Goal: Task Accomplishment & Management: Complete application form

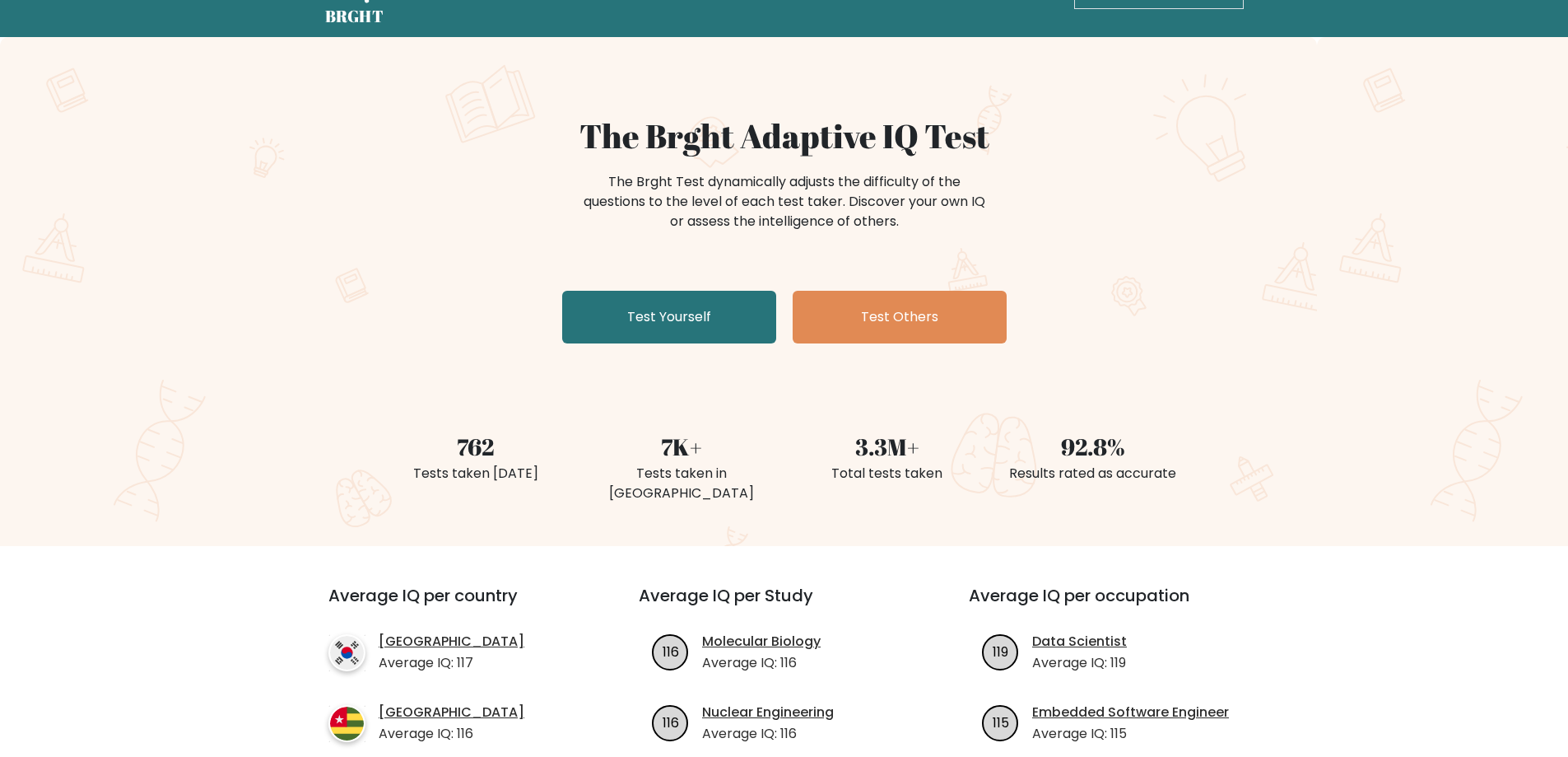
scroll to position [52, 0]
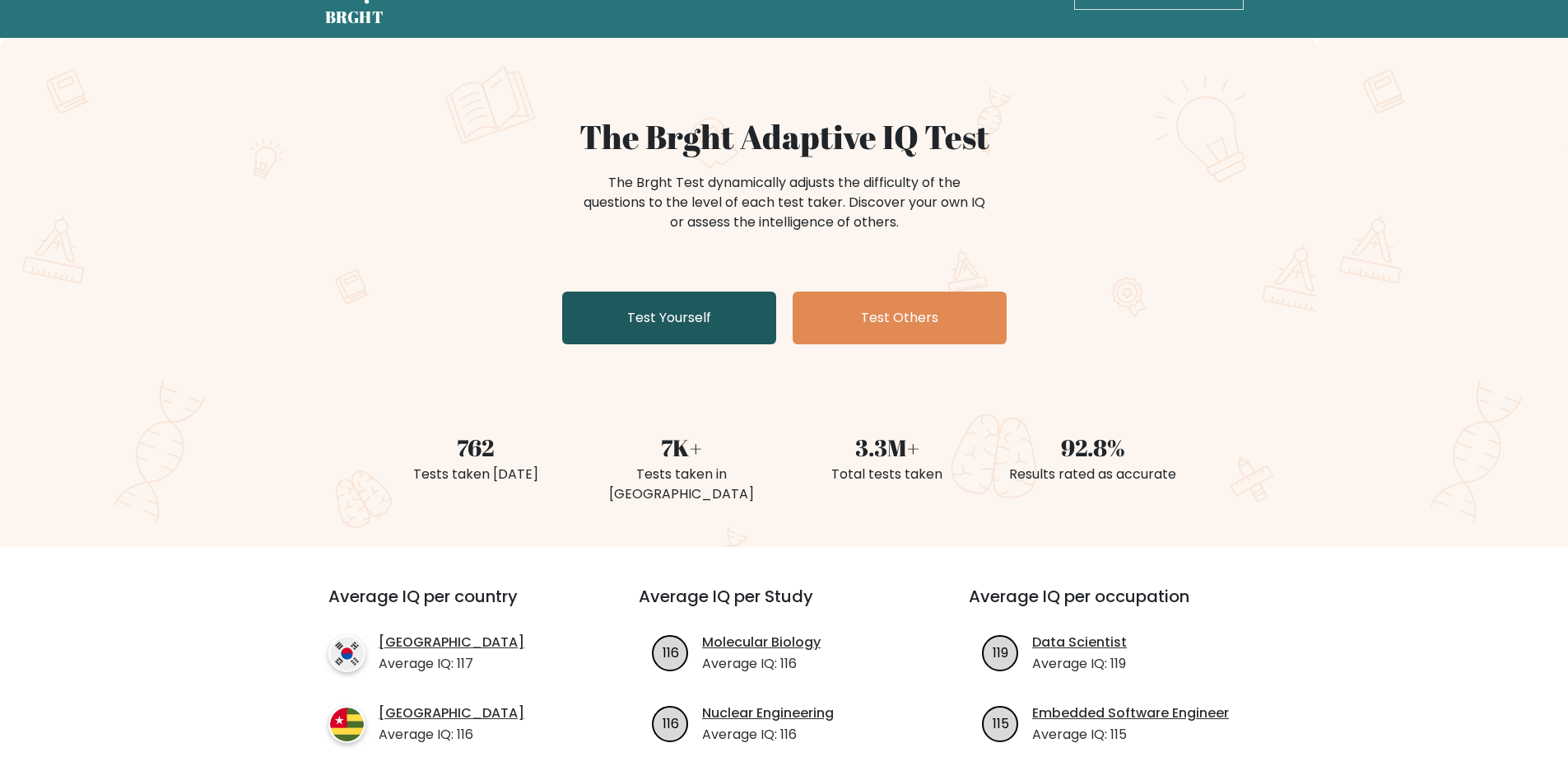
click at [669, 317] on link "Test Yourself" at bounding box center [669, 318] width 214 height 52
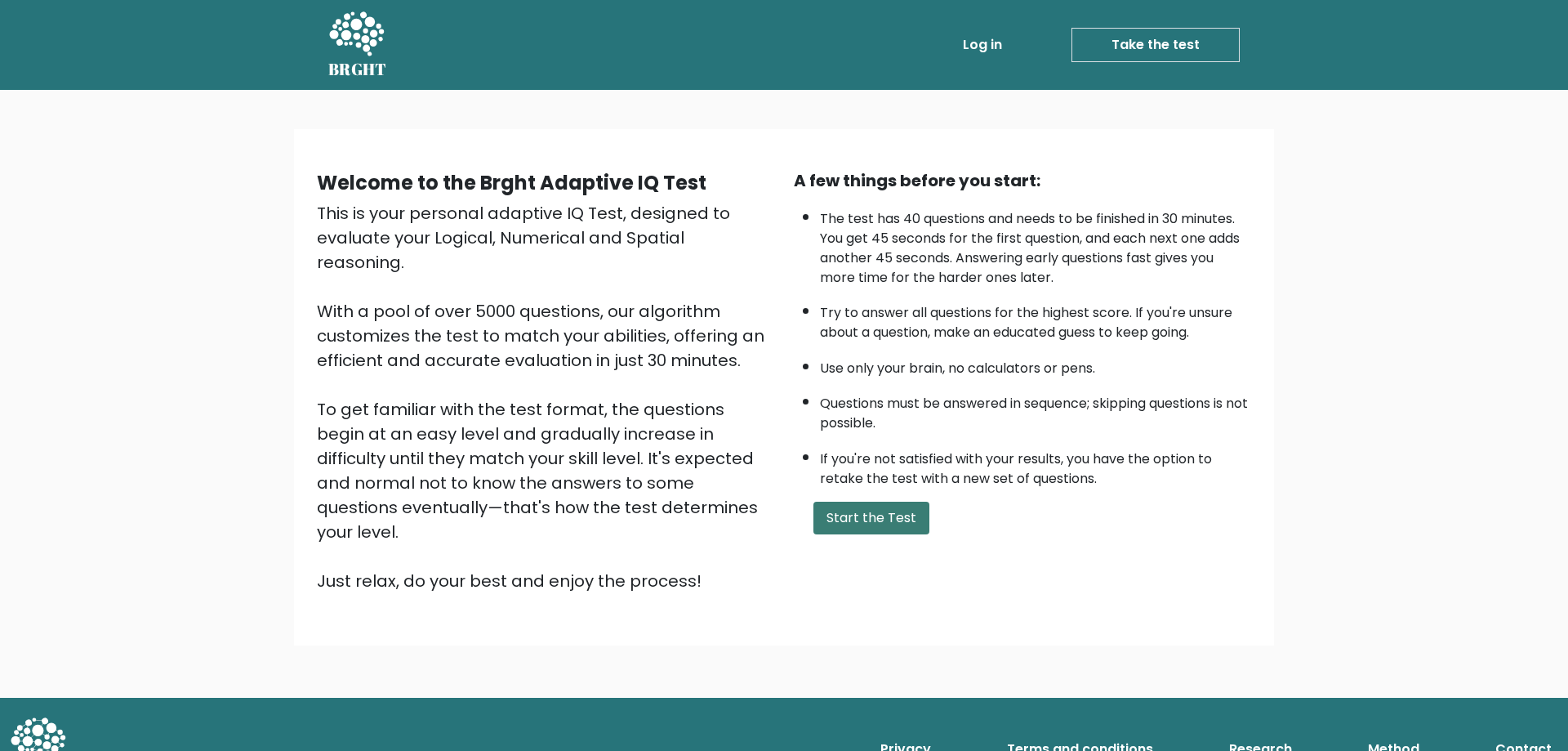
click at [900, 525] on button "Start the Test" at bounding box center [871, 517] width 116 height 32
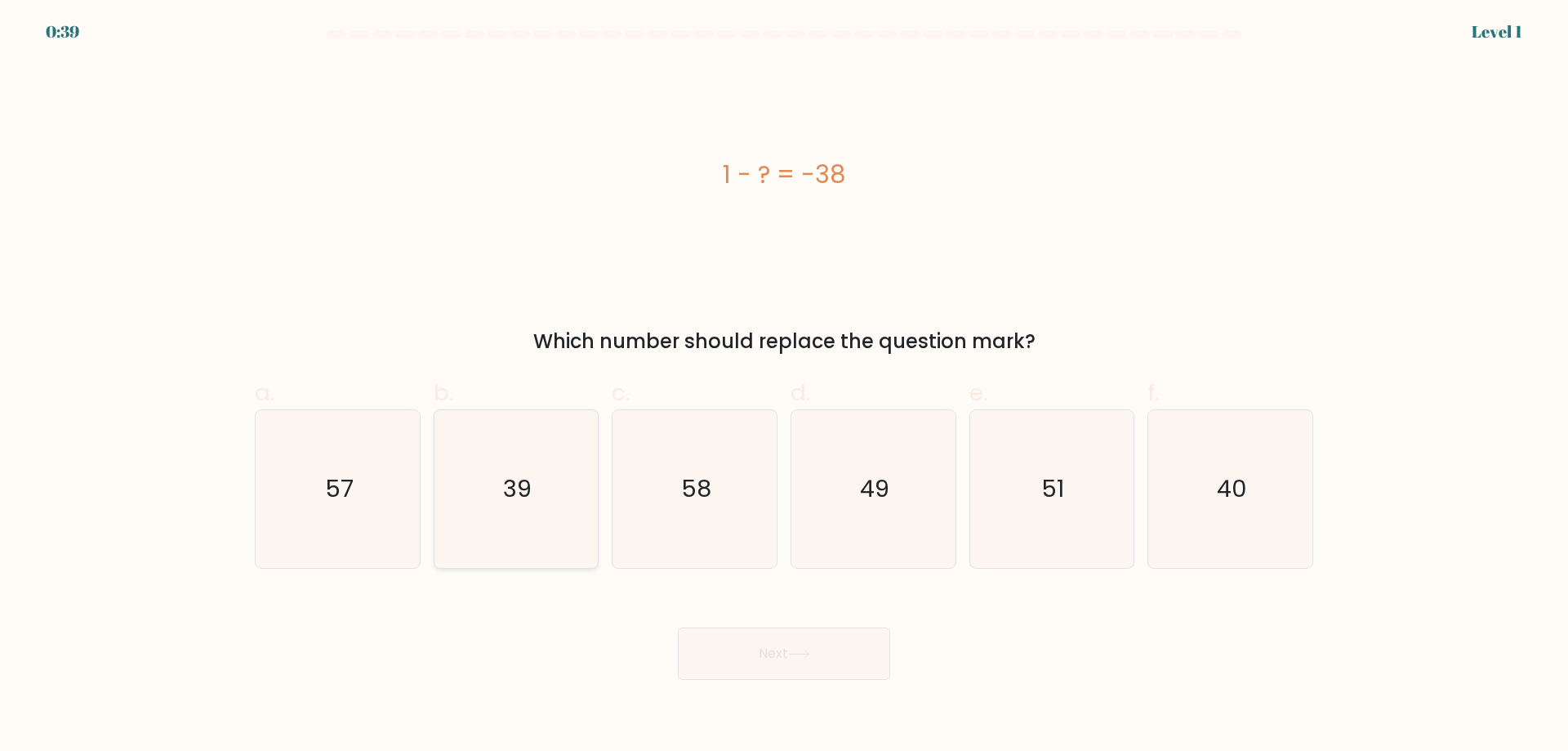
click at [487, 501] on icon "39" at bounding box center [516, 489] width 158 height 158
click at [784, 386] on input "b. 39" at bounding box center [784, 381] width 1 height 10
radio input "true"
click at [796, 654] on icon at bounding box center [798, 654] width 19 height 7
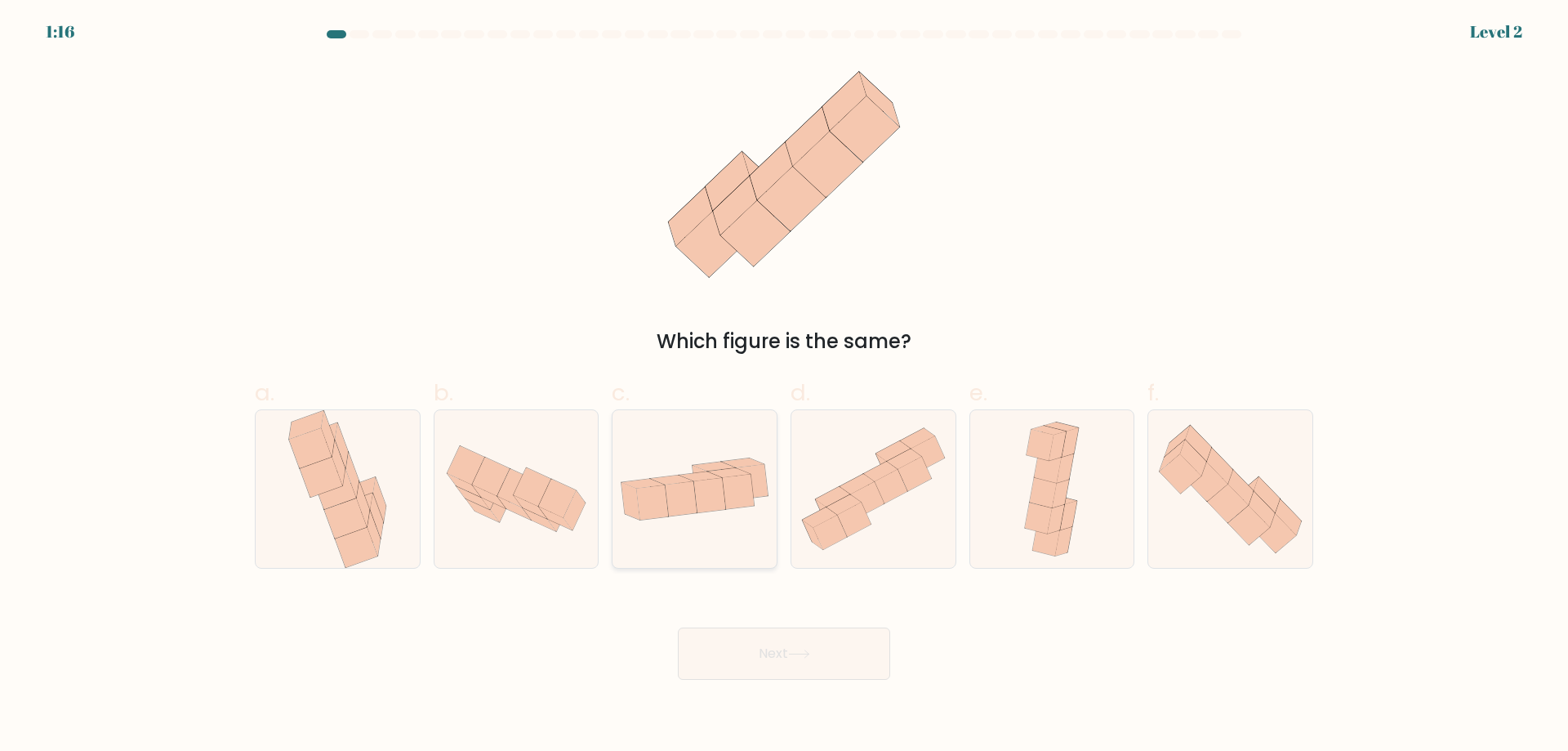
click at [718, 508] on icon at bounding box center [694, 488] width 164 height 84
click at [784, 386] on input "c." at bounding box center [784, 381] width 1 height 10
radio input "true"
click at [798, 645] on button "Next" at bounding box center [783, 654] width 212 height 52
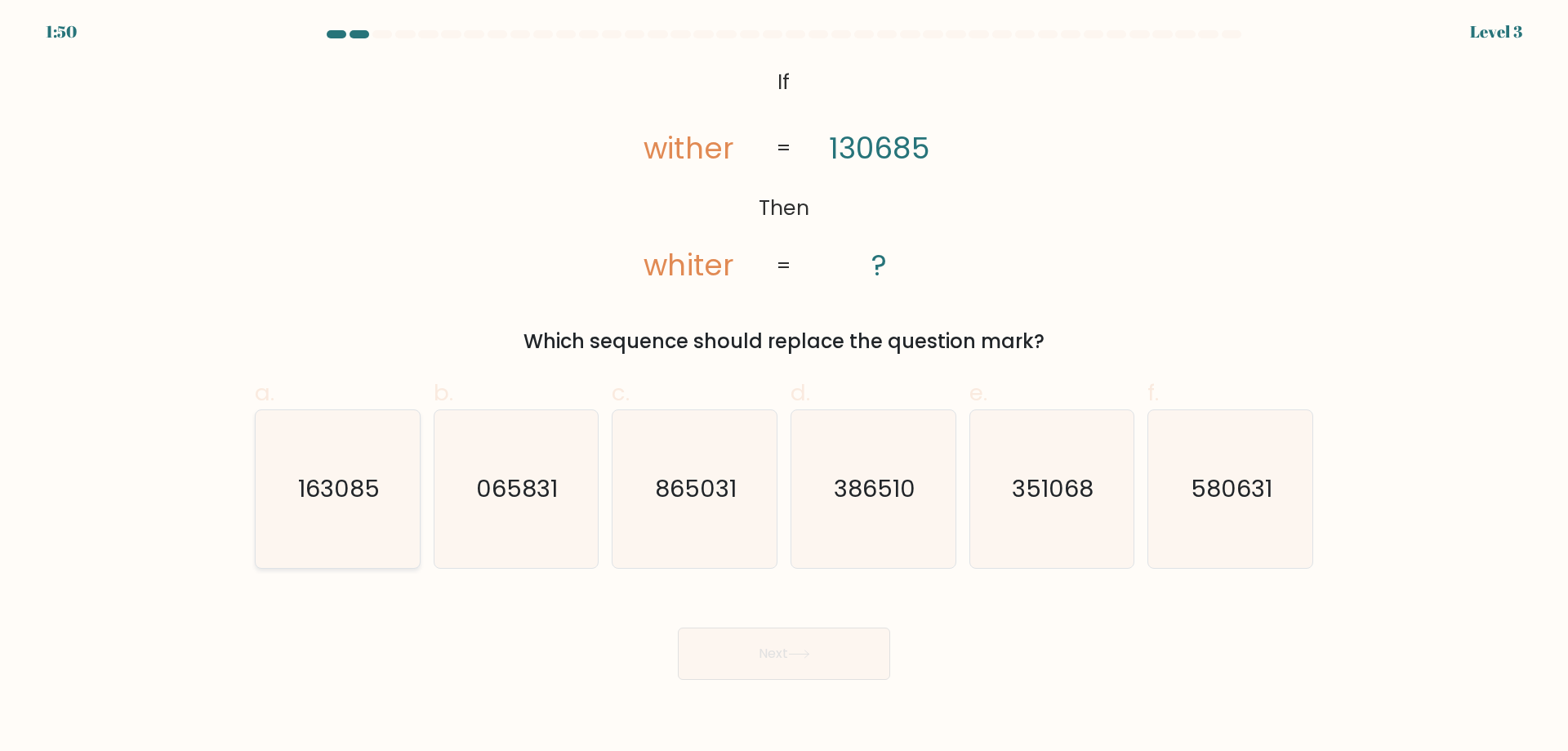
click at [330, 501] on text "163085" at bounding box center [339, 488] width 82 height 32
click at [784, 386] on input "a. 163085" at bounding box center [784, 381] width 1 height 10
radio input "true"
click at [823, 651] on button "Next" at bounding box center [783, 654] width 212 height 52
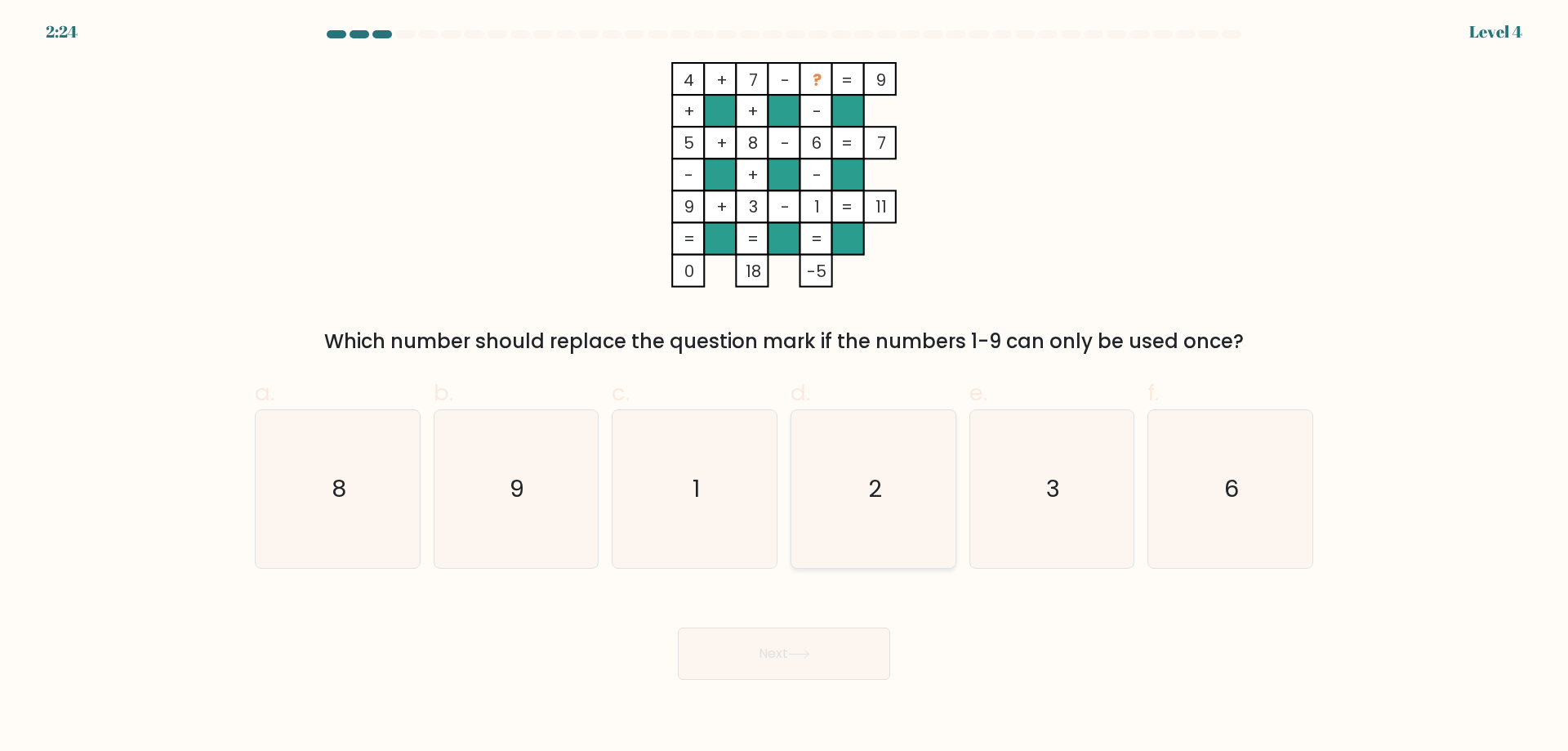
click at [883, 454] on icon "2" at bounding box center [873, 489] width 158 height 158
click at [785, 386] on input "d. 2" at bounding box center [784, 381] width 1 height 10
radio input "true"
click at [819, 656] on button "Next" at bounding box center [783, 654] width 212 height 52
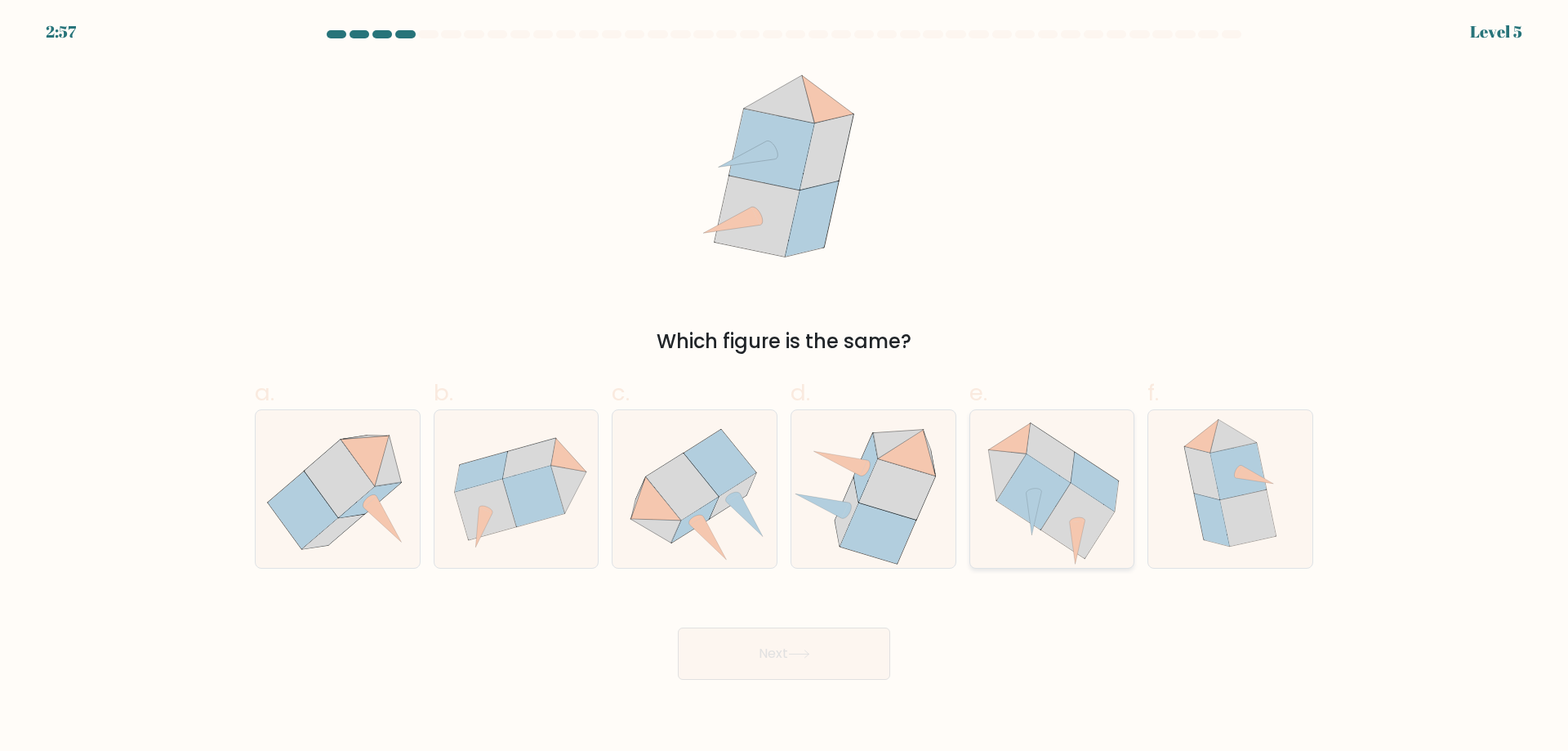
click at [1032, 486] on icon at bounding box center [1033, 492] width 73 height 76
click at [785, 386] on input "e." at bounding box center [784, 381] width 1 height 10
radio input "true"
click at [810, 658] on icon at bounding box center [799, 654] width 22 height 9
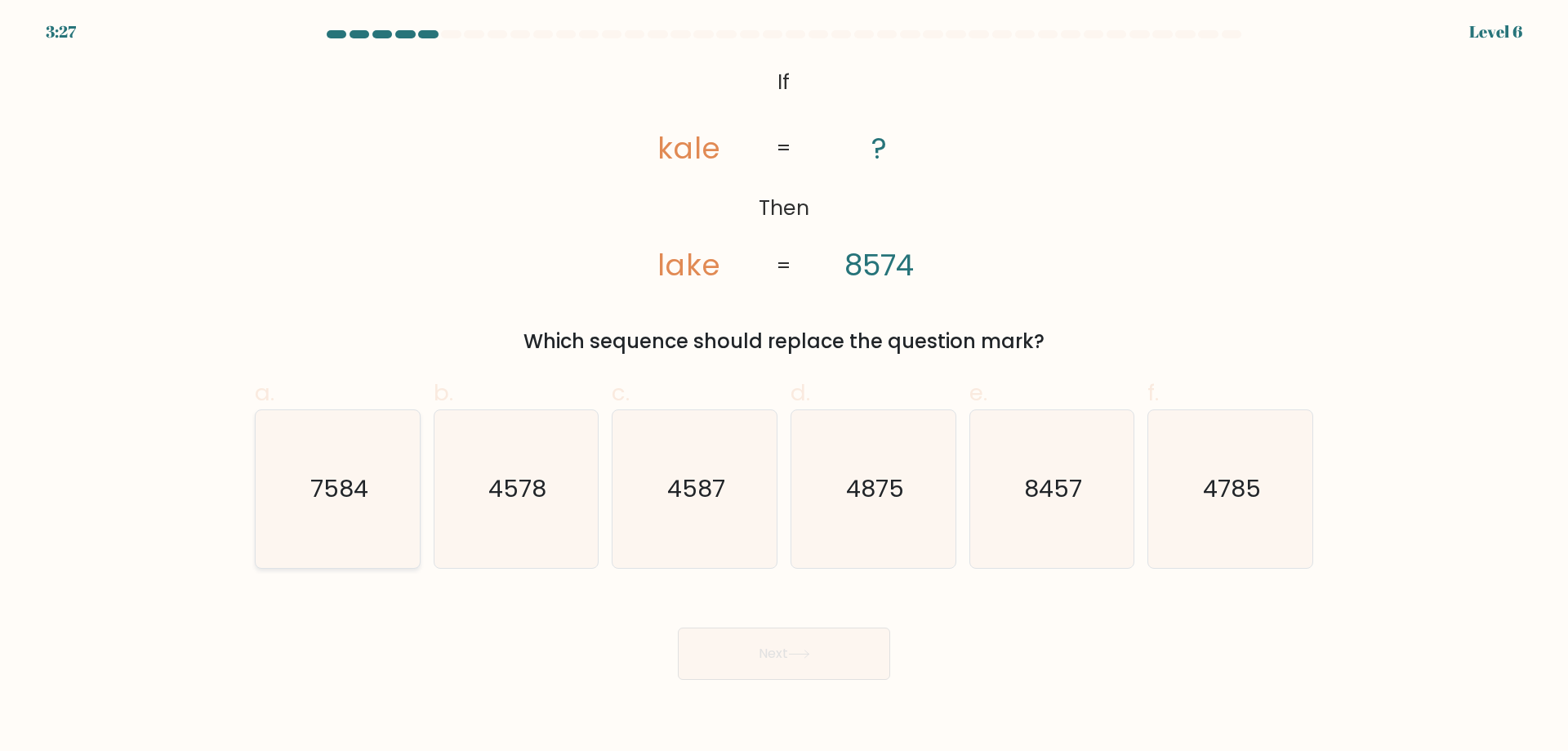
click at [289, 513] on icon "7584" at bounding box center [338, 489] width 158 height 158
click at [784, 386] on input "a. 7584" at bounding box center [784, 381] width 1 height 10
radio input "true"
click at [818, 651] on button "Next" at bounding box center [783, 654] width 212 height 52
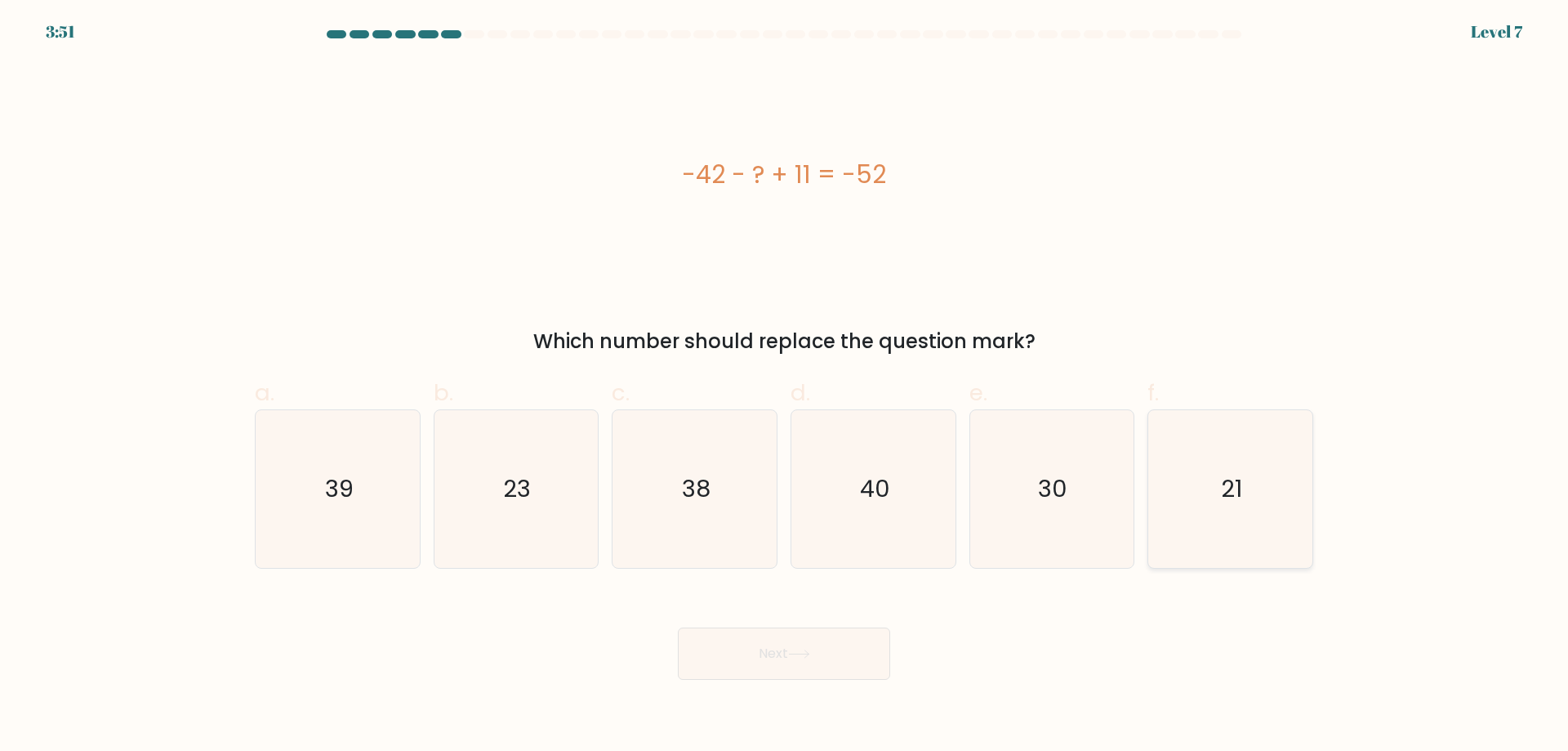
click at [1297, 487] on icon "21" at bounding box center [1230, 489] width 158 height 158
click at [785, 386] on input "f. 21" at bounding box center [784, 381] width 1 height 10
radio input "true"
click at [795, 654] on icon at bounding box center [799, 654] width 22 height 9
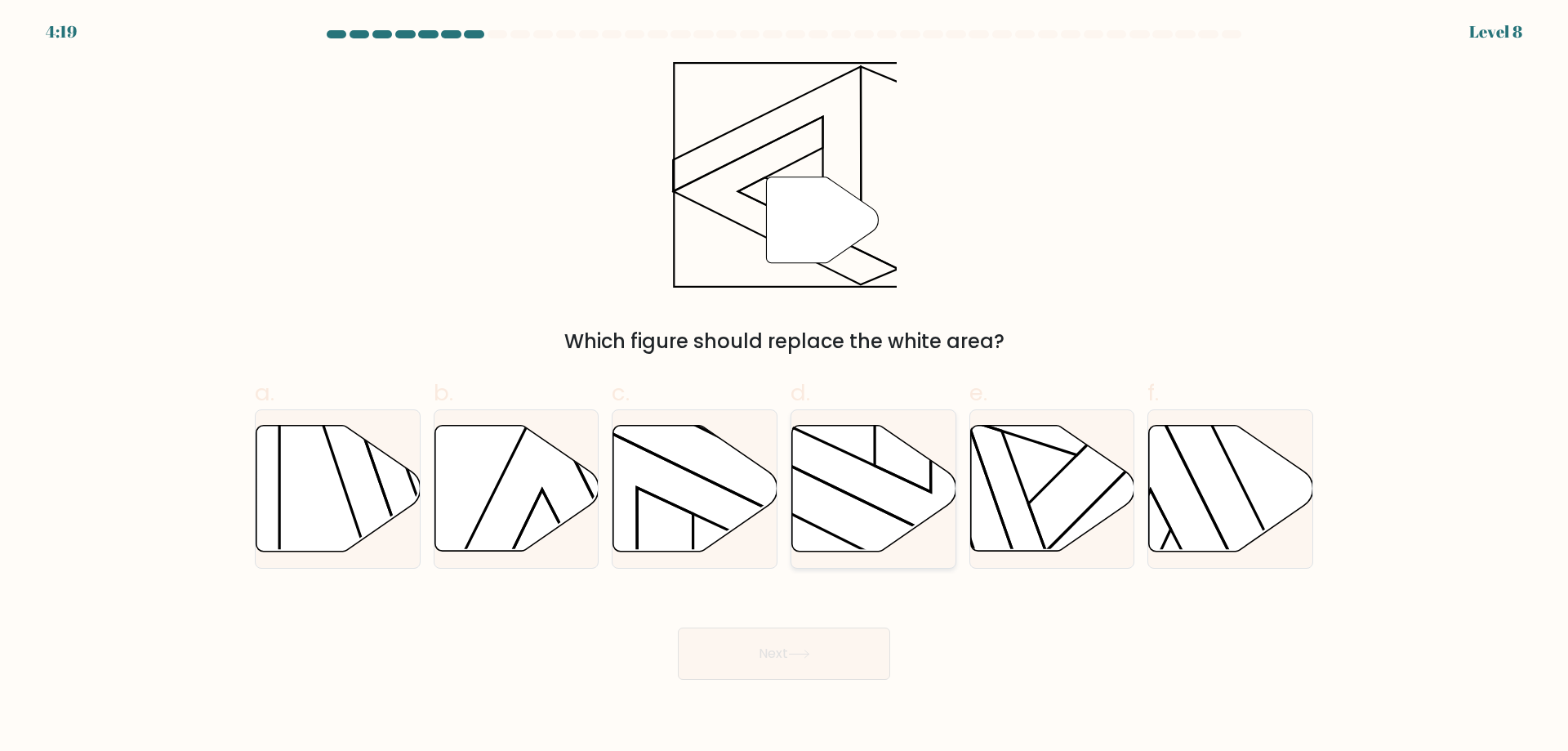
click at [906, 514] on icon at bounding box center [874, 489] width 164 height 126
click at [785, 386] on input "d." at bounding box center [784, 381] width 1 height 10
radio input "true"
click at [732, 653] on button "Next" at bounding box center [783, 654] width 212 height 52
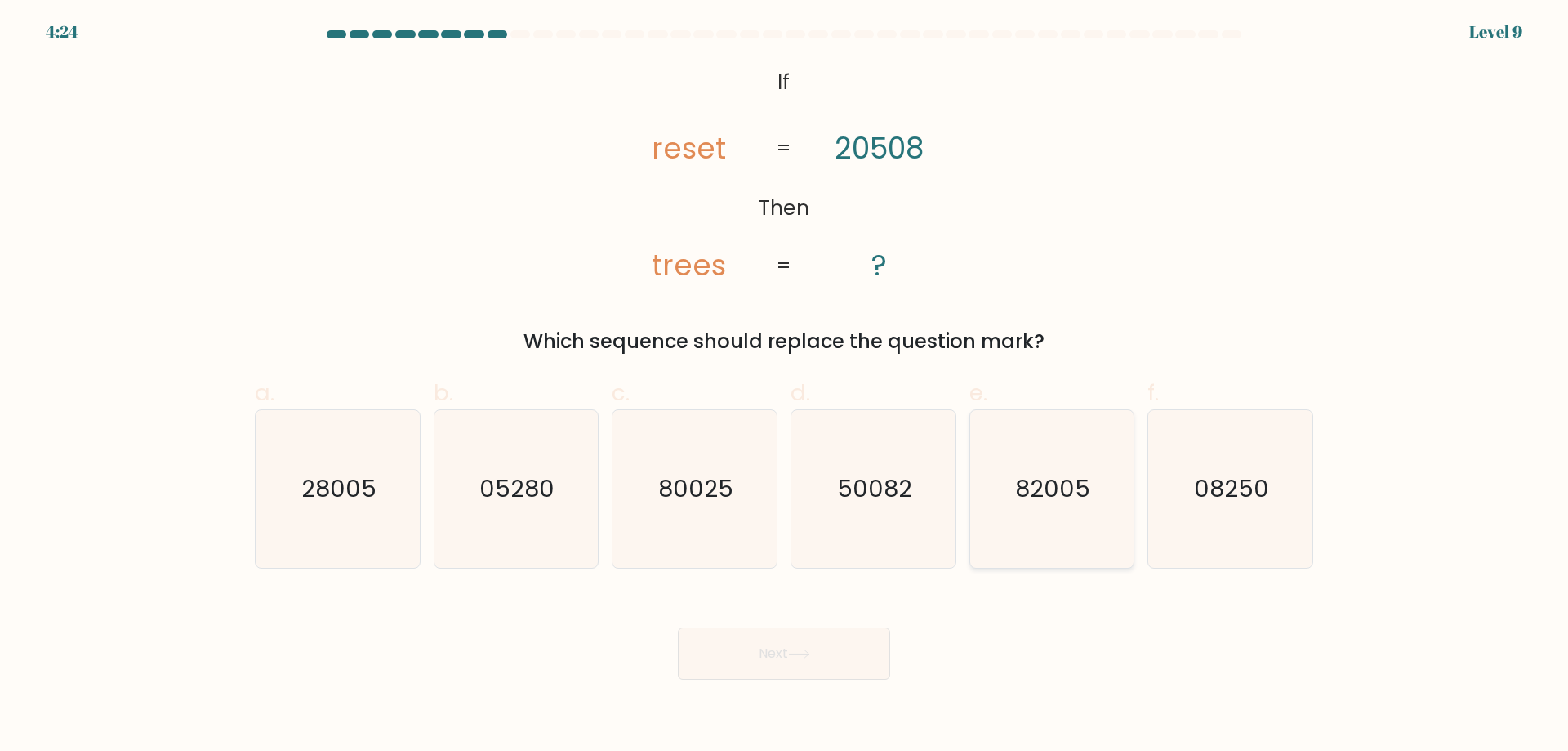
click at [1032, 498] on text "82005" at bounding box center [1053, 488] width 75 height 32
click at [785, 386] on input "e. 82005" at bounding box center [784, 381] width 1 height 10
radio input "true"
click at [779, 650] on button "Next" at bounding box center [783, 654] width 212 height 52
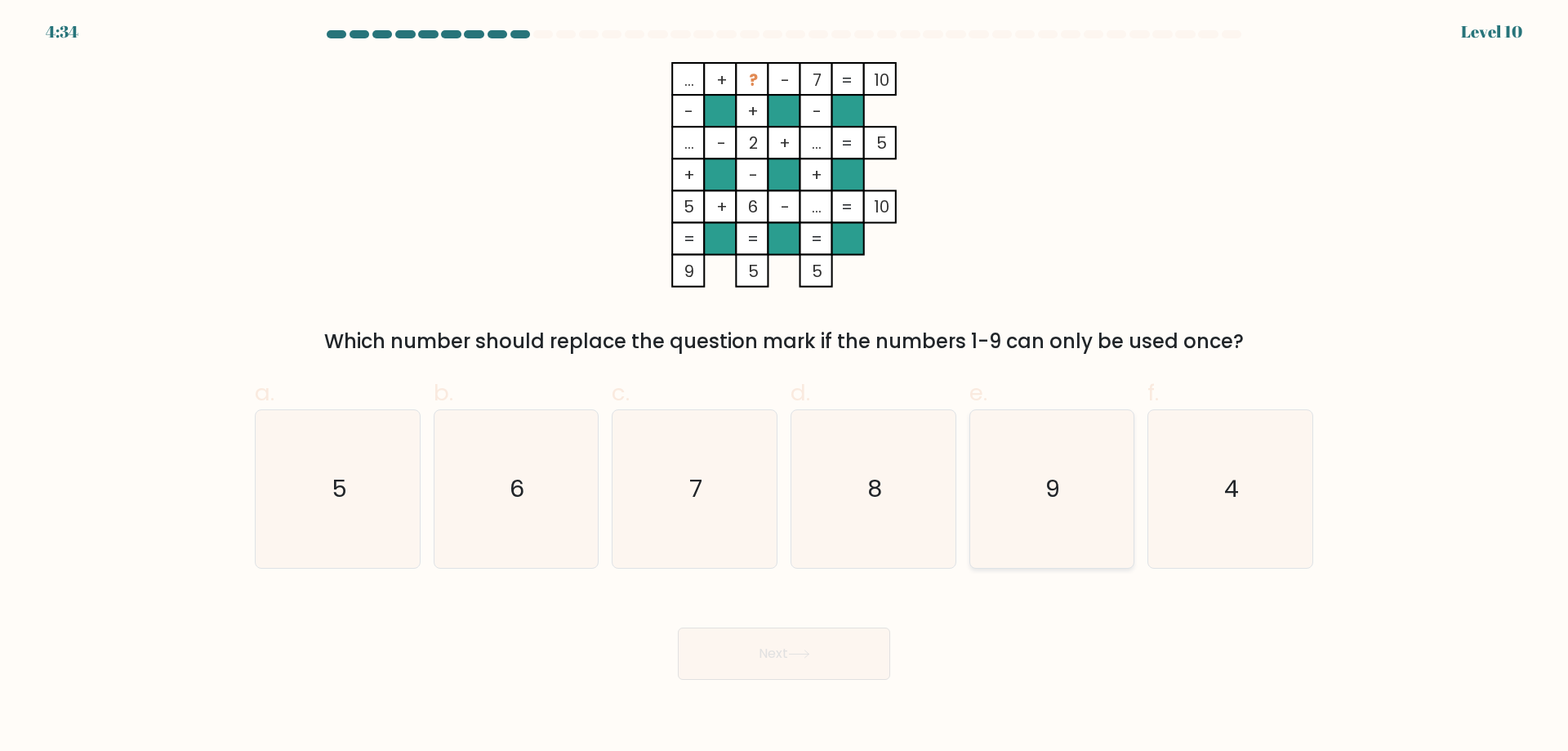
click at [1024, 506] on icon "9" at bounding box center [1051, 489] width 158 height 158
click at [785, 386] on input "e. 9" at bounding box center [784, 381] width 1 height 10
radio input "true"
click at [817, 661] on button "Next" at bounding box center [783, 654] width 212 height 52
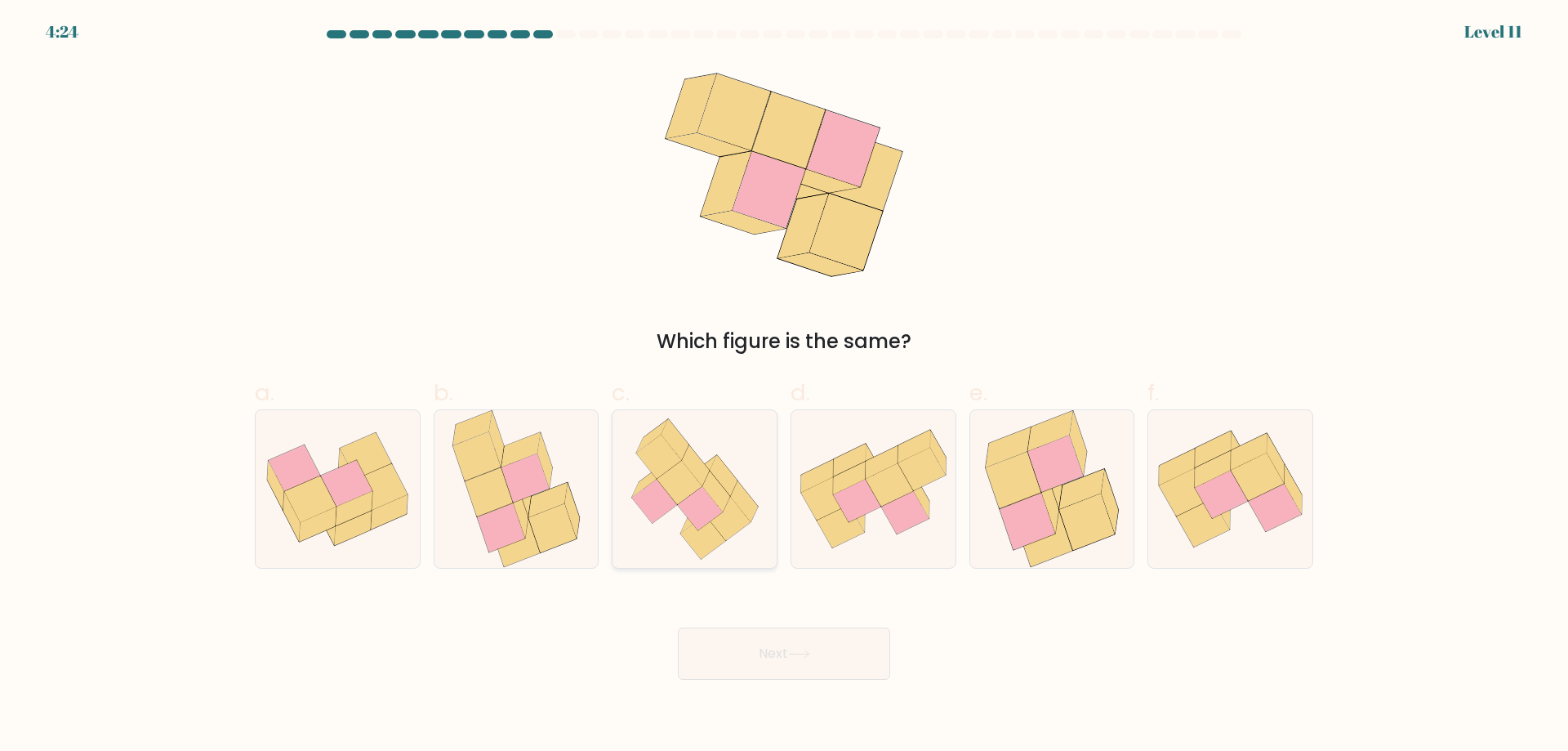
click at [688, 487] on icon at bounding box center [679, 483] width 45 height 45
click at [784, 386] on input "c." at bounding box center [784, 381] width 1 height 10
radio input "true"
click at [800, 658] on button "Next" at bounding box center [783, 654] width 212 height 52
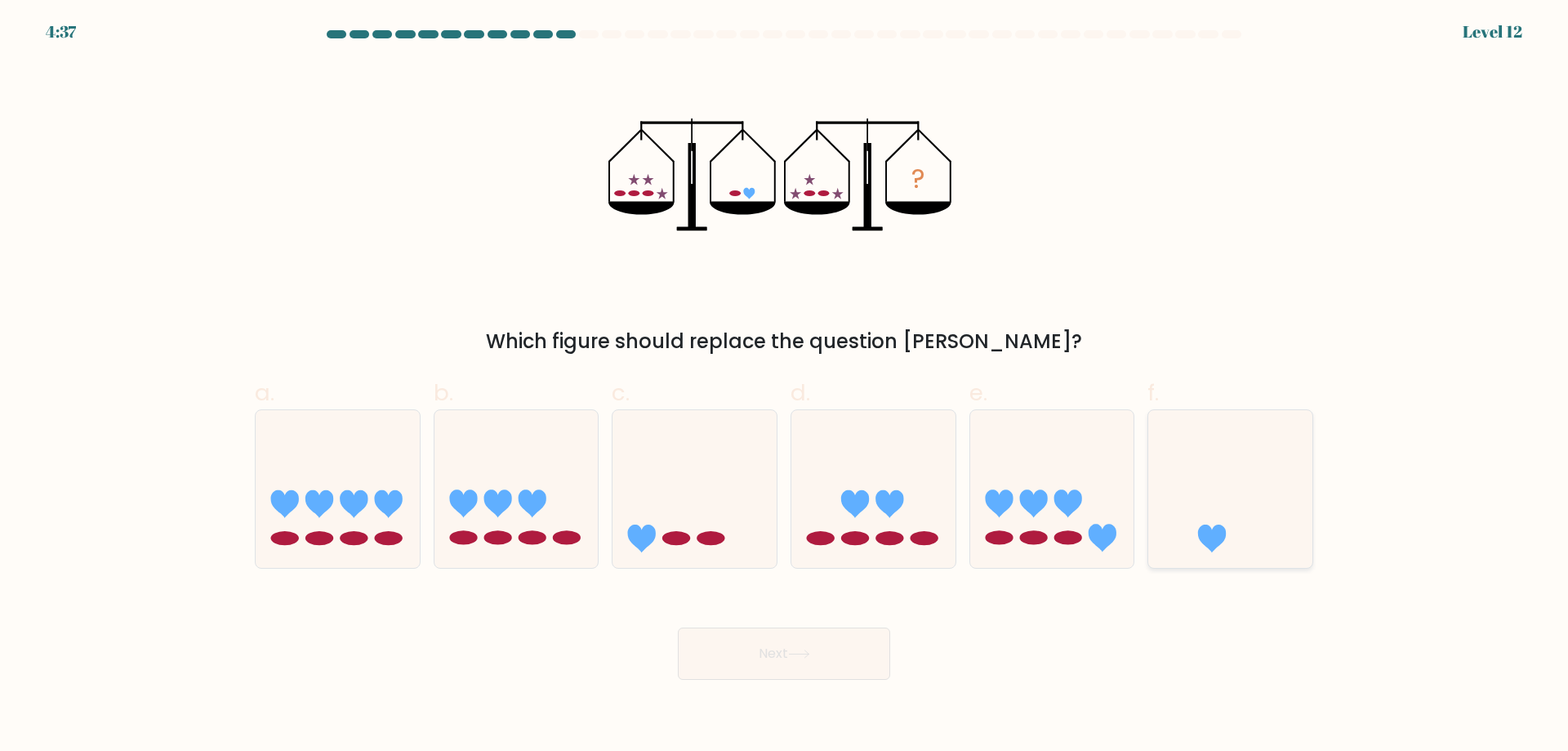
click at [1161, 484] on icon at bounding box center [1229, 488] width 164 height 136
click at [785, 386] on input "f." at bounding box center [784, 381] width 1 height 10
radio input "true"
click at [768, 649] on button "Next" at bounding box center [783, 654] width 212 height 52
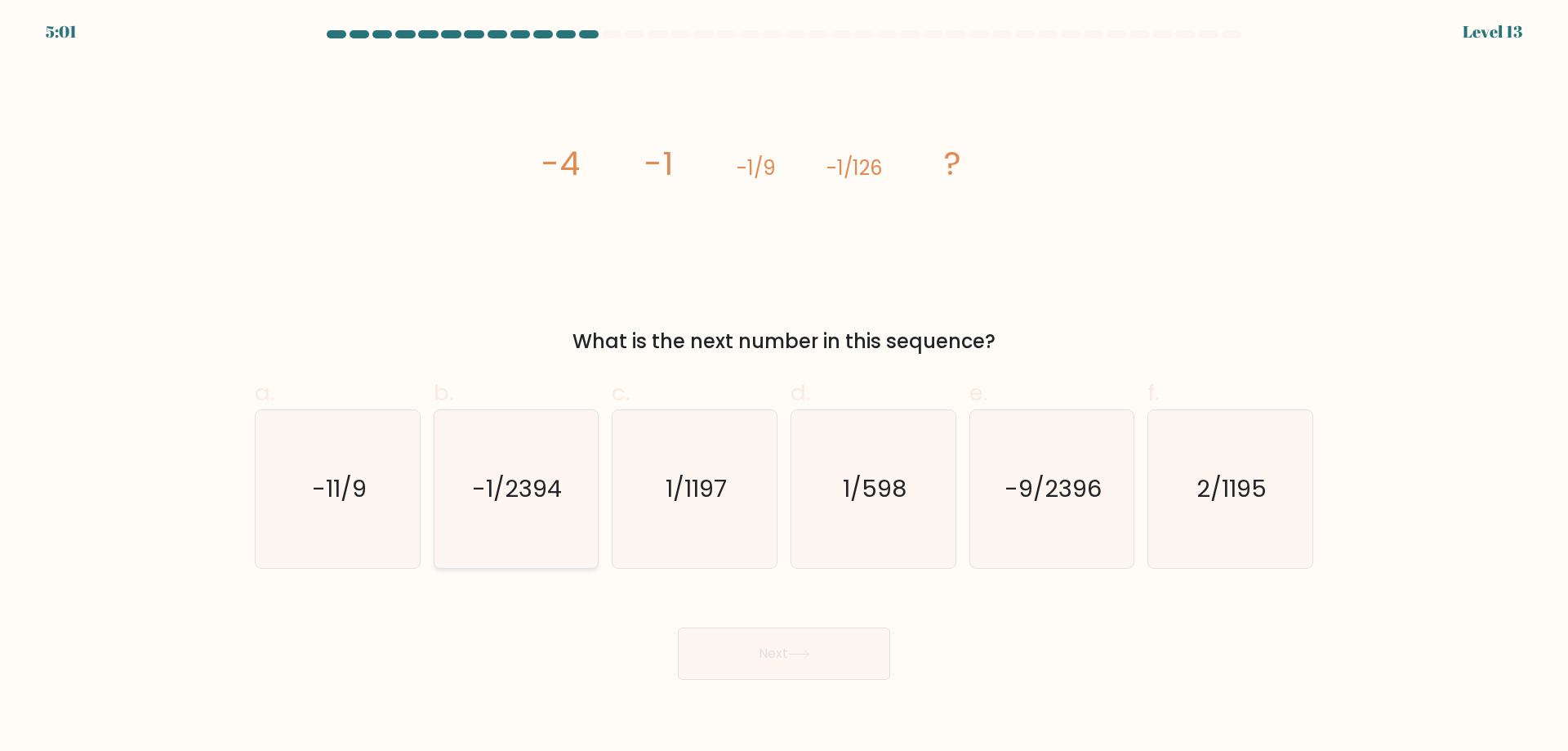
click at [492, 526] on icon "-1/2394" at bounding box center [516, 489] width 158 height 158
click at [784, 386] on input "b. -1/2394" at bounding box center [784, 381] width 1 height 10
radio input "true"
click at [830, 667] on button "Next" at bounding box center [783, 654] width 212 height 52
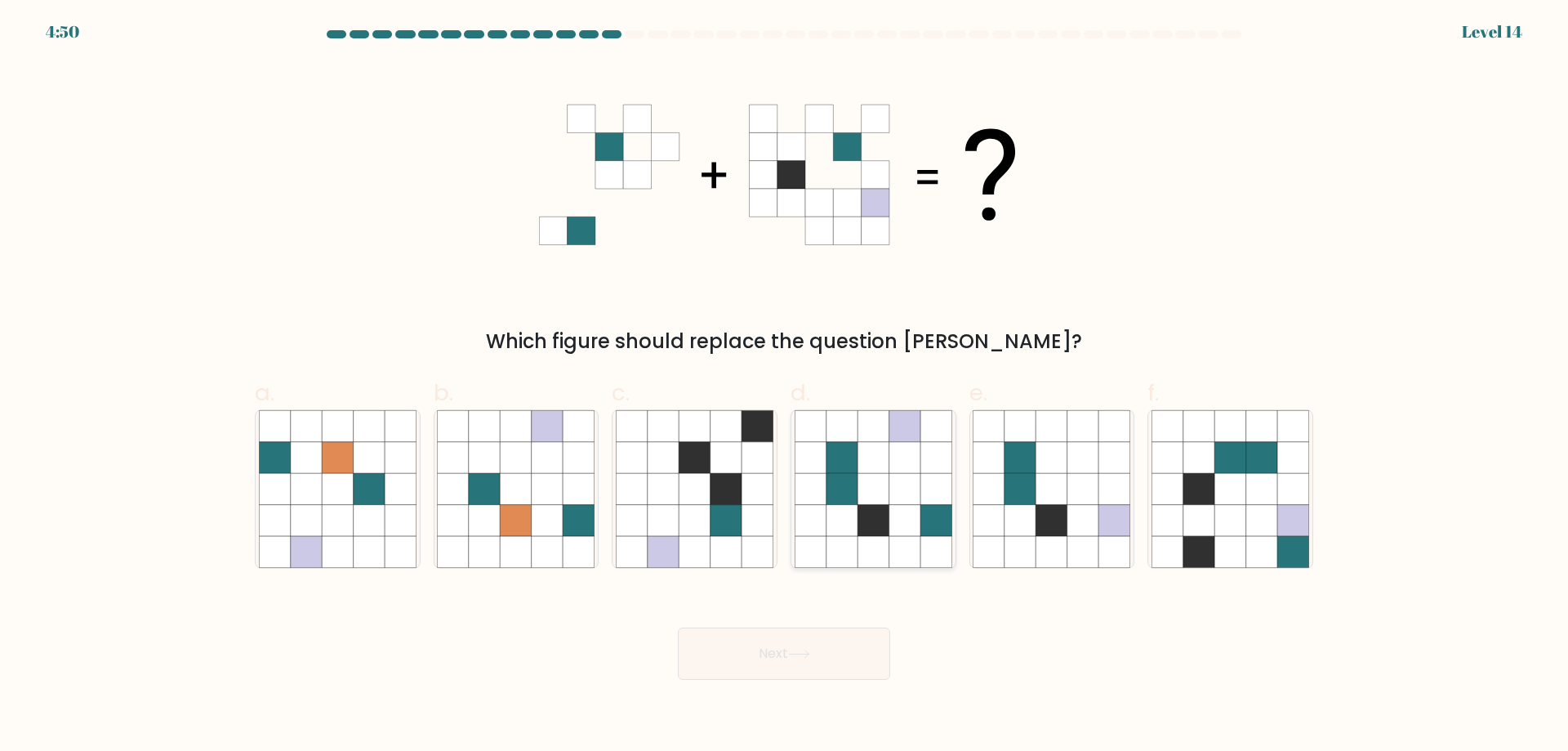
click at [885, 467] on icon at bounding box center [872, 457] width 31 height 31
click at [785, 386] on input "d." at bounding box center [784, 381] width 1 height 10
radio input "true"
click at [806, 668] on button "Next" at bounding box center [783, 654] width 212 height 52
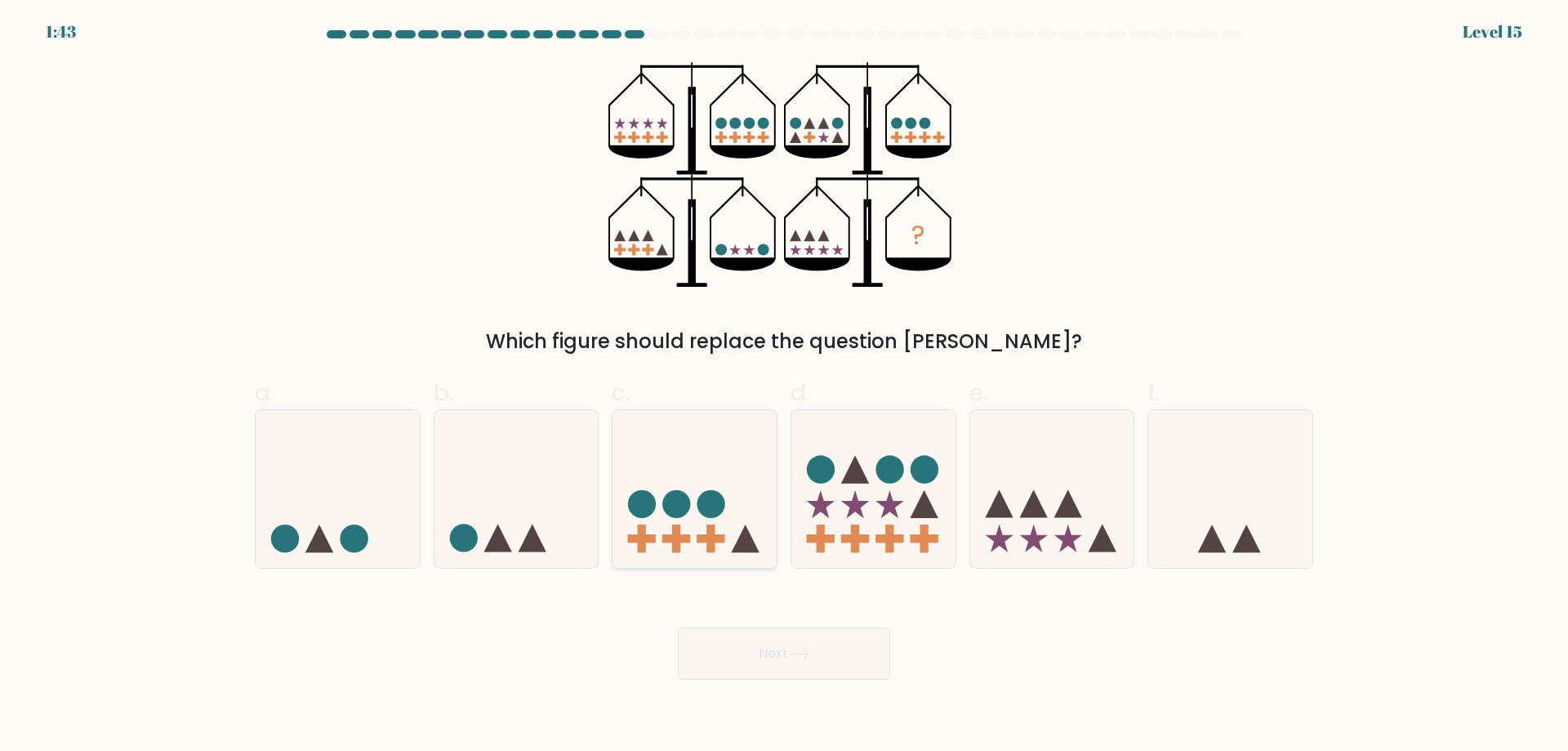
click at [695, 525] on icon at bounding box center [694, 488] width 164 height 136
click at [784, 386] on input "c." at bounding box center [784, 381] width 1 height 10
radio input "true"
click at [893, 528] on rect at bounding box center [889, 538] width 8 height 28
click at [785, 386] on input "d." at bounding box center [784, 381] width 1 height 10
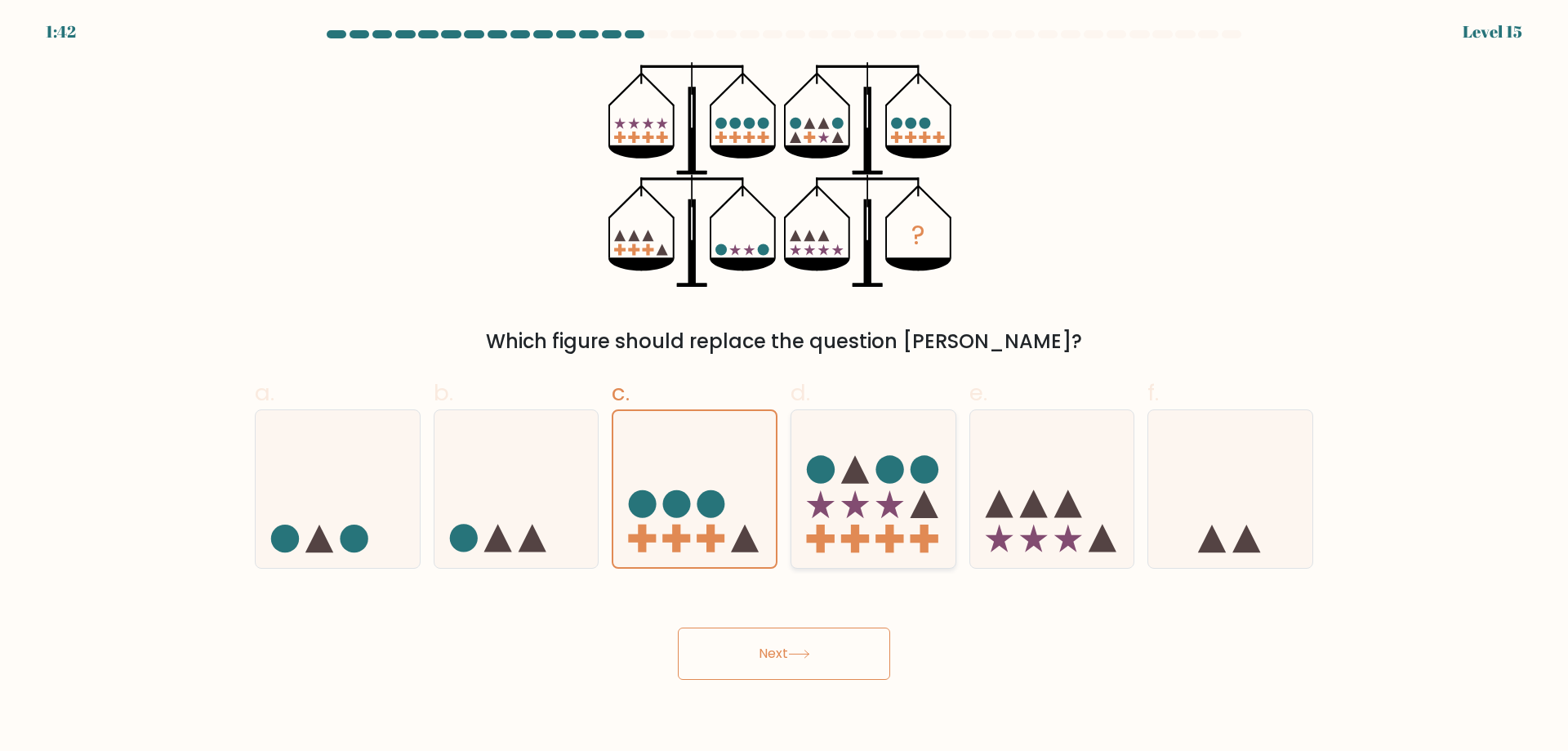
radio input "true"
click at [623, 539] on icon at bounding box center [694, 488] width 164 height 136
click at [784, 386] on input "c." at bounding box center [784, 381] width 1 height 10
radio input "true"
click at [842, 654] on button "Next" at bounding box center [783, 654] width 212 height 52
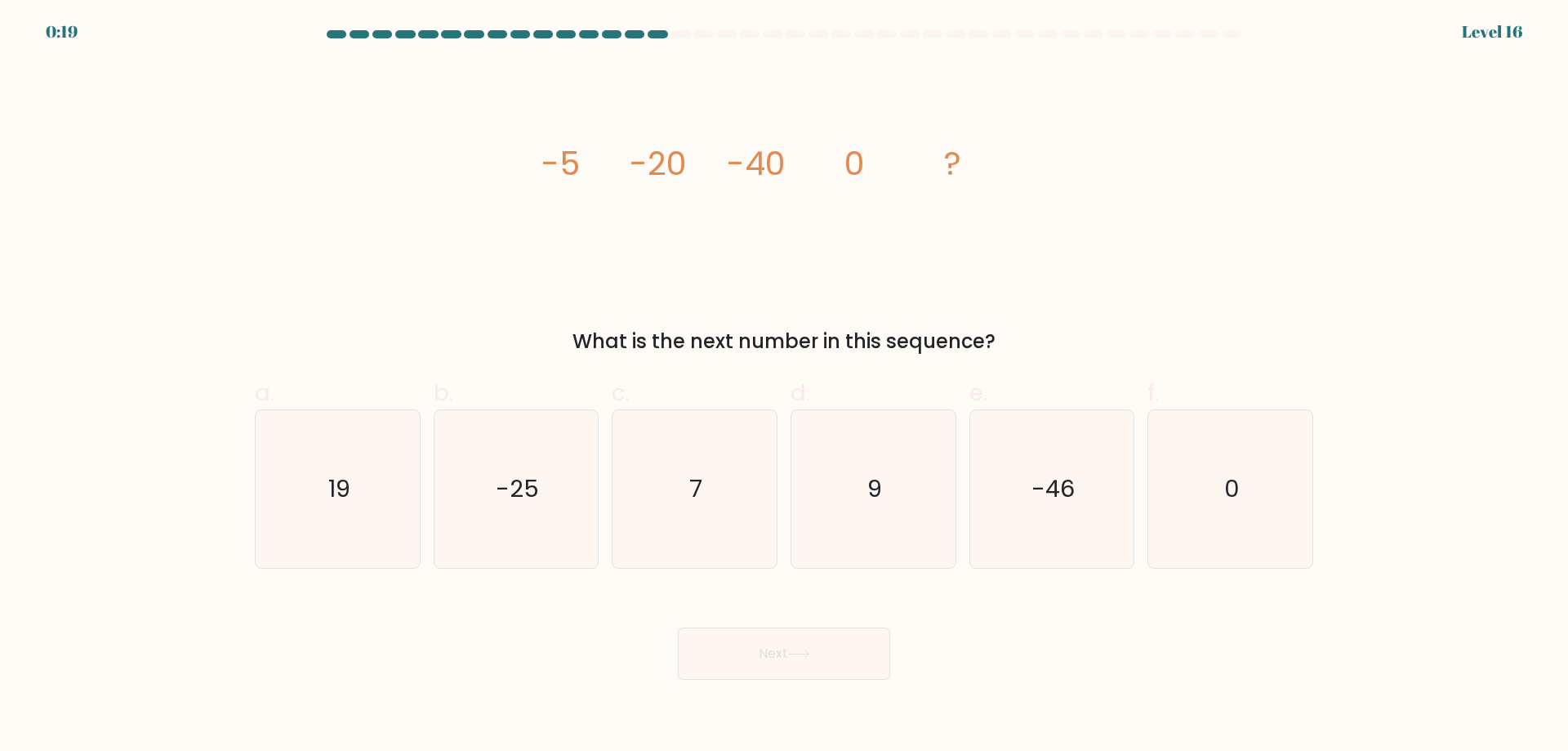
click at [674, 175] on tspan "-20" at bounding box center [659, 162] width 58 height 45
click at [355, 484] on icon "19" at bounding box center [338, 489] width 158 height 158
click at [784, 386] on input "a. 19" at bounding box center [784, 381] width 1 height 10
radio input "true"
click at [756, 669] on button "Next" at bounding box center [783, 654] width 212 height 52
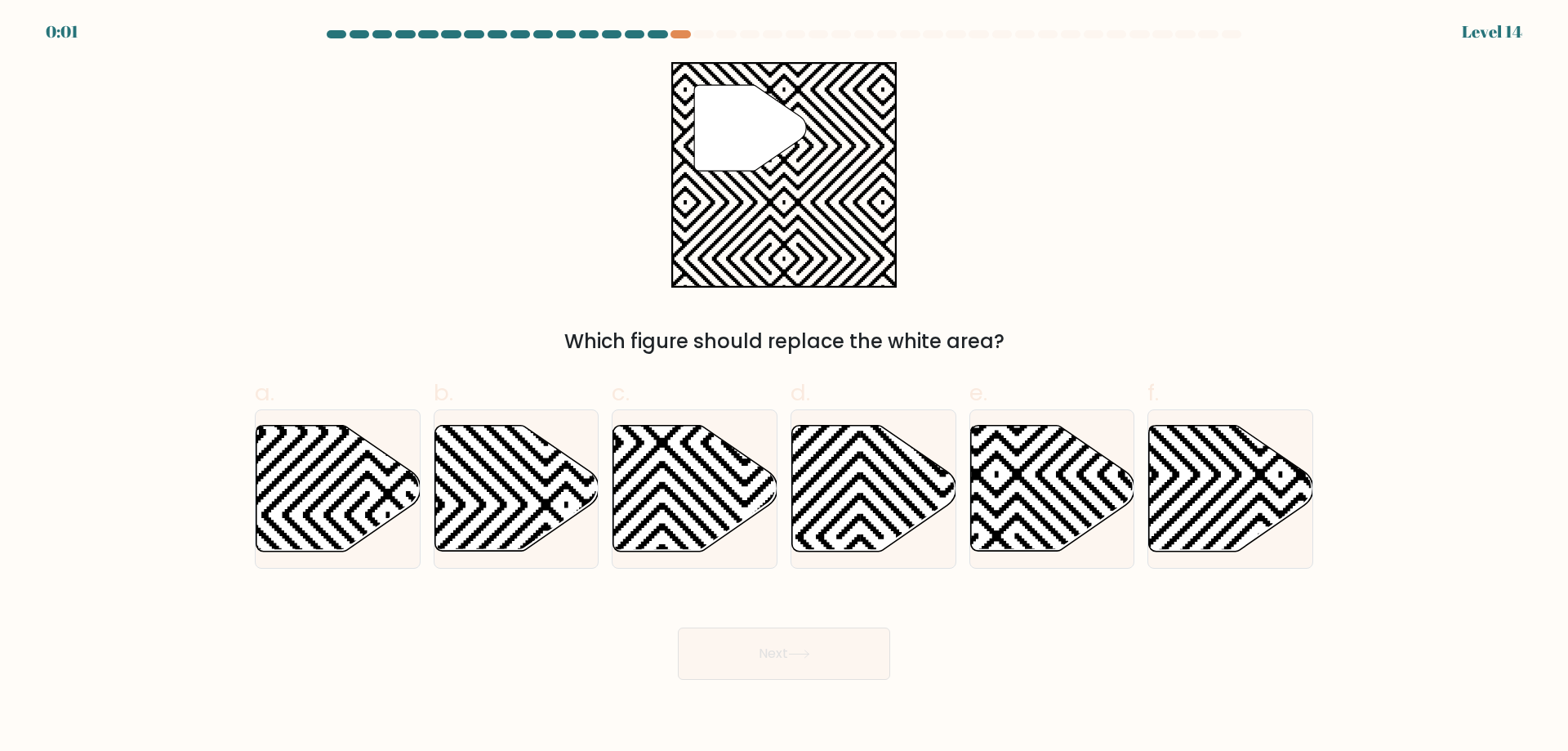
click at [756, 669] on button "Next" at bounding box center [783, 654] width 212 height 52
click at [1071, 657] on div "Next" at bounding box center [784, 634] width 1078 height 92
click at [579, 489] on icon at bounding box center [516, 489] width 164 height 126
click at [784, 386] on input "b." at bounding box center [784, 381] width 1 height 10
radio input "true"
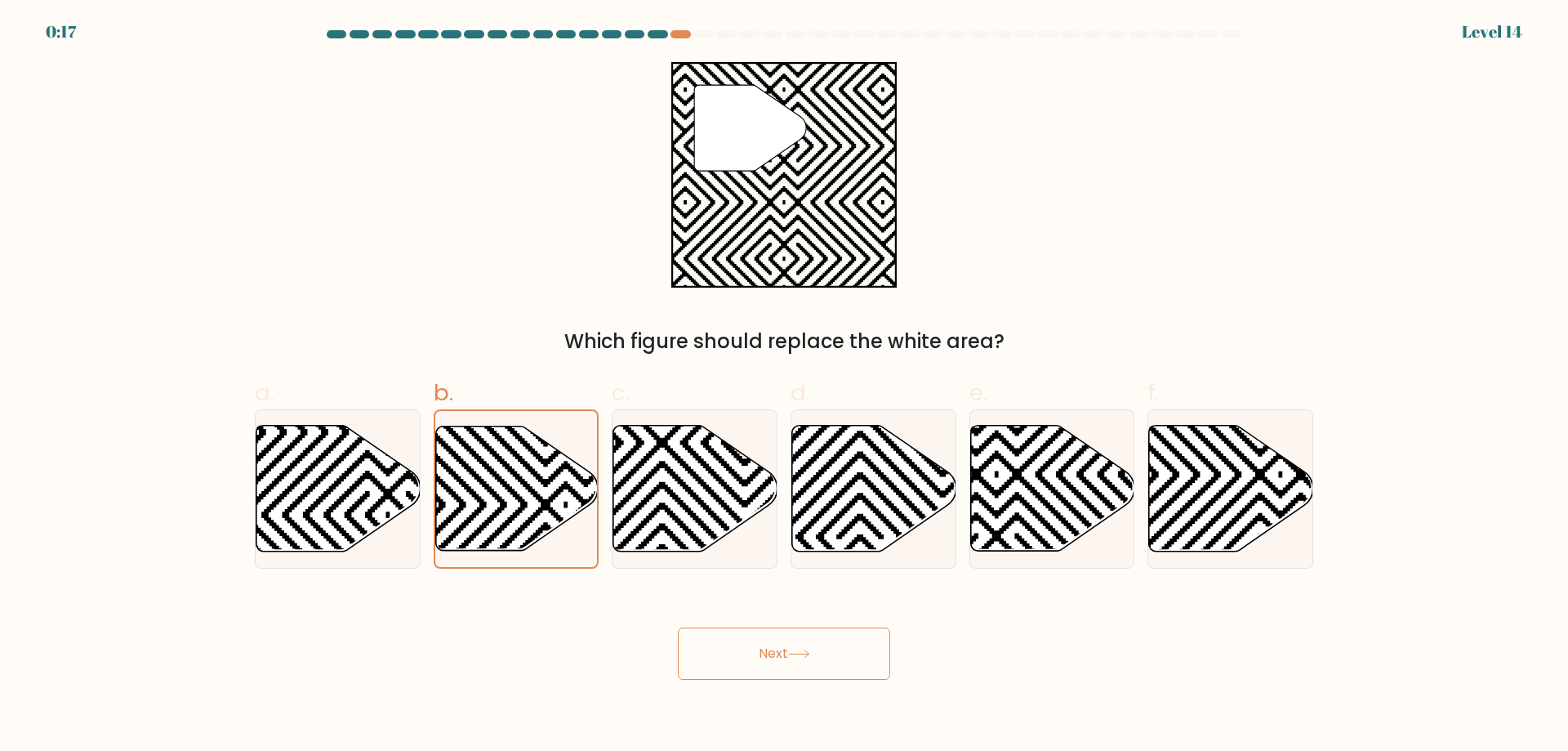
click at [836, 667] on button "Next" at bounding box center [783, 654] width 212 height 52
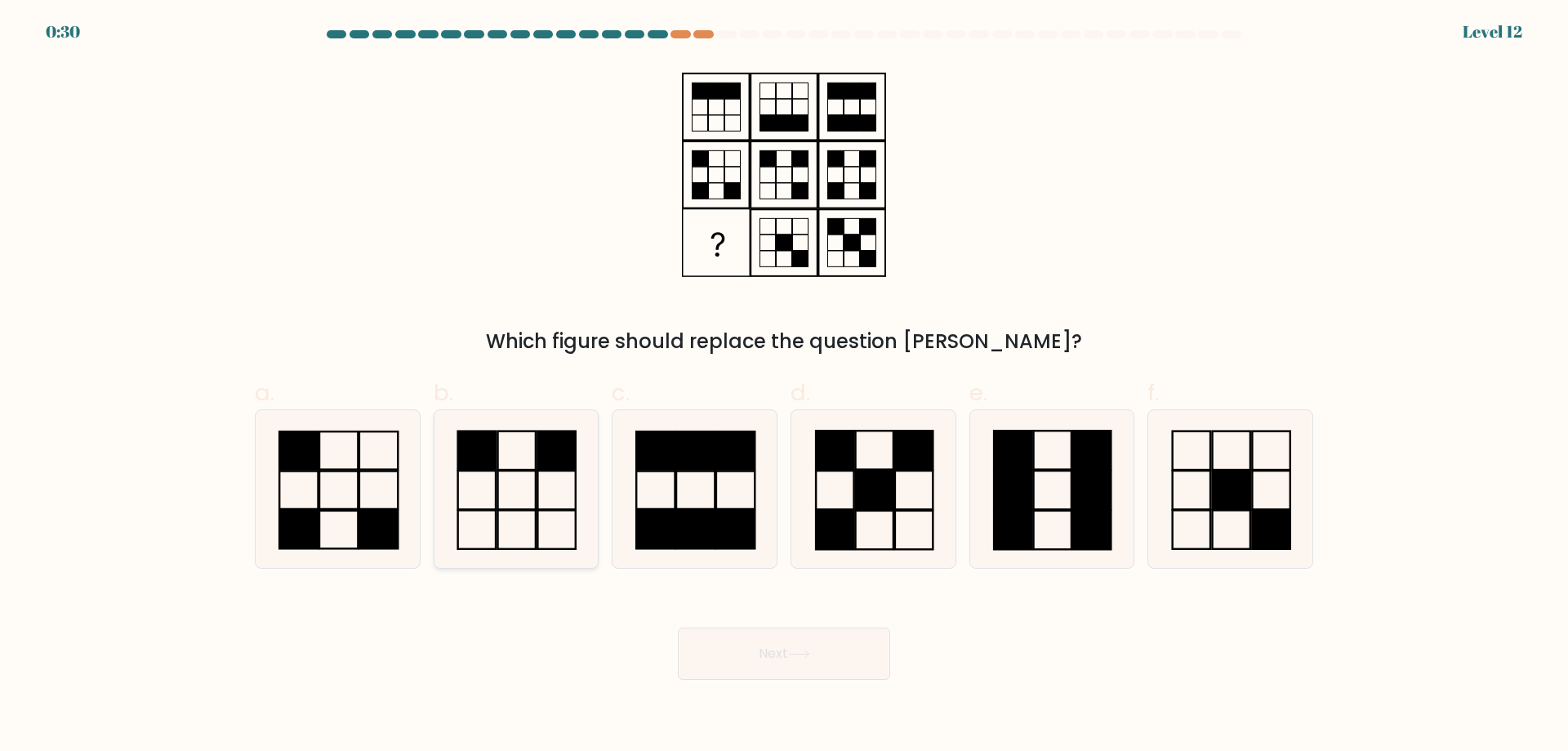
click at [508, 499] on icon at bounding box center [516, 489] width 158 height 158
click at [784, 386] on input "b." at bounding box center [784, 381] width 1 height 10
radio input "true"
click at [801, 653] on icon at bounding box center [799, 654] width 22 height 9
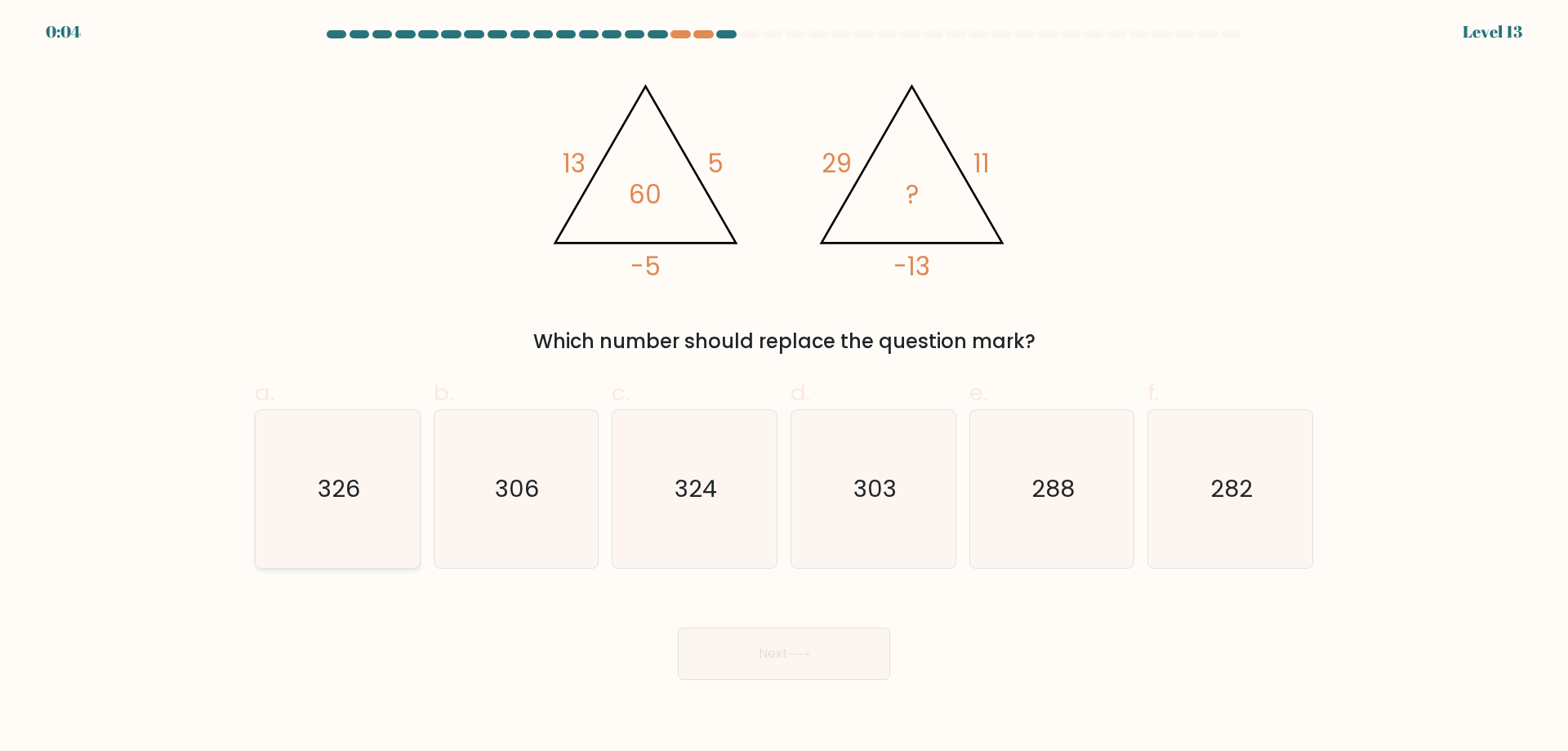
click at [361, 487] on icon "326" at bounding box center [338, 489] width 158 height 158
click at [784, 386] on input "a. 326" at bounding box center [784, 381] width 1 height 10
radio input "true"
click at [789, 639] on button "Next" at bounding box center [783, 654] width 212 height 52
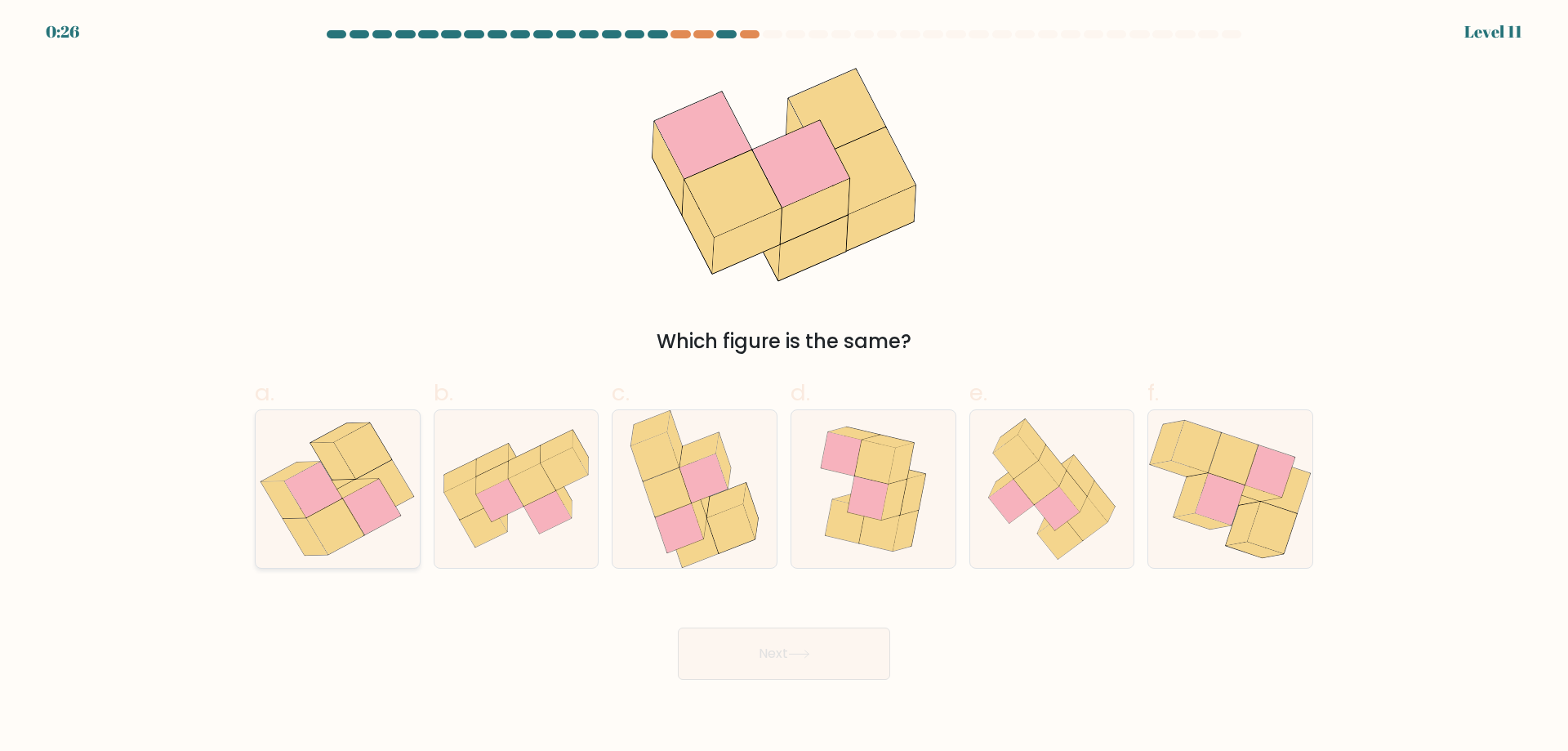
click at [307, 521] on icon at bounding box center [305, 537] width 45 height 37
click at [784, 386] on input "a." at bounding box center [784, 381] width 1 height 10
radio input "true"
click at [774, 654] on button "Next" at bounding box center [783, 654] width 212 height 52
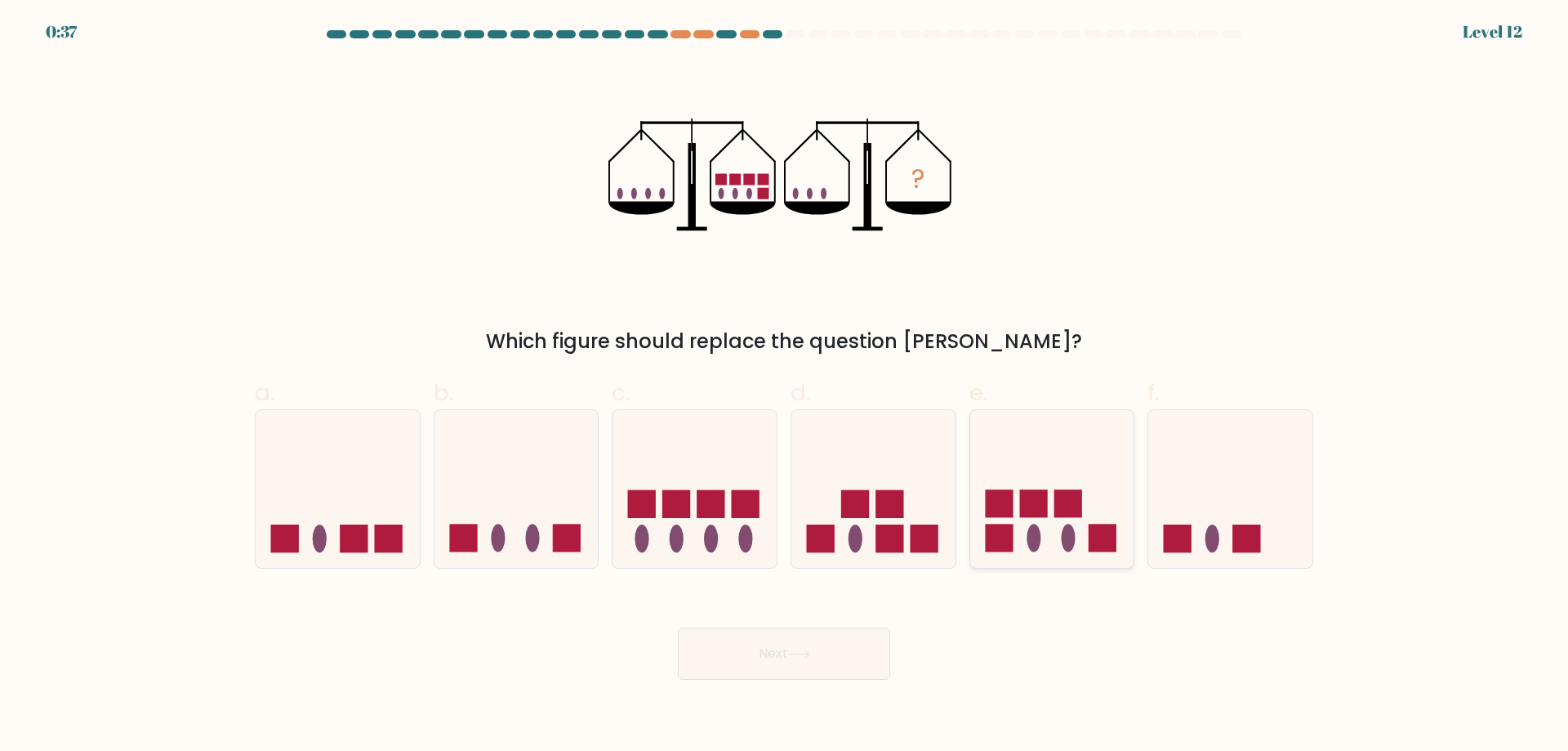
click at [1024, 486] on icon at bounding box center [1051, 488] width 164 height 136
click at [785, 386] on input "e." at bounding box center [784, 381] width 1 height 10
radio input "true"
click at [765, 657] on button "Next" at bounding box center [783, 654] width 212 height 52
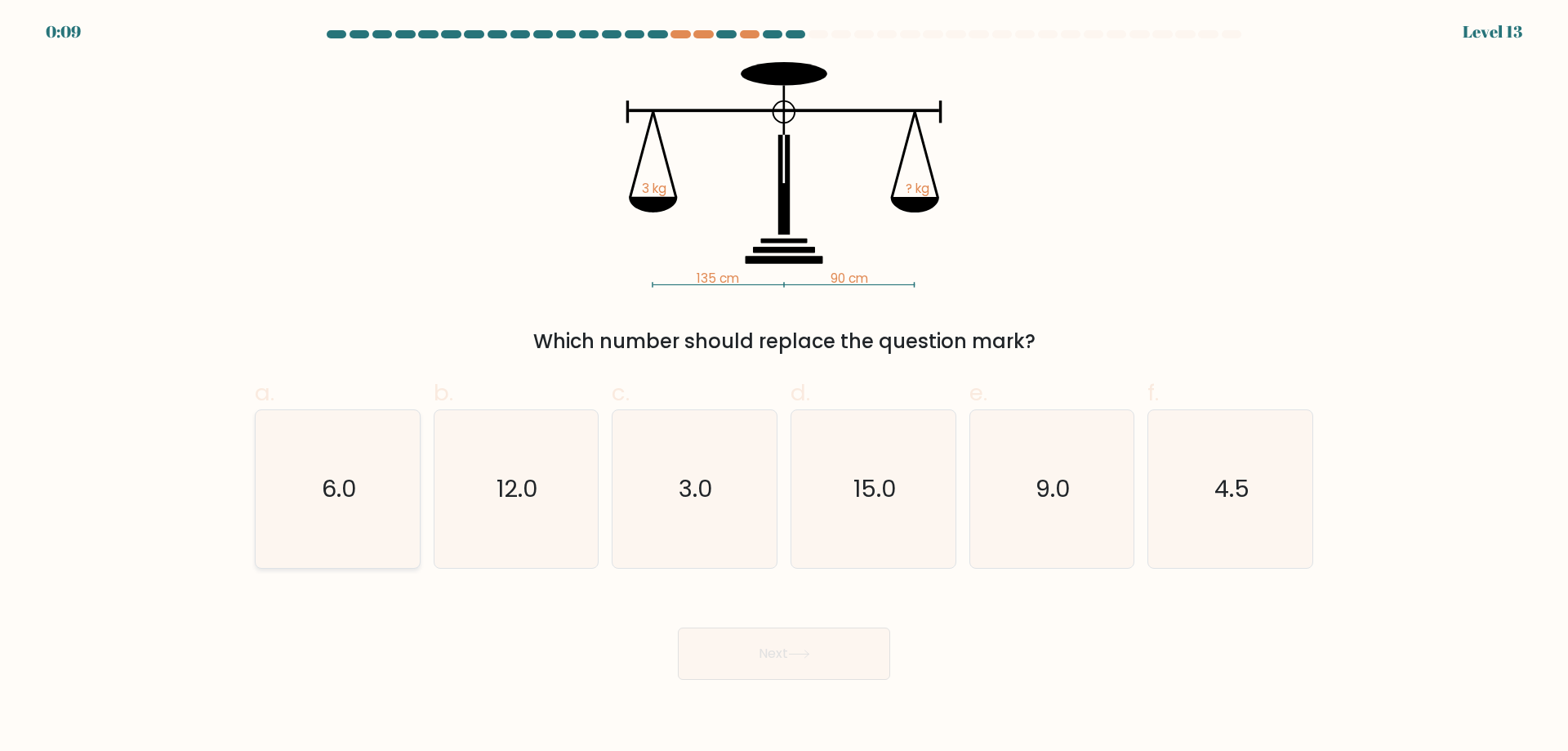
click at [355, 460] on icon "6.0" at bounding box center [338, 489] width 158 height 158
click at [784, 386] on input "a. 6.0" at bounding box center [784, 381] width 1 height 10
radio input "true"
click at [802, 654] on icon at bounding box center [798, 654] width 19 height 7
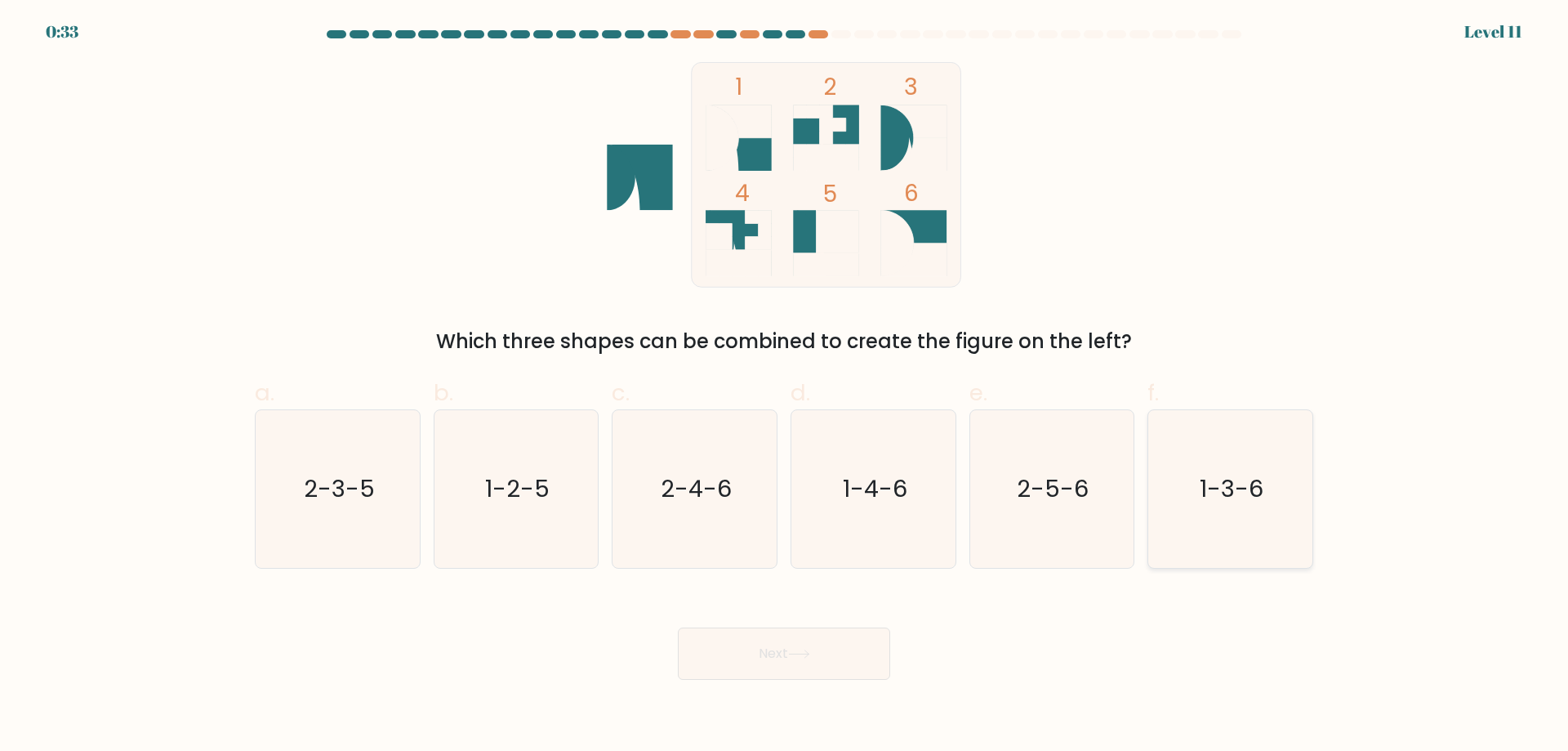
click at [1249, 489] on text "1-3-6" at bounding box center [1232, 488] width 64 height 32
click at [785, 386] on input "f. 1-3-6" at bounding box center [784, 381] width 1 height 10
radio input "true"
click at [855, 650] on button "Next" at bounding box center [783, 654] width 212 height 52
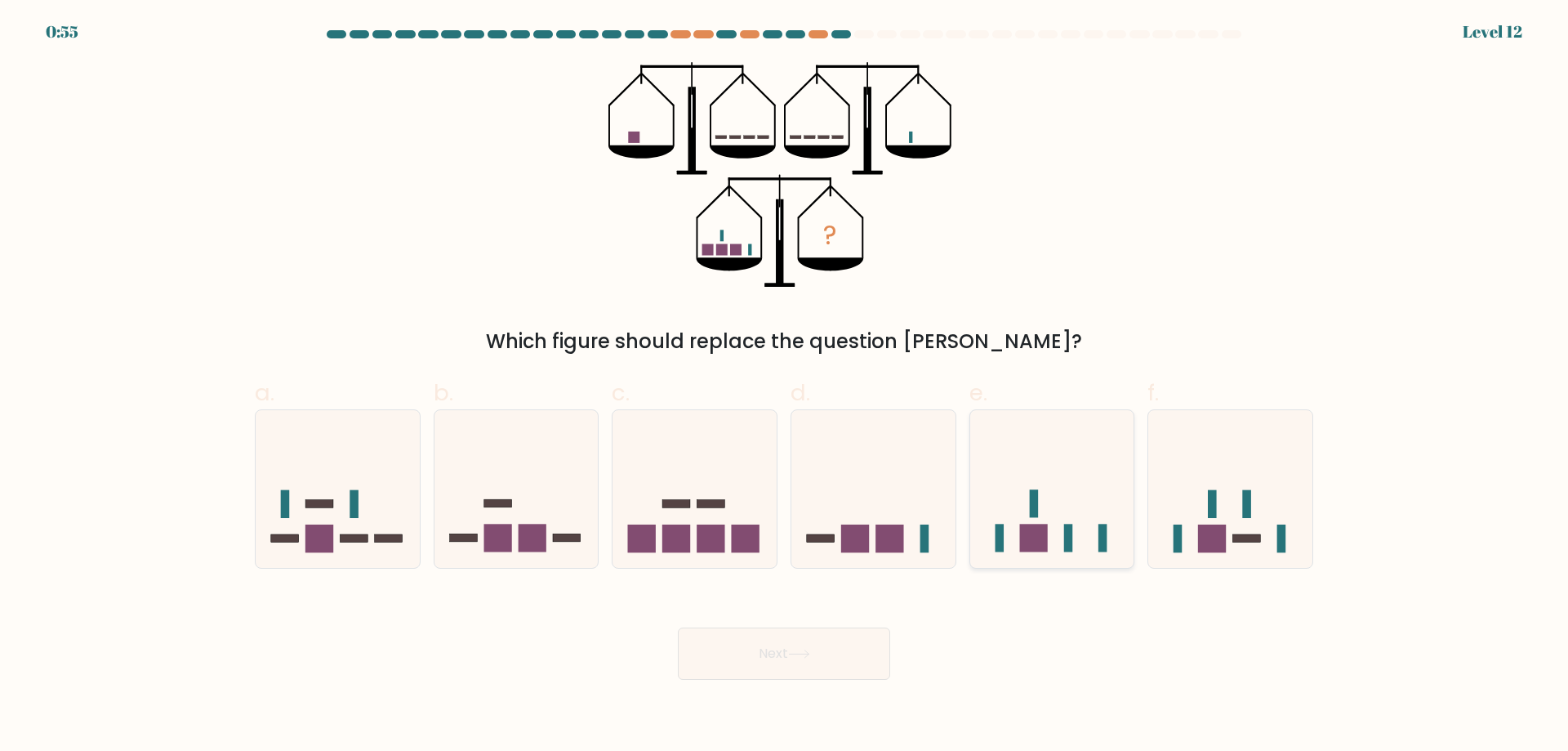
click at [1083, 517] on icon at bounding box center [1051, 488] width 164 height 136
click at [785, 386] on input "e." at bounding box center [784, 381] width 1 height 10
radio input "true"
click at [807, 652] on icon at bounding box center [799, 654] width 22 height 9
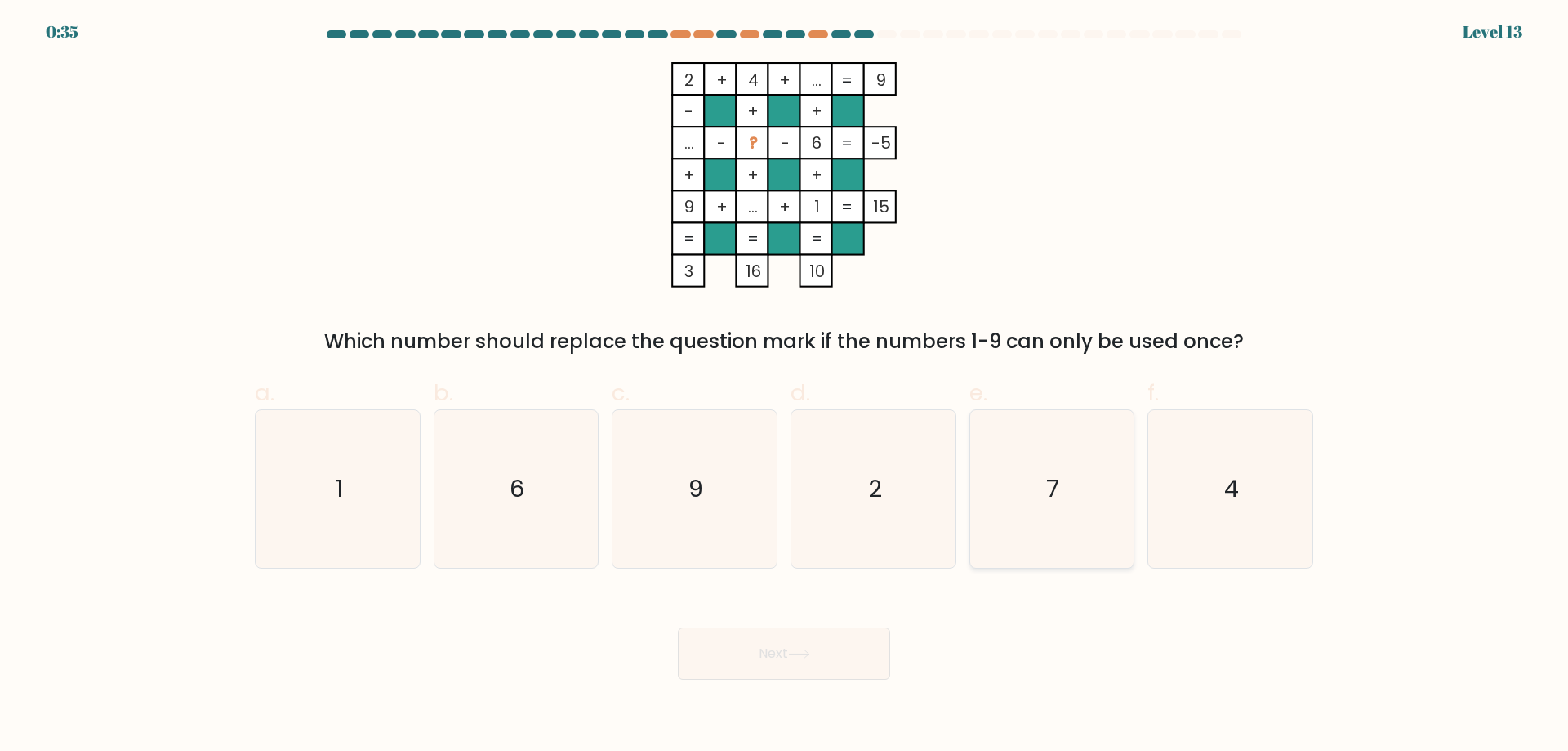
click at [1060, 488] on icon "7" at bounding box center [1051, 489] width 158 height 158
click at [785, 386] on input "e. 7" at bounding box center [784, 381] width 1 height 10
radio input "true"
click at [809, 652] on icon at bounding box center [799, 654] width 22 height 9
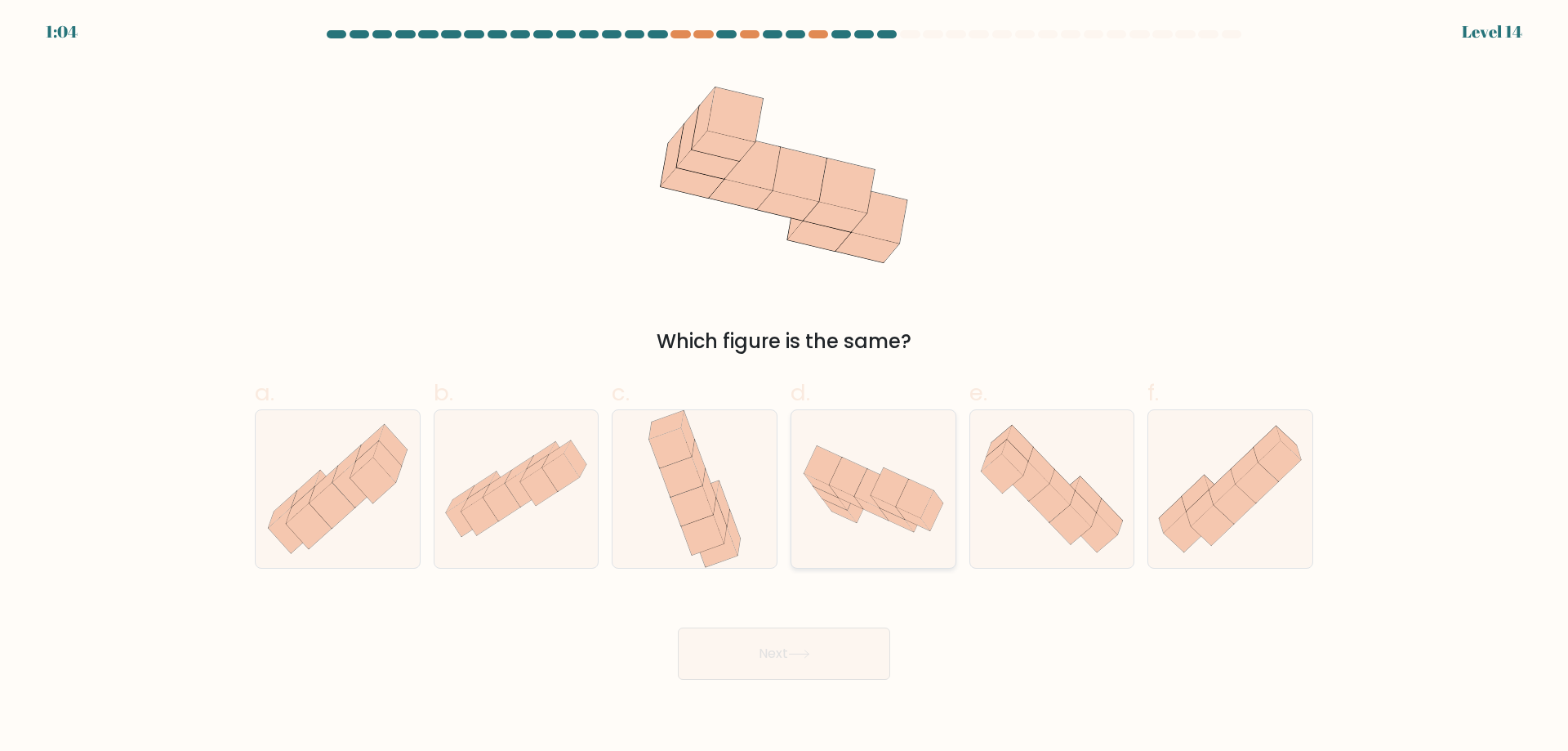
click at [831, 471] on icon at bounding box center [823, 465] width 37 height 38
click at [785, 386] on input "d." at bounding box center [784, 381] width 1 height 10
radio input "true"
click at [791, 663] on button "Next" at bounding box center [783, 654] width 212 height 52
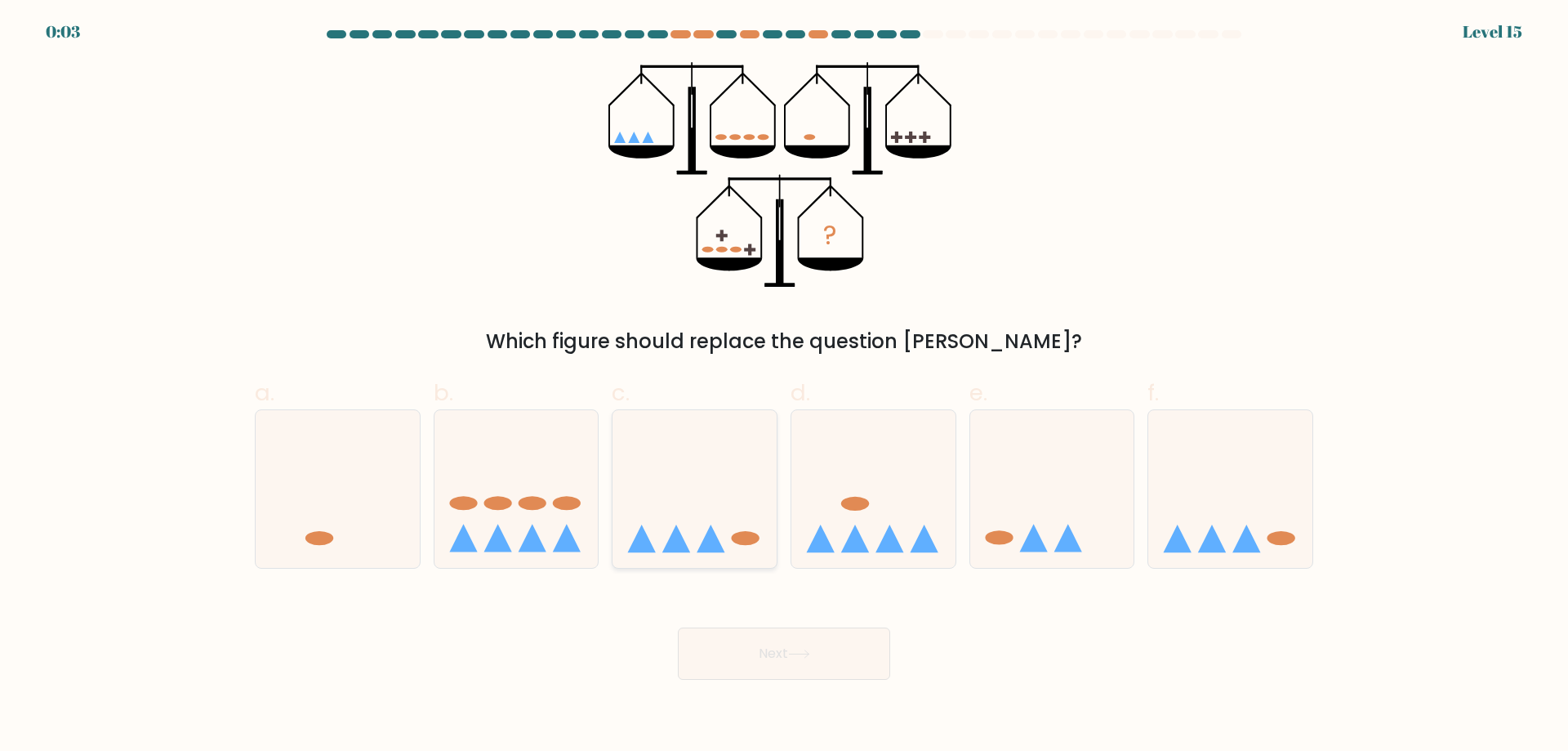
click at [661, 528] on icon at bounding box center [694, 488] width 164 height 136
click at [784, 386] on input "c." at bounding box center [784, 381] width 1 height 10
radio input "true"
click at [820, 673] on button "Next" at bounding box center [783, 654] width 212 height 52
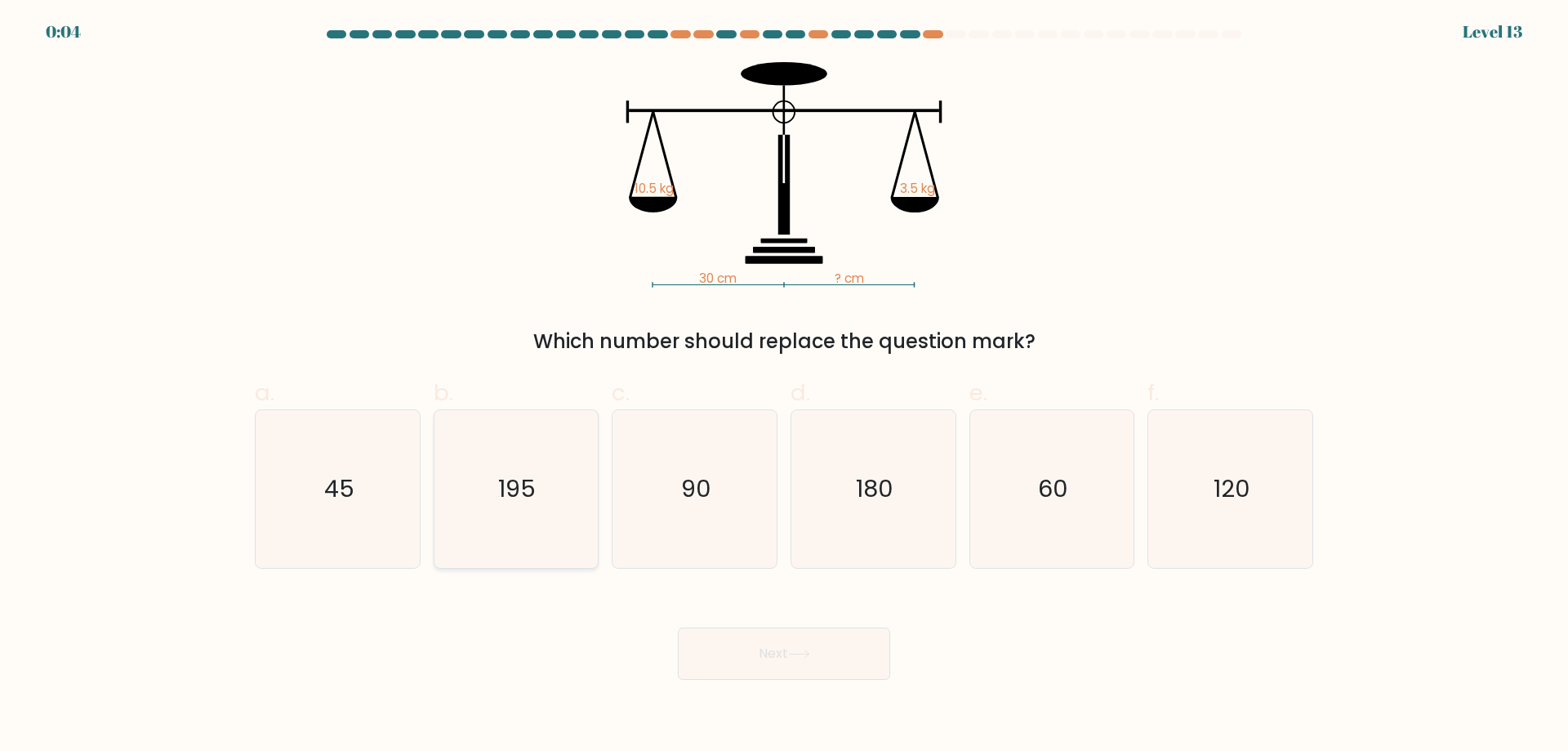
click at [507, 483] on text "195" at bounding box center [518, 488] width 37 height 32
click at [784, 386] on input "b. 195" at bounding box center [784, 381] width 1 height 10
radio input "true"
click at [787, 651] on button "Next" at bounding box center [783, 654] width 212 height 52
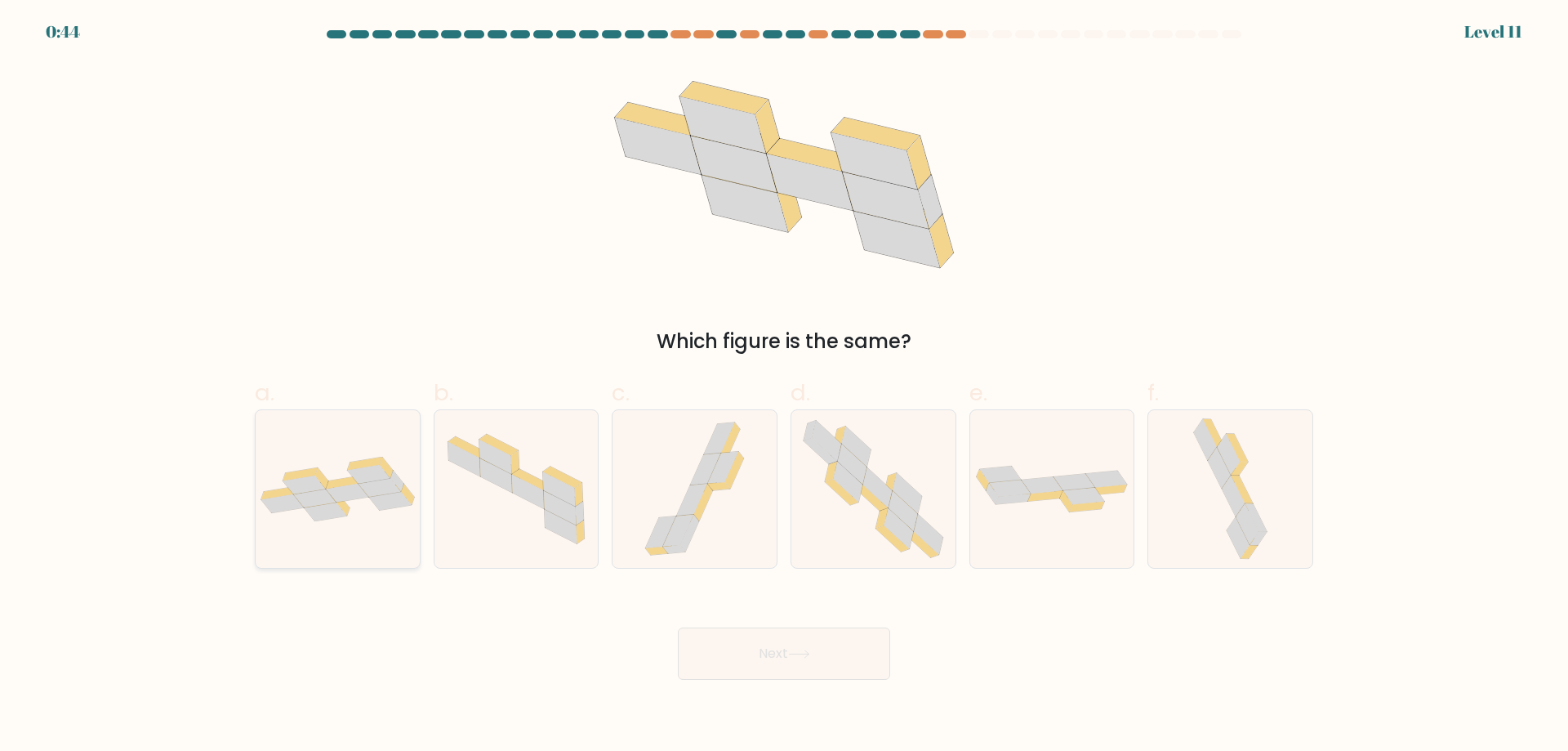
click at [308, 471] on icon at bounding box center [299, 473] width 34 height 13
click at [784, 386] on input "a." at bounding box center [784, 381] width 1 height 10
radio input "true"
click at [761, 675] on button "Next" at bounding box center [783, 654] width 212 height 52
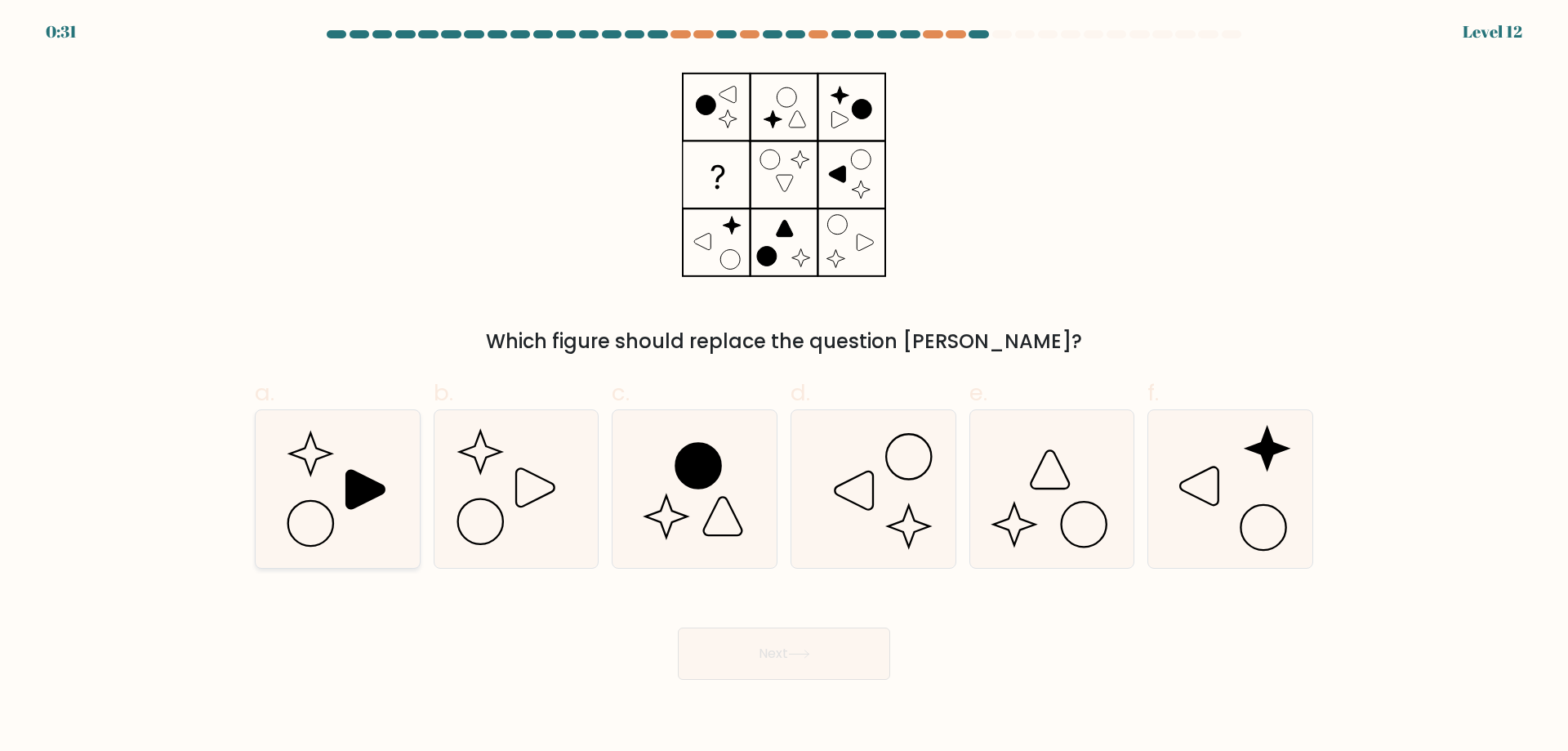
click at [358, 497] on icon at bounding box center [365, 489] width 38 height 38
click at [784, 386] on input "a." at bounding box center [784, 381] width 1 height 10
radio input "true"
click at [801, 668] on button "Next" at bounding box center [783, 654] width 212 height 52
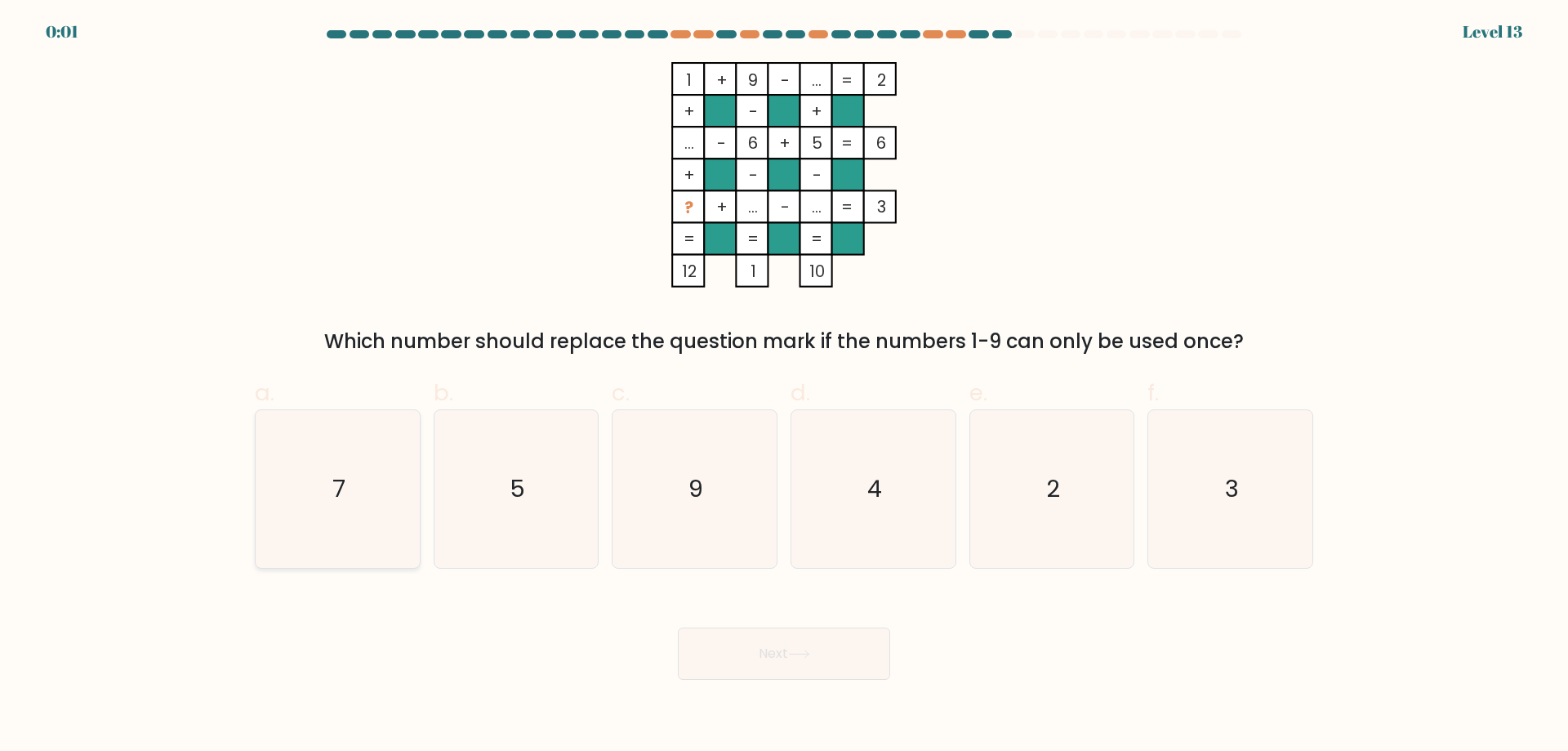
click at [364, 507] on icon "7" at bounding box center [338, 489] width 158 height 158
click at [784, 386] on input "a. 7" at bounding box center [784, 381] width 1 height 10
radio input "true"
click at [751, 648] on button "Next" at bounding box center [783, 654] width 212 height 52
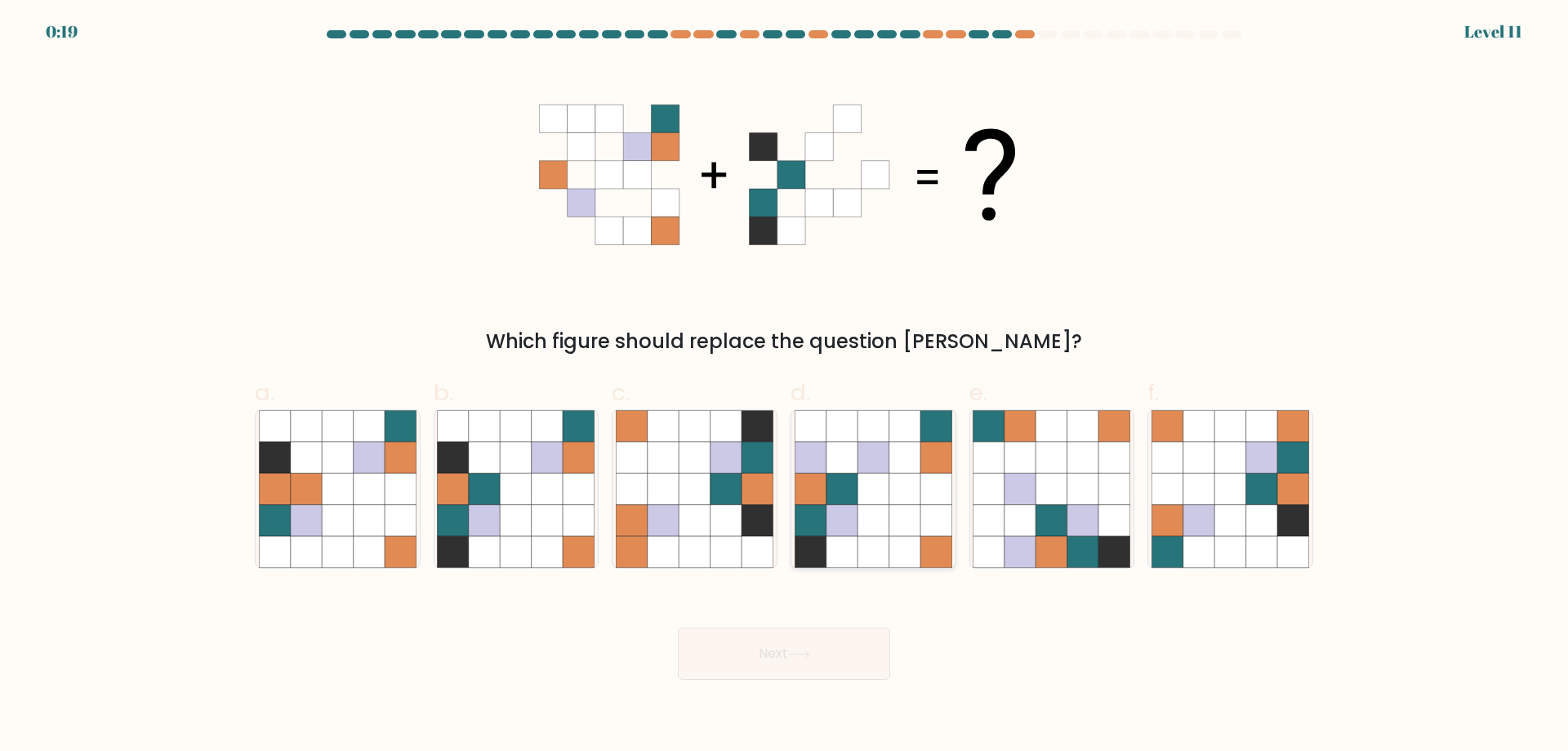
click at [855, 516] on icon at bounding box center [842, 520] width 31 height 31
click at [785, 386] on input "d." at bounding box center [784, 381] width 1 height 10
radio input "true"
click at [791, 670] on button "Next" at bounding box center [783, 654] width 212 height 52
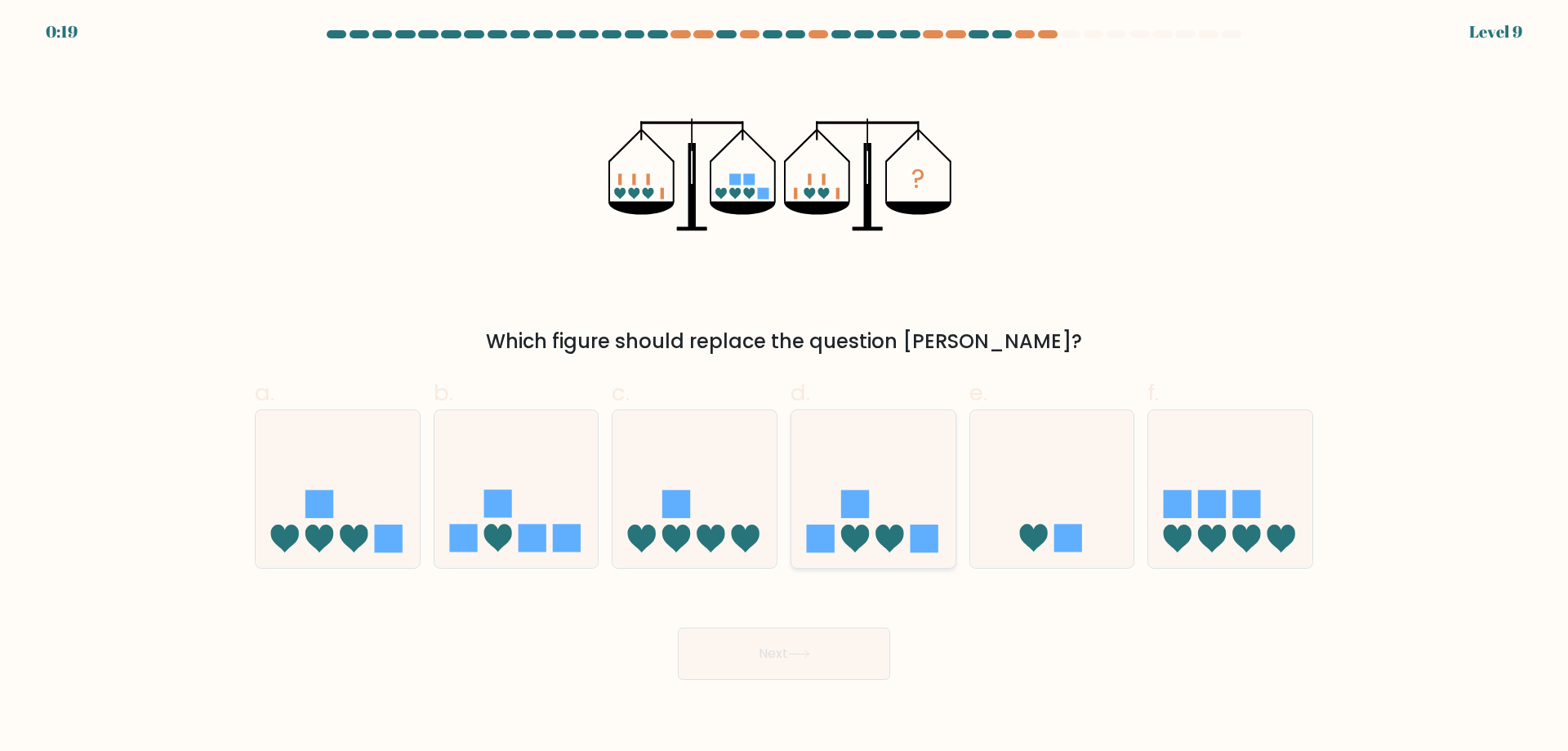
click at [873, 521] on icon at bounding box center [873, 488] width 164 height 136
click at [785, 386] on input "d." at bounding box center [784, 381] width 1 height 10
radio input "true"
click at [769, 651] on button "Next" at bounding box center [783, 654] width 212 height 52
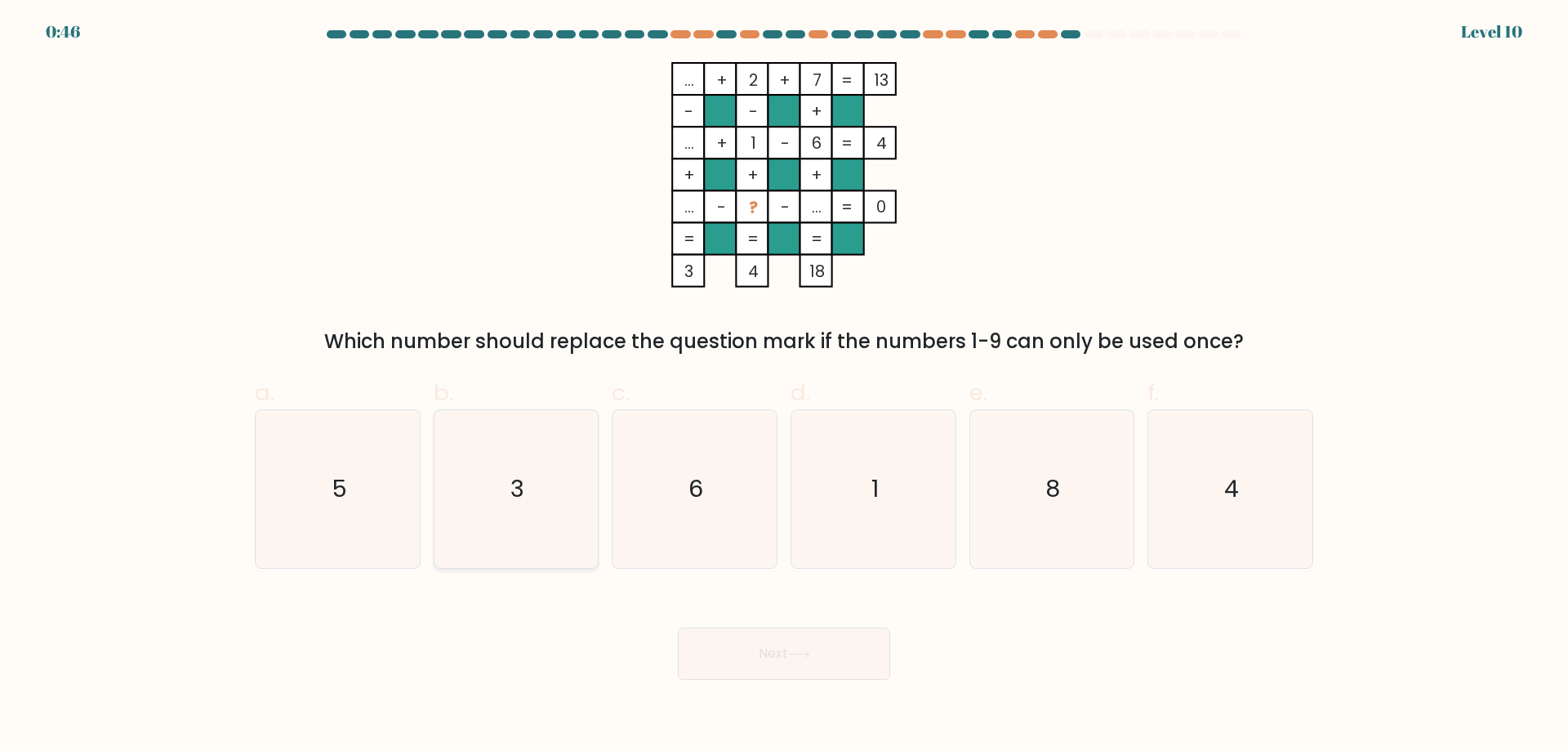
click at [517, 472] on icon "3" at bounding box center [516, 489] width 158 height 158
click at [784, 386] on input "b. 3" at bounding box center [784, 381] width 1 height 10
radio input "true"
drag, startPoint x: 790, startPoint y: 688, endPoint x: 794, endPoint y: 670, distance: 18.4
click at [794, 680] on body "0:42 Level 10" at bounding box center [784, 375] width 1568 height 751
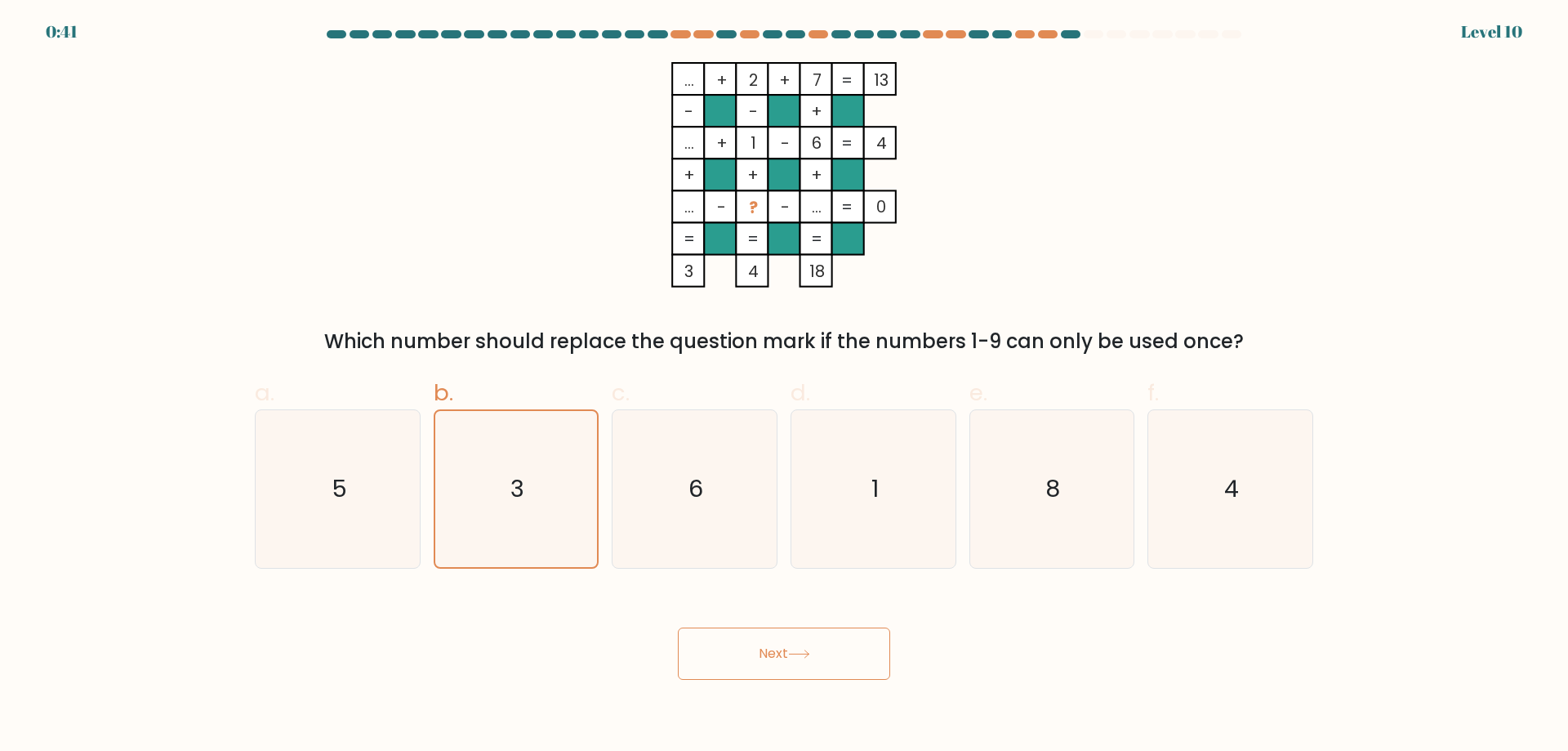
click at [797, 634] on button "Next" at bounding box center [783, 654] width 212 height 52
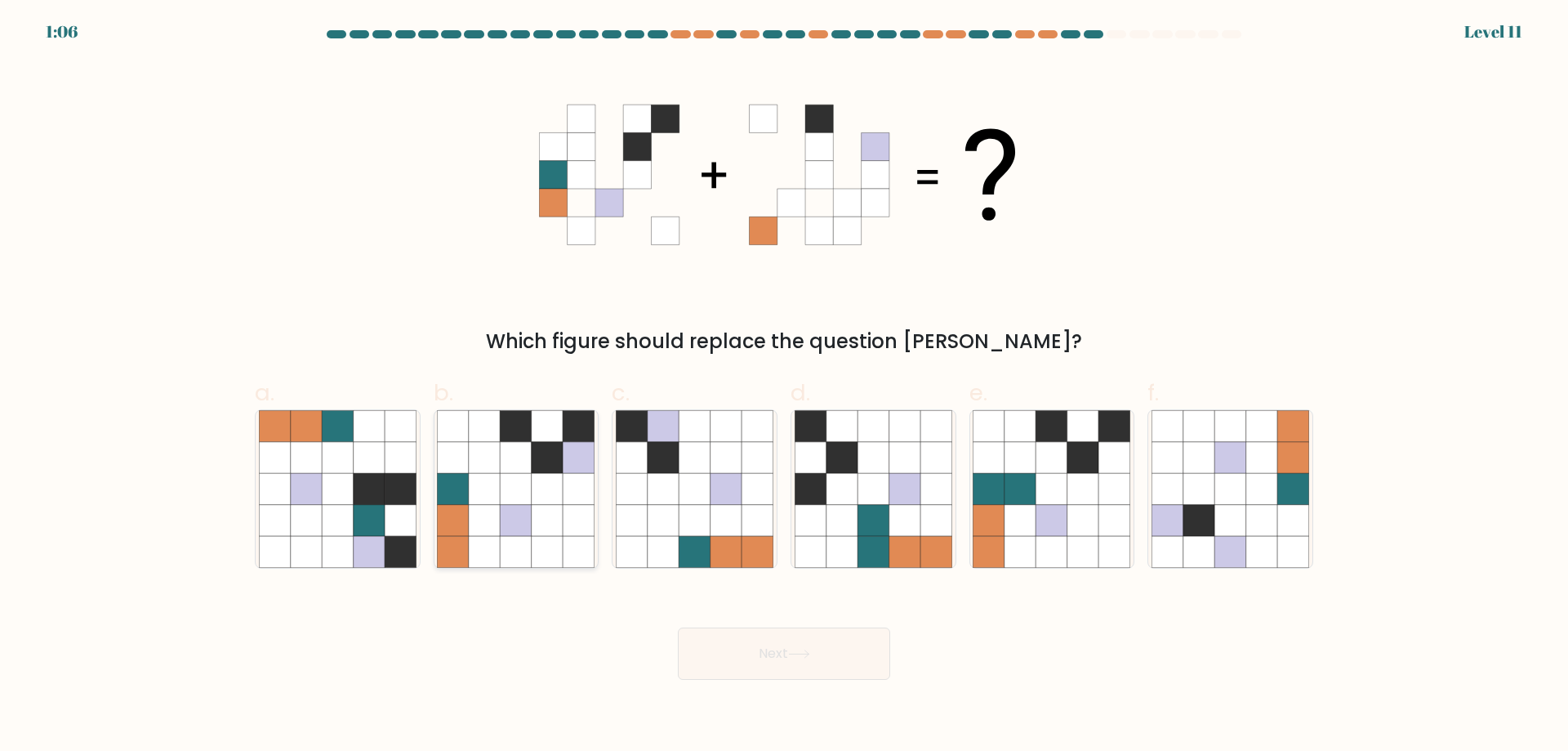
click at [525, 487] on icon at bounding box center [515, 488] width 31 height 31
click at [784, 386] on input "b." at bounding box center [784, 381] width 1 height 10
radio input "true"
click at [786, 661] on button "Next" at bounding box center [783, 654] width 212 height 52
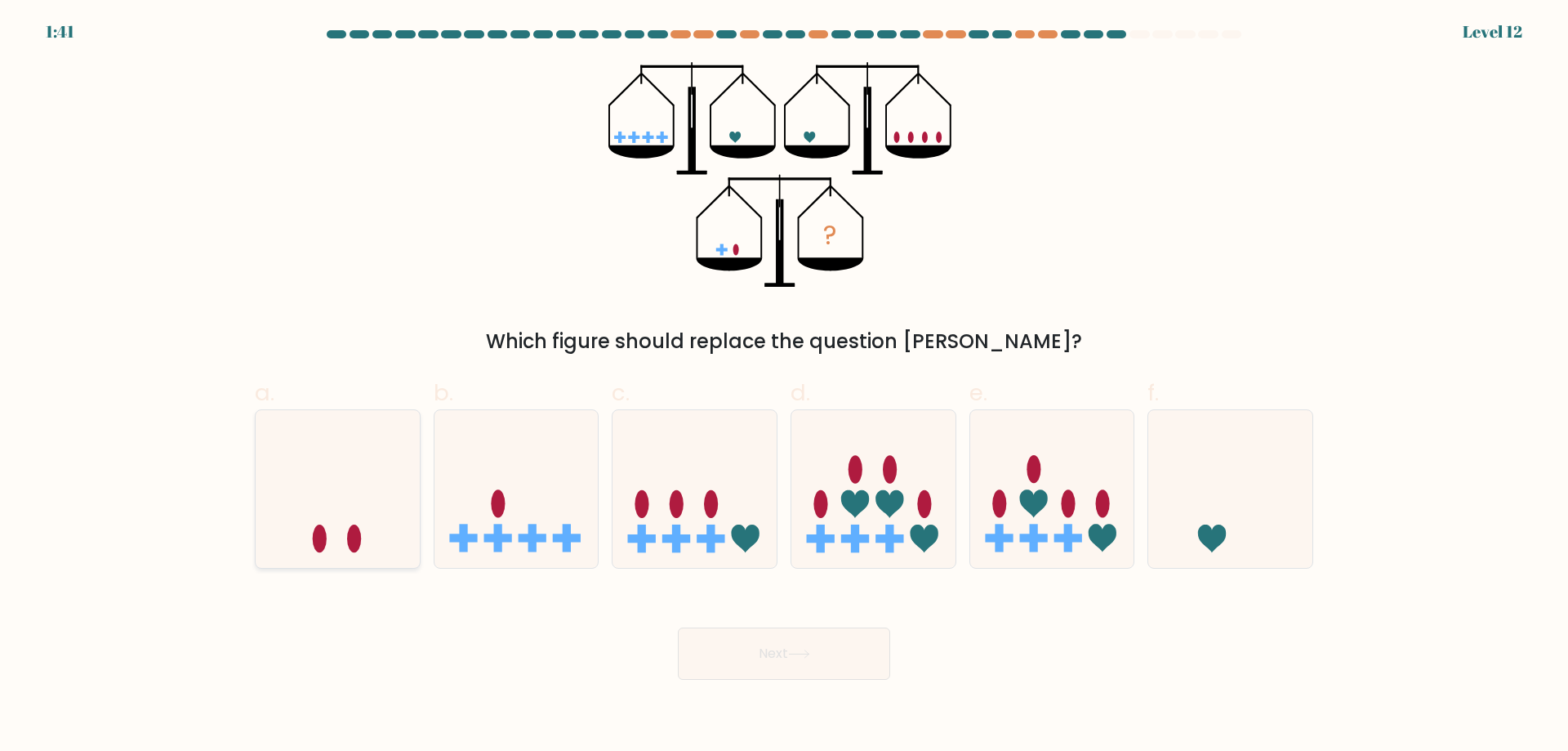
click at [353, 506] on icon at bounding box center [337, 488] width 164 height 136
click at [784, 386] on input "a." at bounding box center [784, 381] width 1 height 10
radio input "true"
click at [764, 641] on button "Next" at bounding box center [783, 654] width 212 height 52
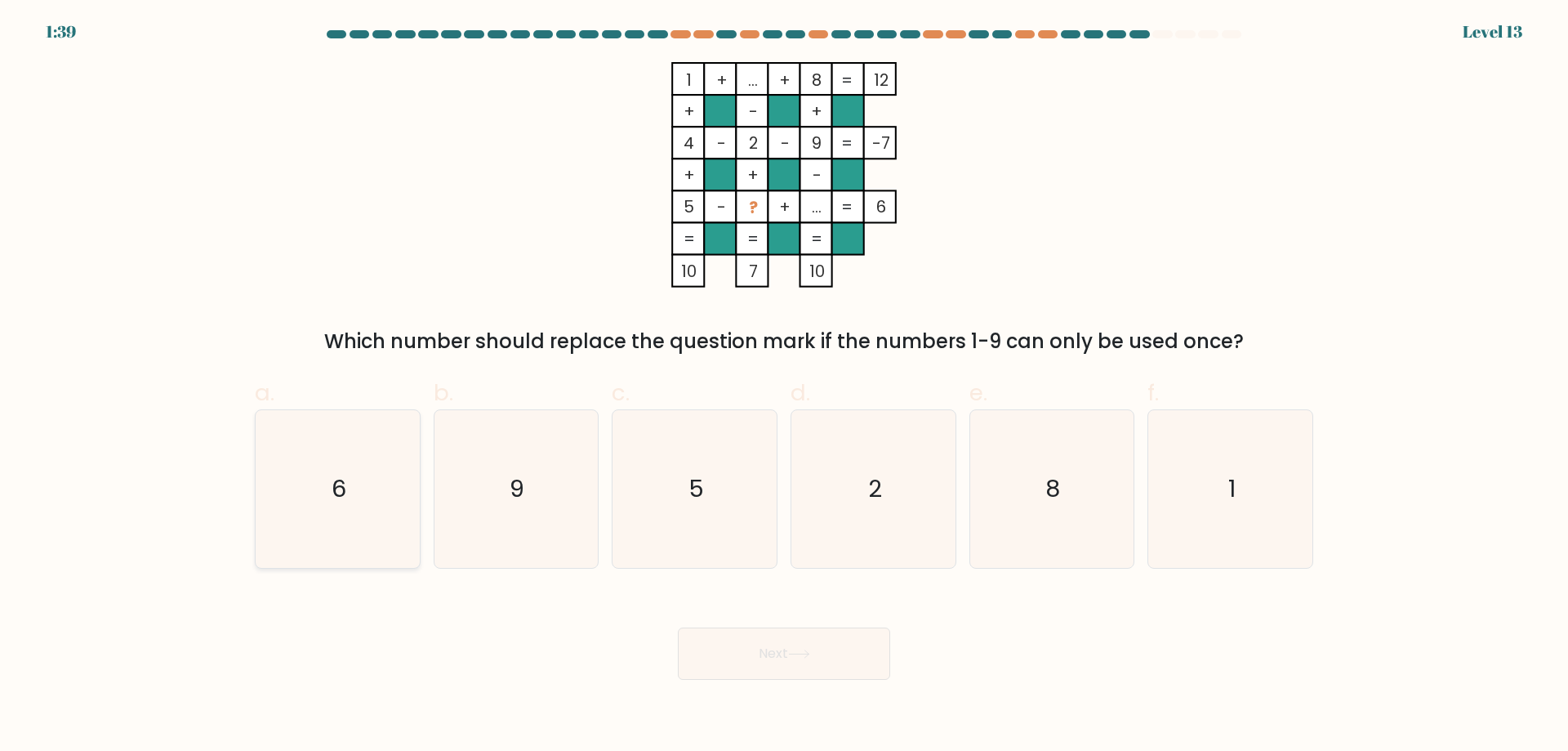
click at [295, 500] on icon "6" at bounding box center [338, 489] width 158 height 158
click at [784, 386] on input "a. 6" at bounding box center [784, 381] width 1 height 10
radio input "true"
click at [849, 635] on button "Next" at bounding box center [783, 654] width 212 height 52
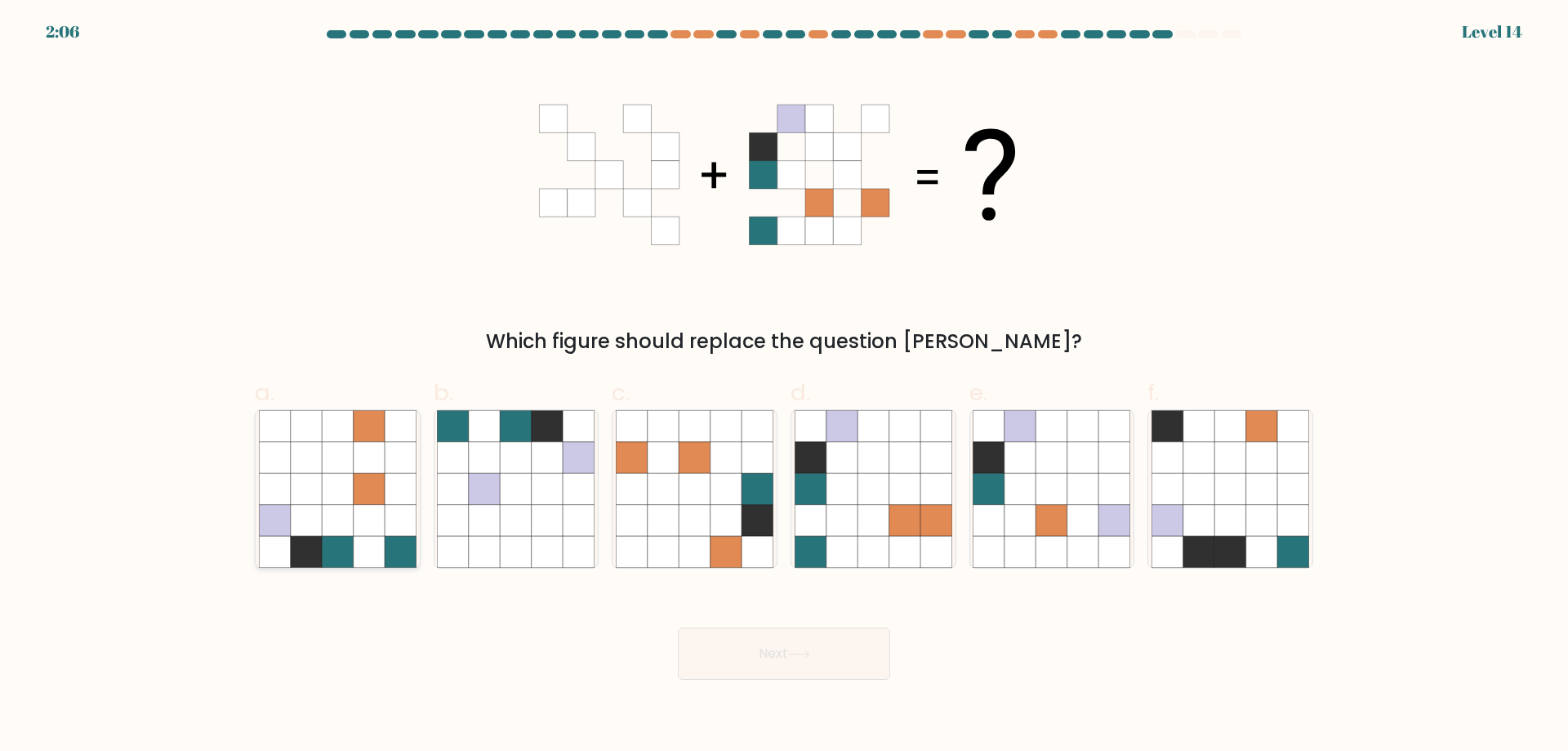
click at [337, 498] on icon at bounding box center [337, 488] width 31 height 31
click at [784, 386] on input "a." at bounding box center [784, 381] width 1 height 10
radio input "true"
click at [786, 649] on button "Next" at bounding box center [783, 654] width 212 height 52
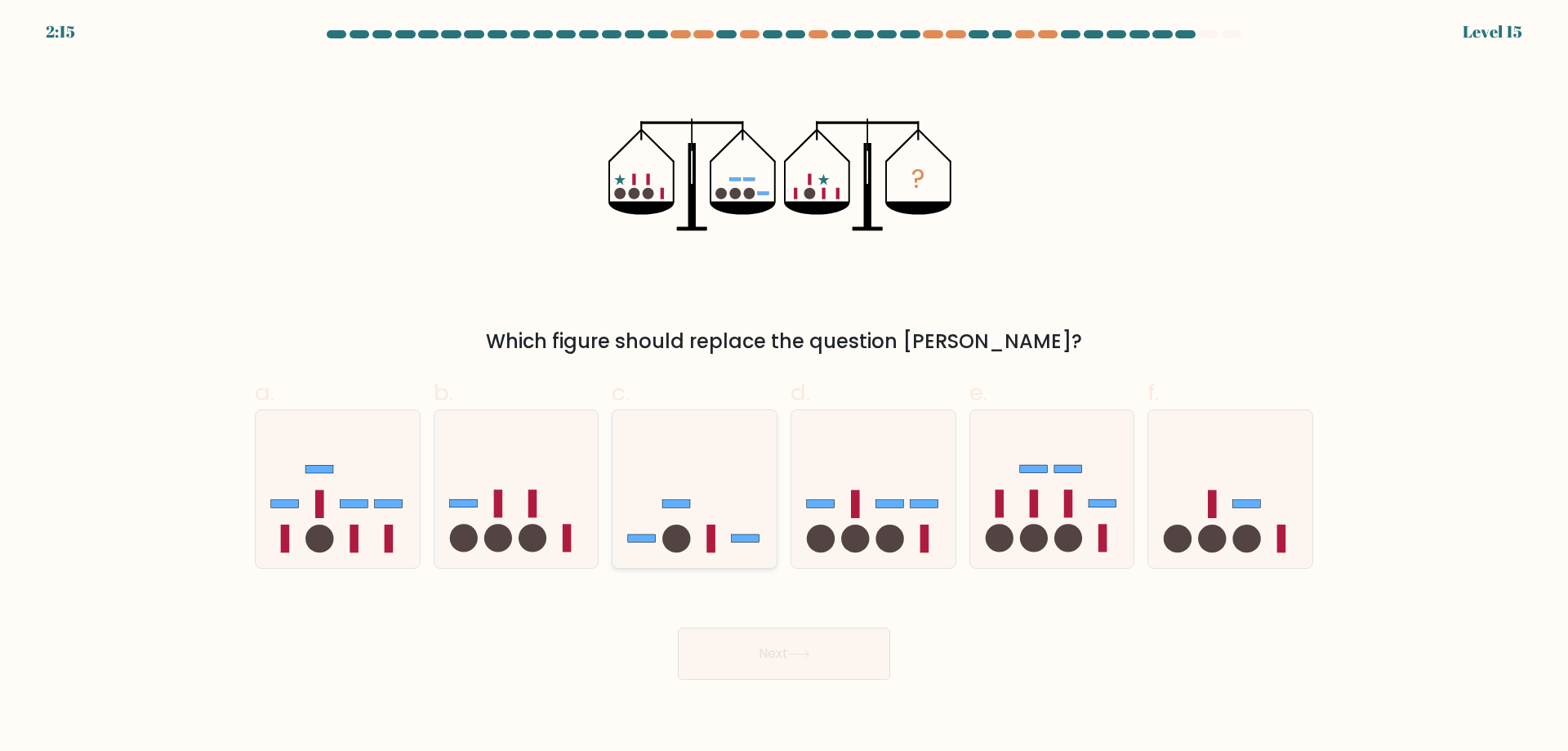
click at [695, 527] on icon at bounding box center [694, 488] width 164 height 136
click at [784, 386] on input "c." at bounding box center [784, 381] width 1 height 10
radio input "true"
click at [795, 663] on button "Next" at bounding box center [783, 654] width 212 height 52
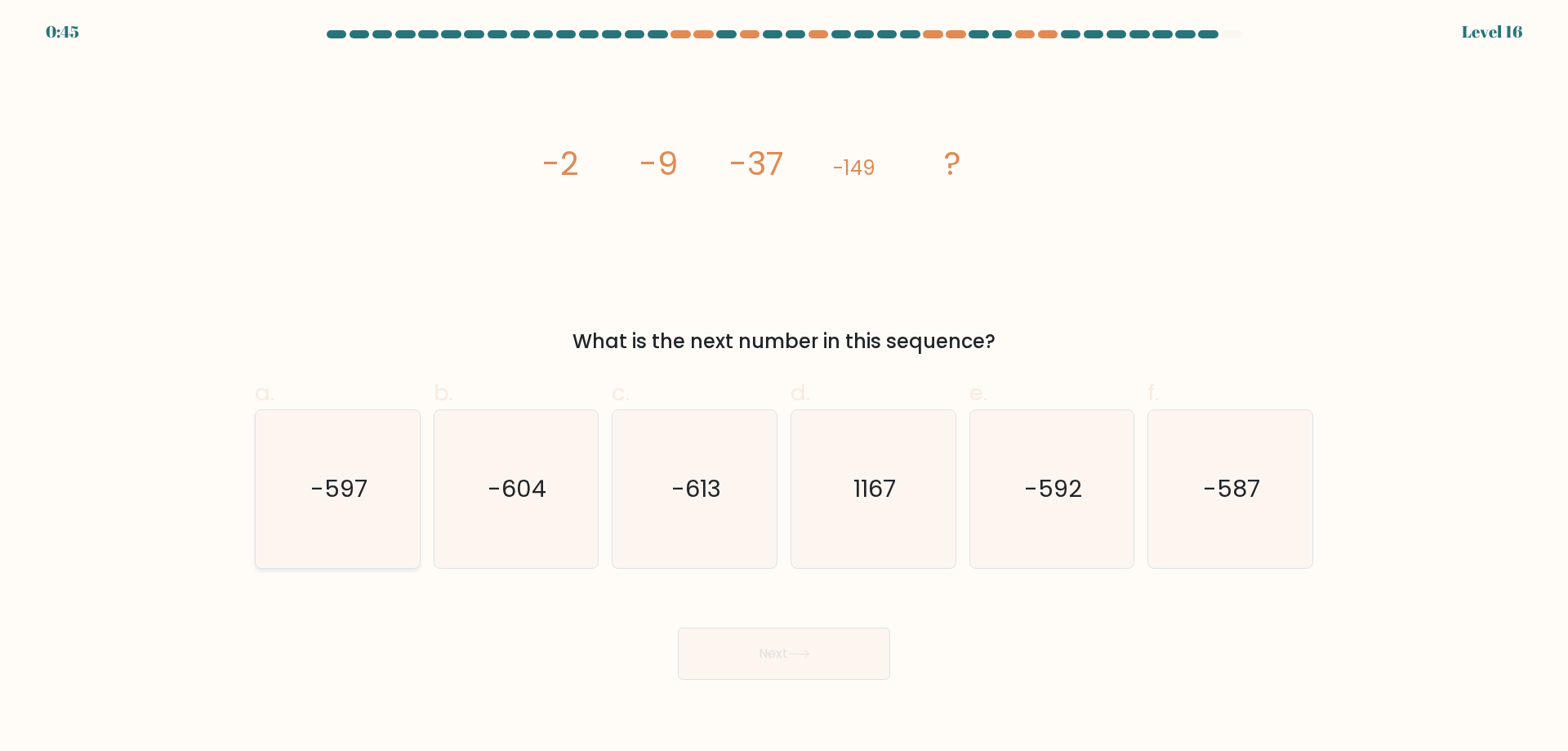
click at [296, 516] on icon "-597" at bounding box center [338, 489] width 158 height 158
click at [784, 386] on input "a. -597" at bounding box center [784, 381] width 1 height 10
radio input "true"
click at [855, 657] on button "Next" at bounding box center [783, 654] width 212 height 52
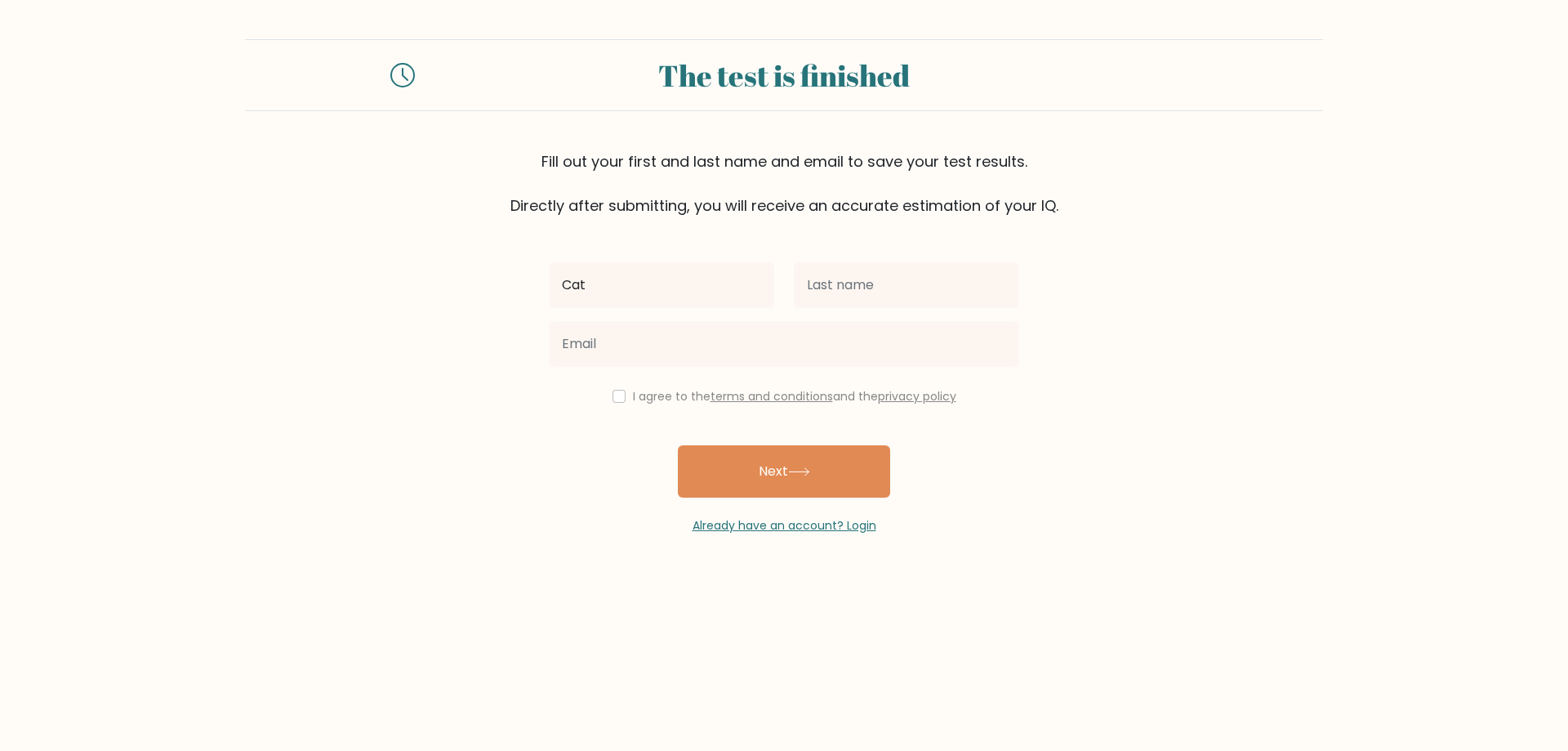
type input "Cat"
click at [599, 262] on div "Cat" at bounding box center [662, 284] width 245 height 58
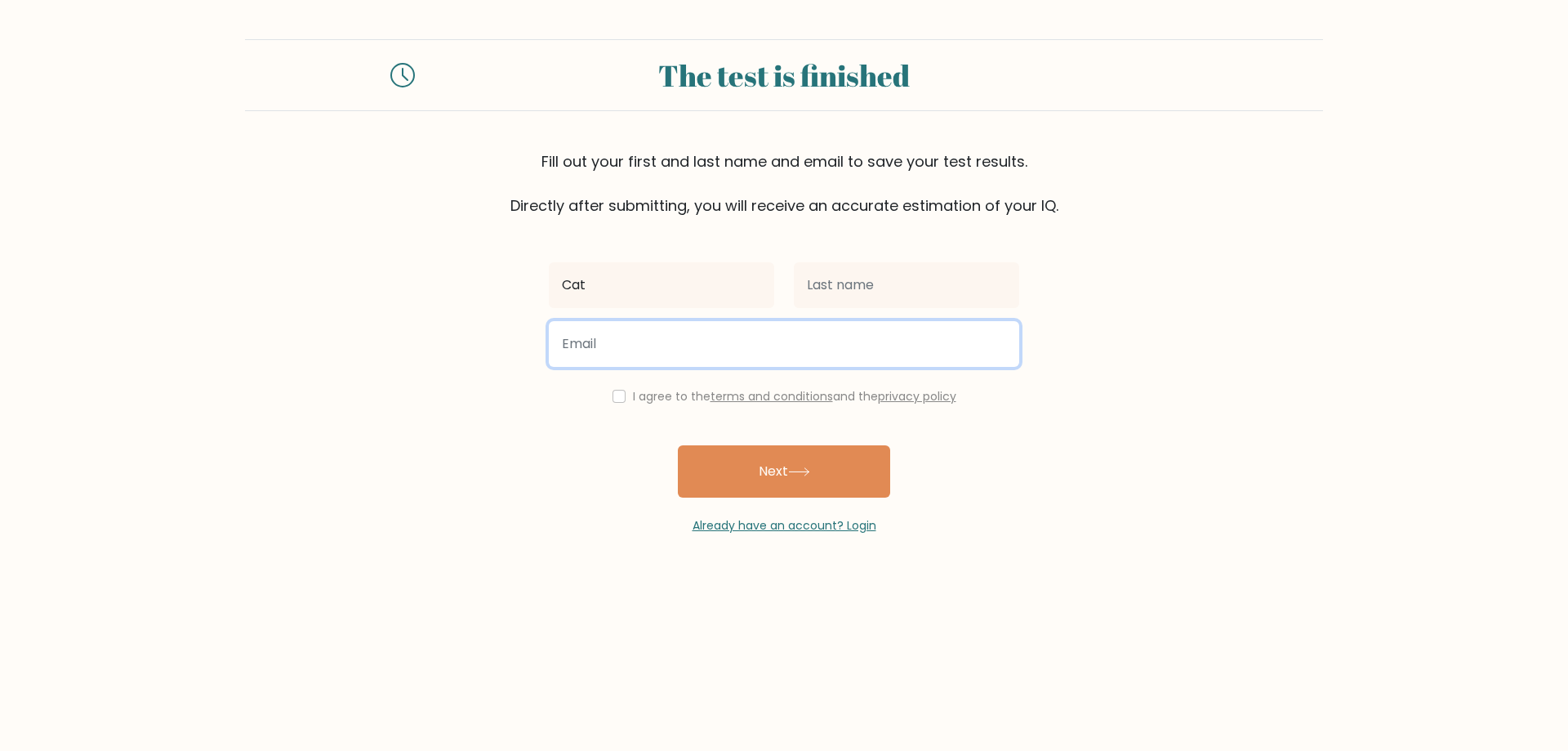
click at [591, 344] on input "email" at bounding box center [783, 343] width 470 height 45
paste input "eebixyvvrolowgqpuo@nespf.com"
type input "eebixyvvrolowgqpuo@nespf.com"
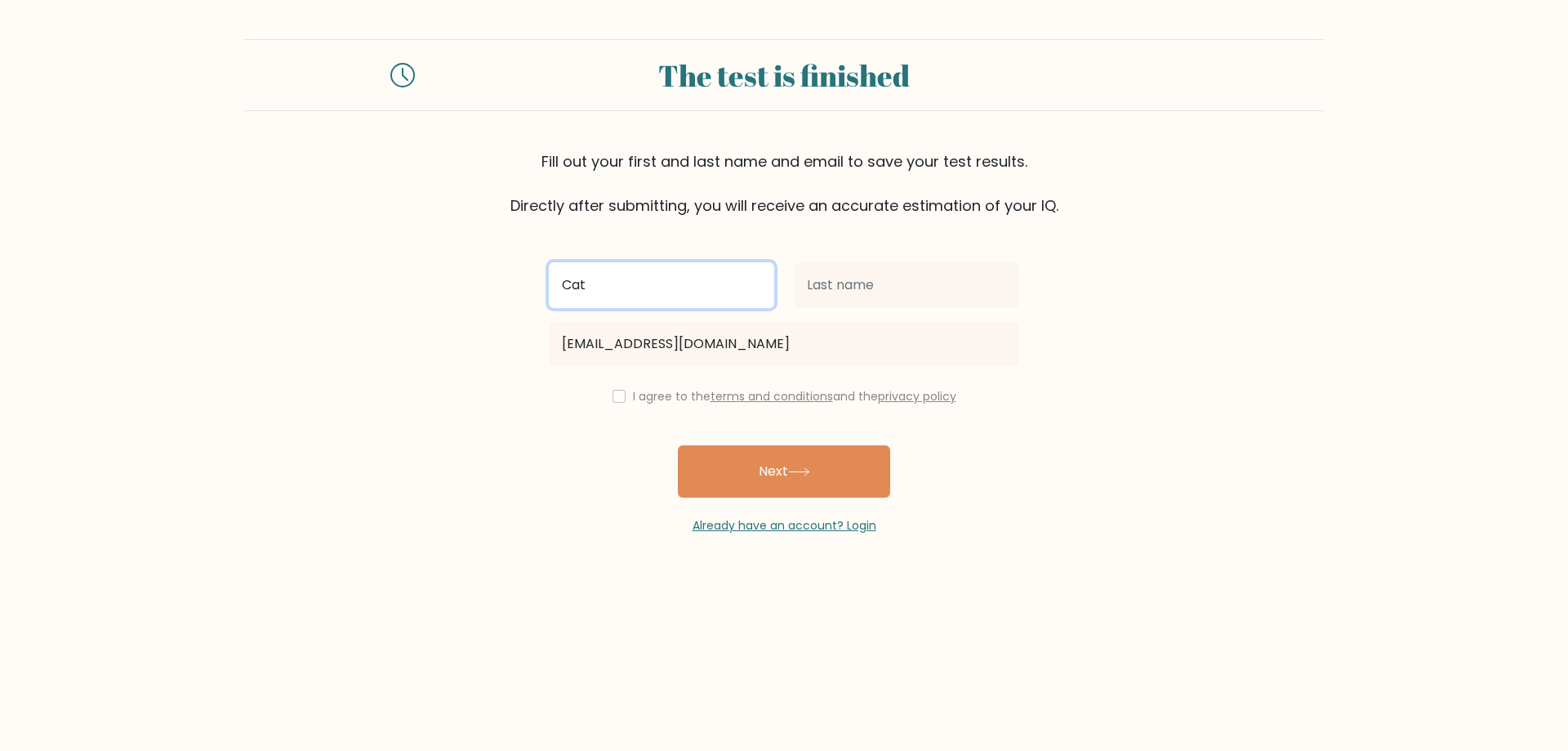
click at [630, 281] on input "Cat" at bounding box center [661, 284] width 225 height 45
click at [617, 282] on input "Catarina" at bounding box center [661, 284] width 225 height 45
type input "marshall"
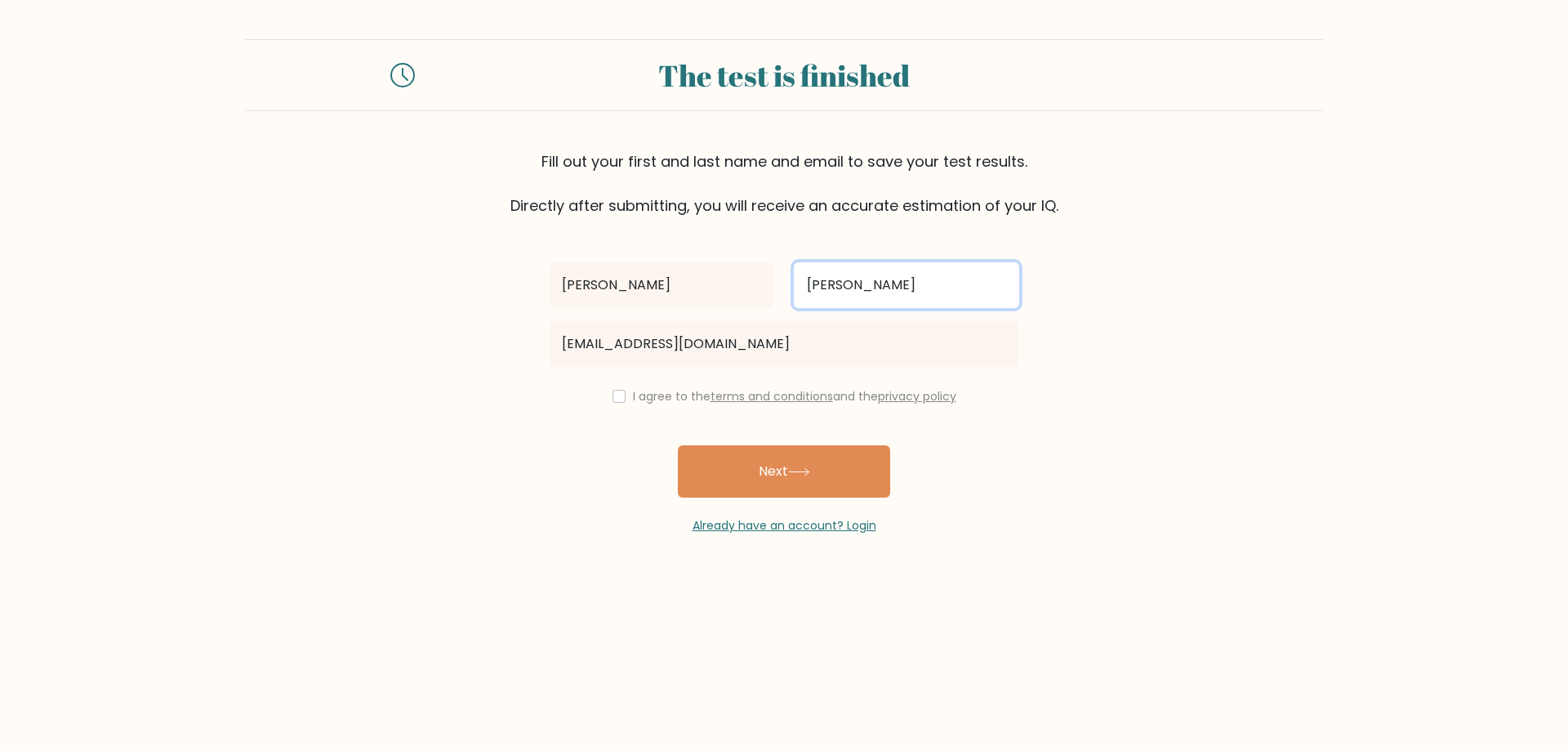
type input "mathers"
click at [619, 397] on input "checkbox" at bounding box center [619, 396] width 13 height 13
checkbox input "true"
click at [701, 447] on button "Next" at bounding box center [783, 472] width 212 height 52
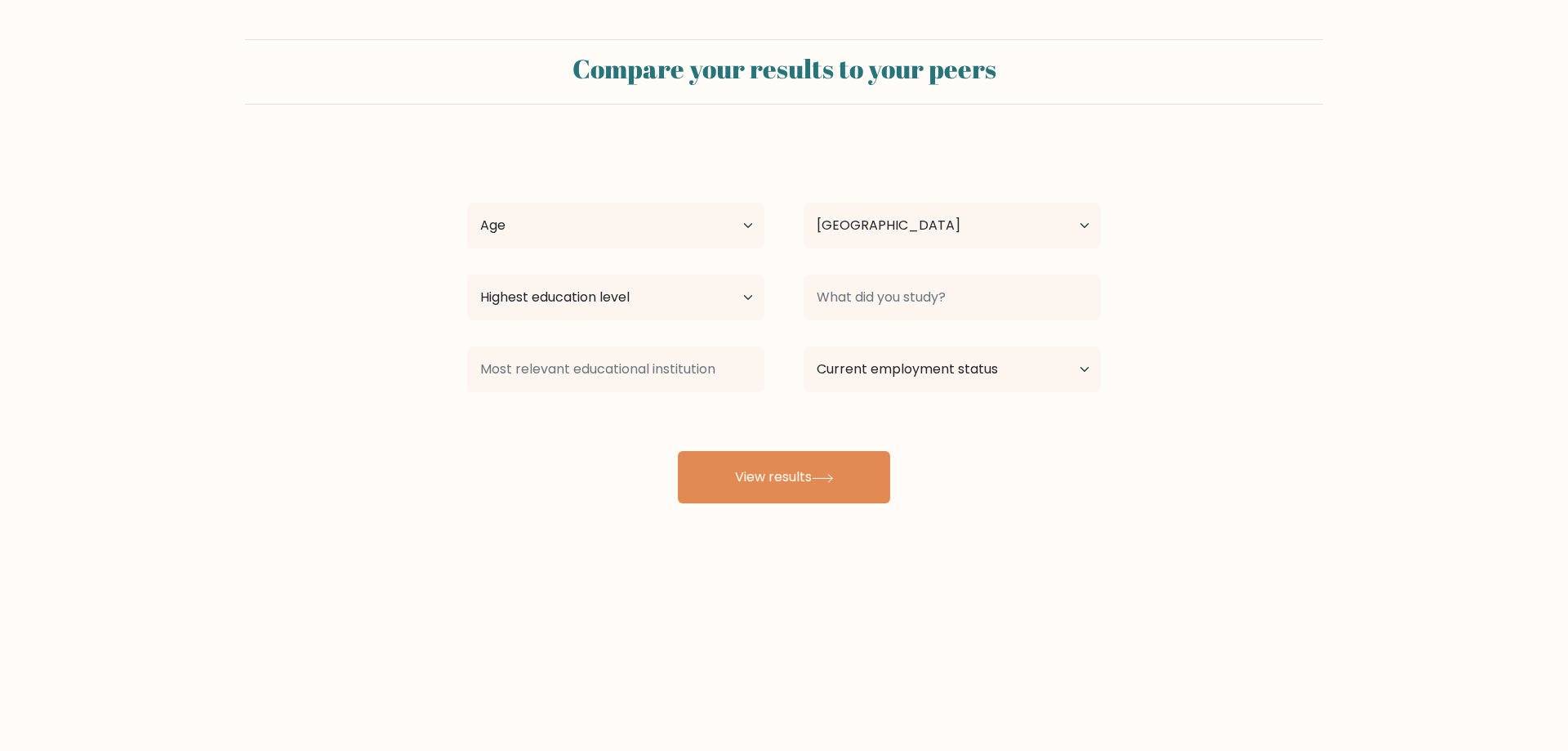
select select "PT"
click at [566, 214] on select "Age Under 18 years old 18-24 years old 25-34 years old 35-44 years old 45-54 ye…" at bounding box center [615, 225] width 297 height 45
select select "25_34"
click at [467, 202] on select "Age Under 18 years old 18-24 years old 25-34 years old 35-44 years old 45-54 ye…" at bounding box center [615, 225] width 297 height 45
click at [656, 291] on select "Highest education level No schooling Primary Lower Secondary Upper Secondary Oc…" at bounding box center [615, 297] width 297 height 45
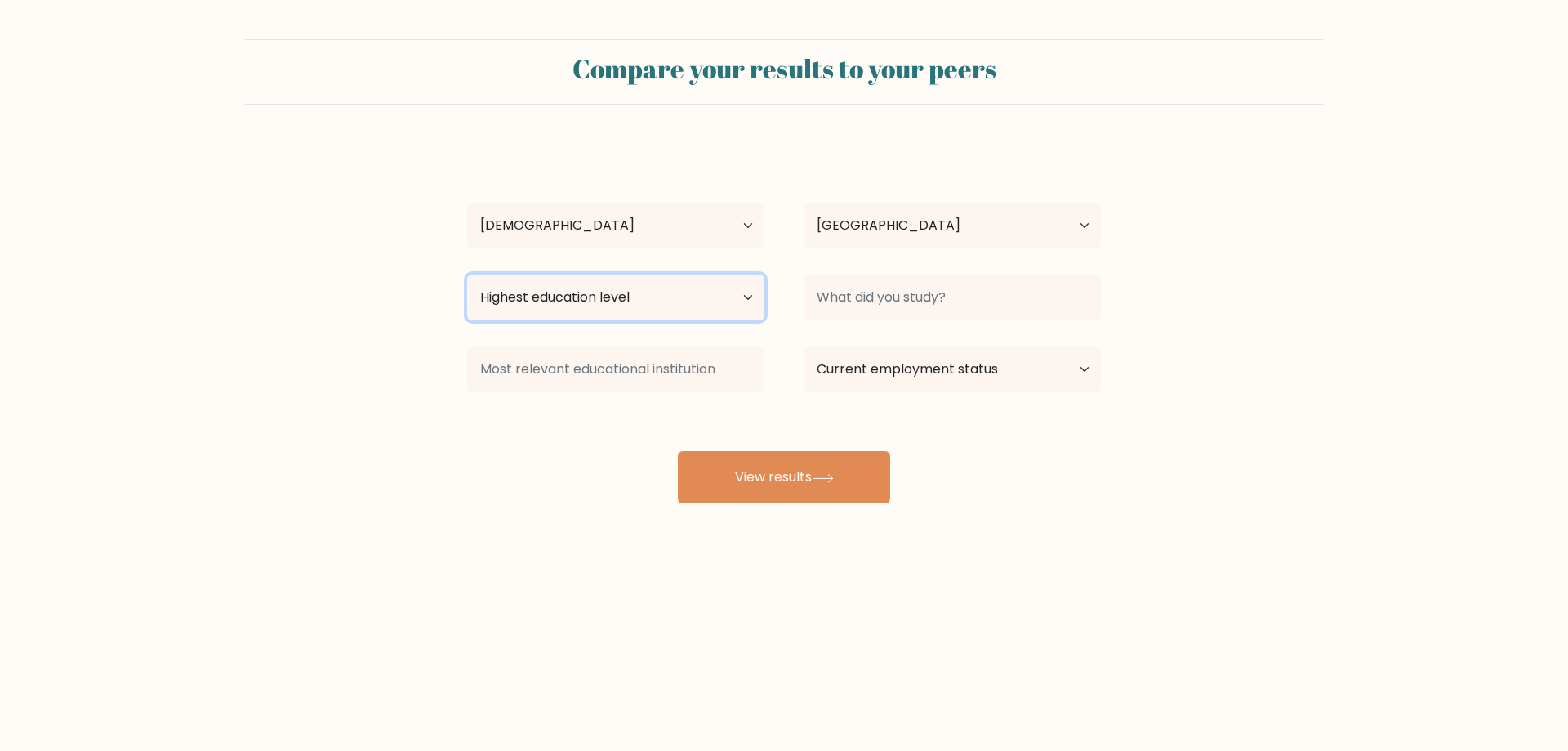
select select "masters_degree"
click at [467, 275] on select "Highest education level No schooling Primary Lower Secondary Upper Secondary Oc…" at bounding box center [615, 297] width 297 height 45
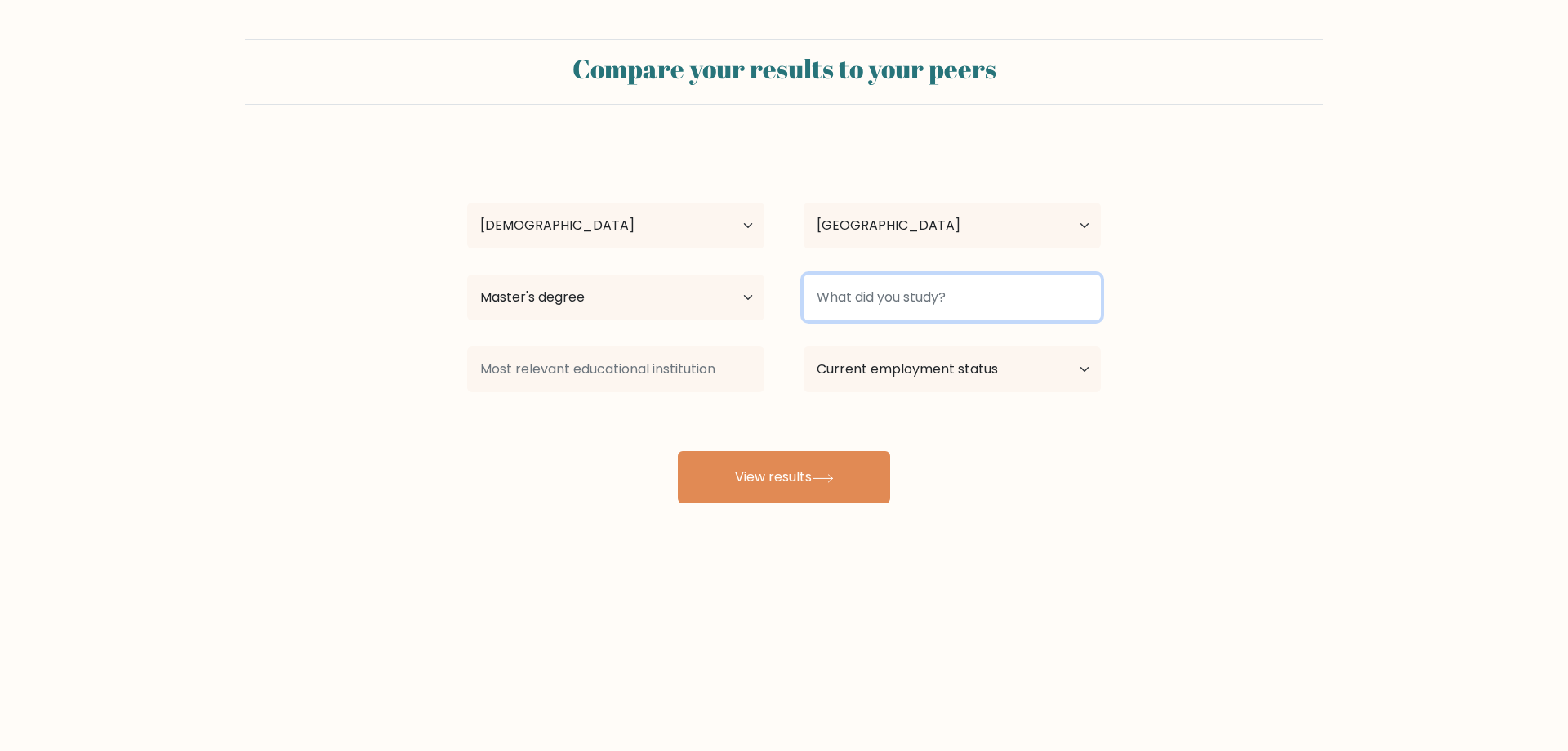
click at [937, 291] on input at bounding box center [952, 297] width 297 height 45
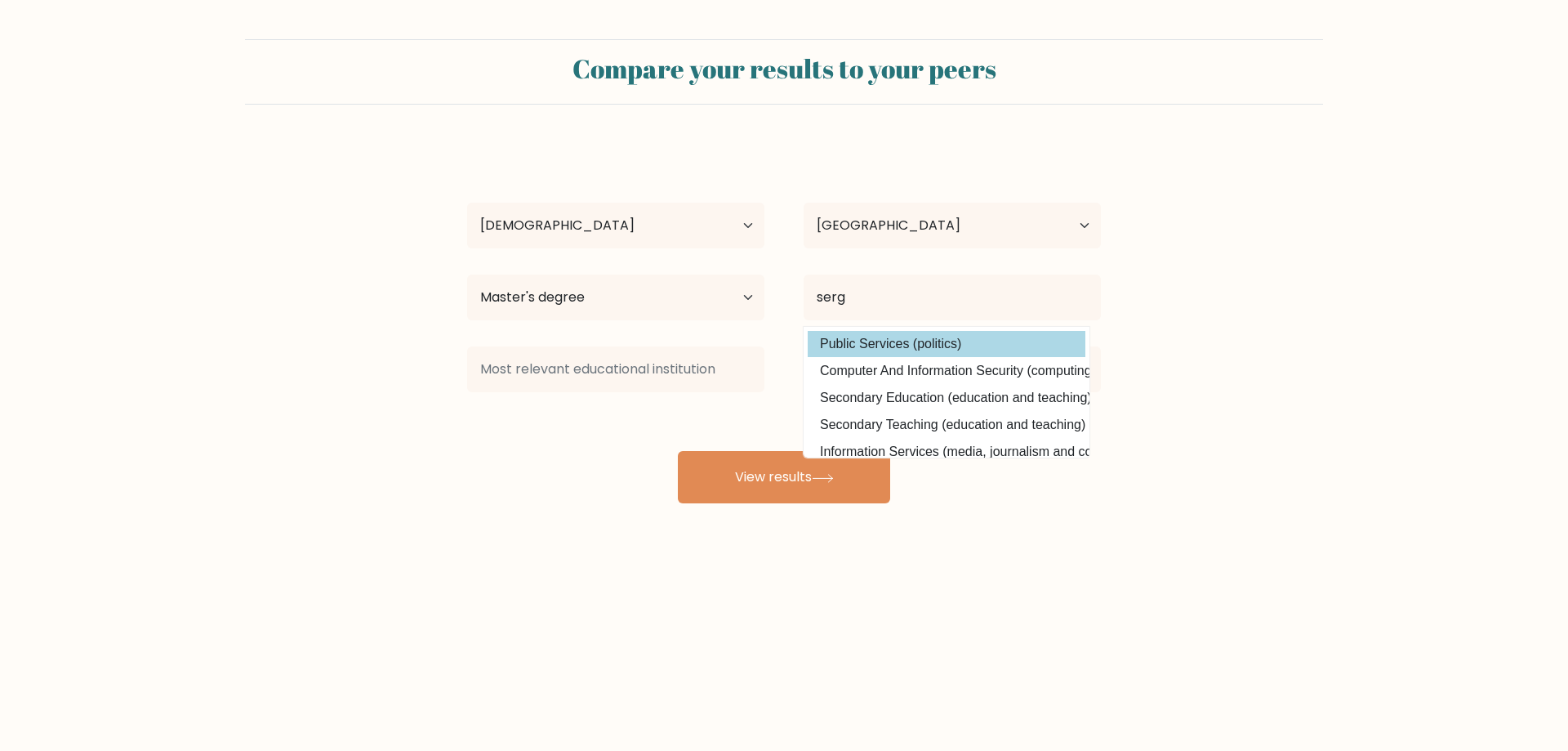
click at [880, 348] on option "Public Services (politics)" at bounding box center [945, 343] width 277 height 26
type input "Public Services"
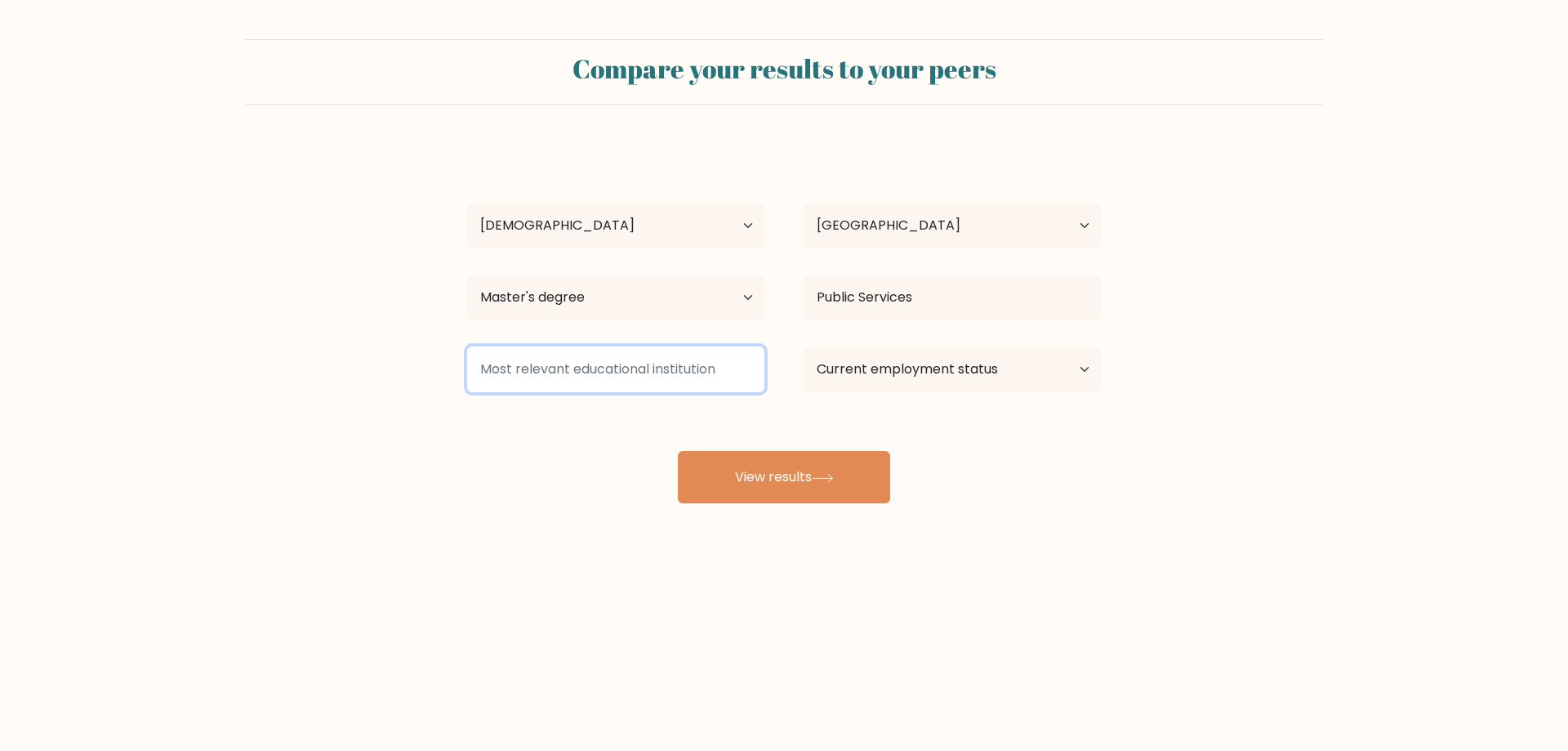
click at [676, 378] on input at bounding box center [615, 369] width 297 height 45
type input "df"
click at [855, 371] on select "Current employment status Employed Student Retired Other / prefer not to answer" at bounding box center [952, 369] width 297 height 45
select select "employed"
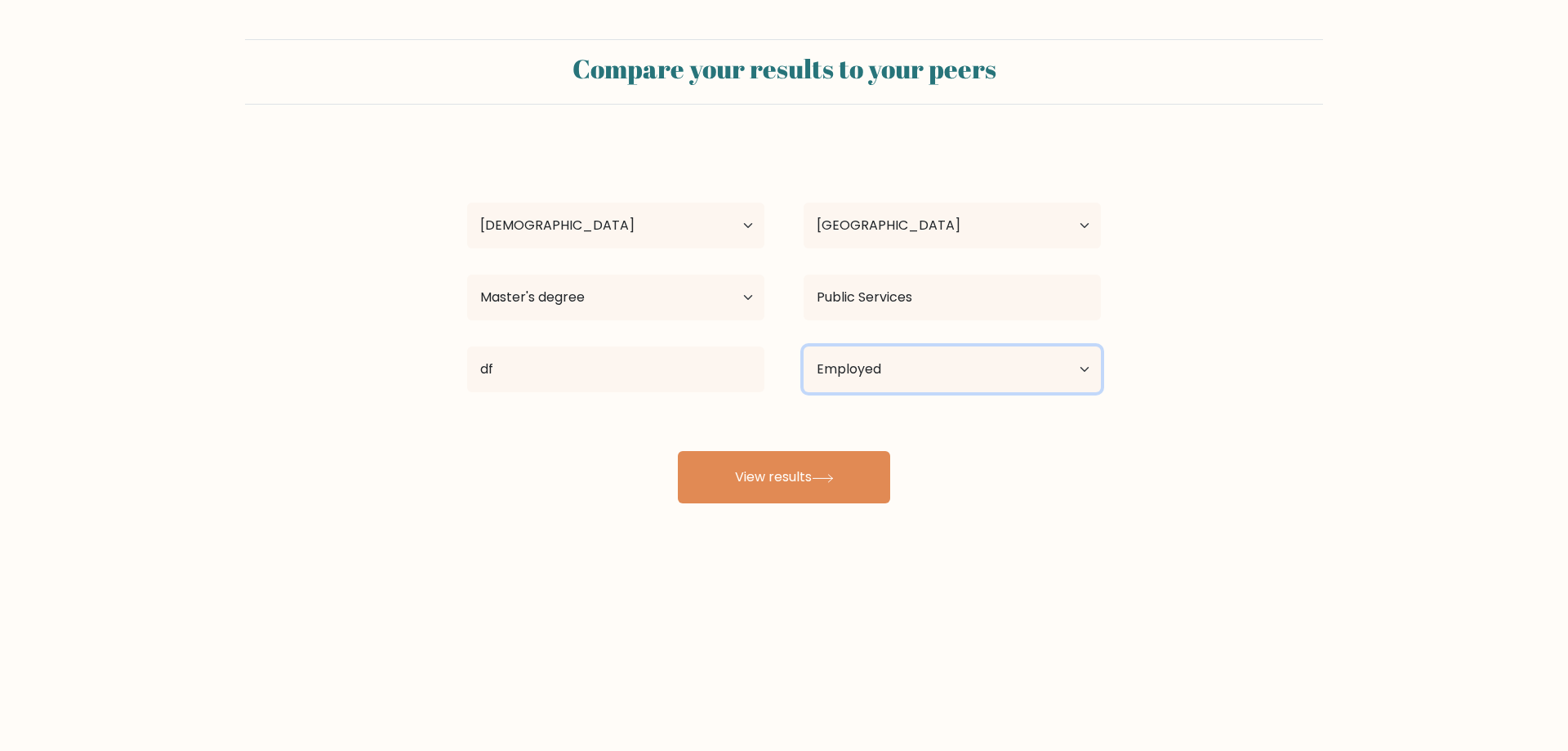
click at [803, 346] on select "Current employment status Employed Student Retired Other / prefer not to answer" at bounding box center [952, 369] width 297 height 45
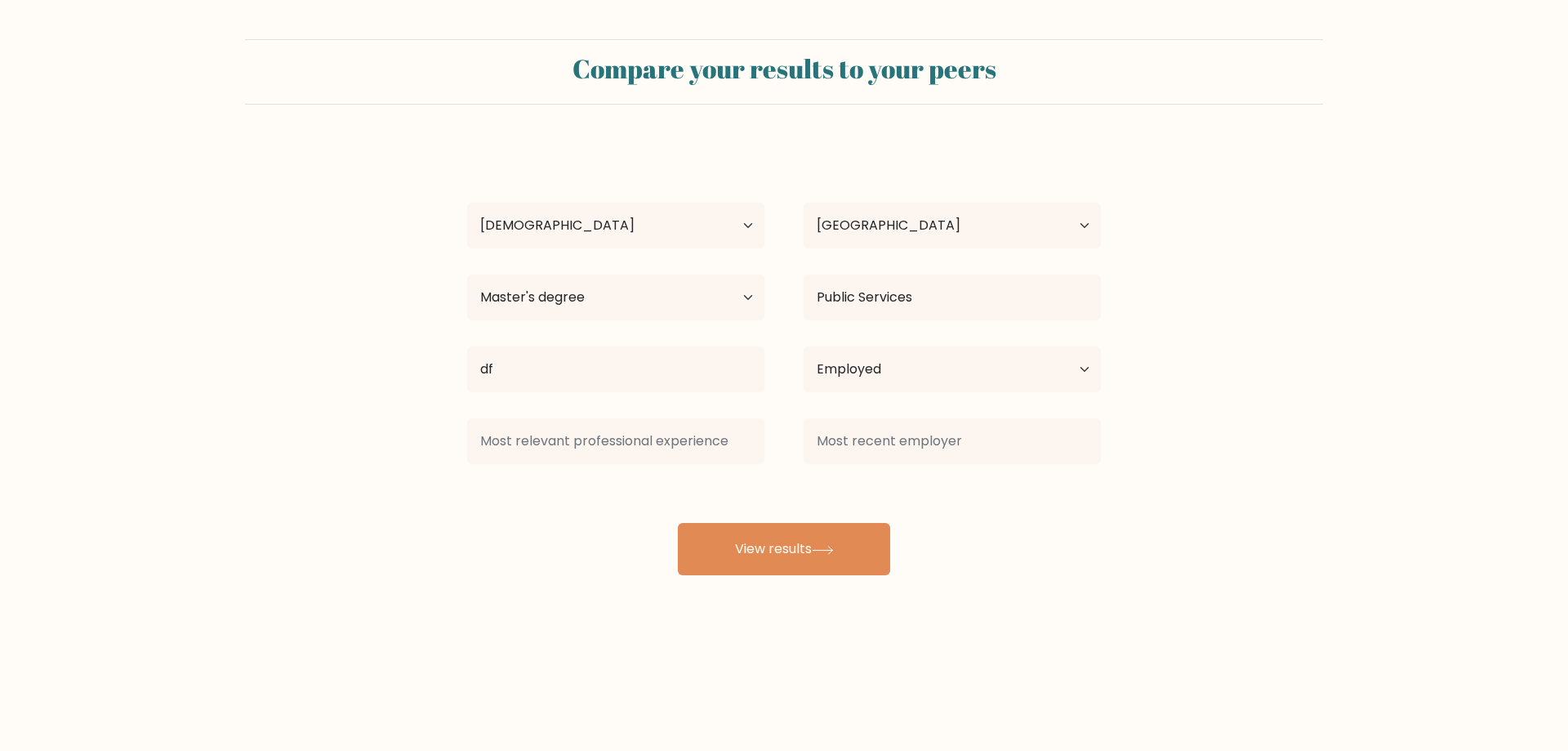
click at [713, 583] on div "Compare your results to your peers marshall mathers Age Under 18 years old 18-2…" at bounding box center [784, 309] width 1568 height 619
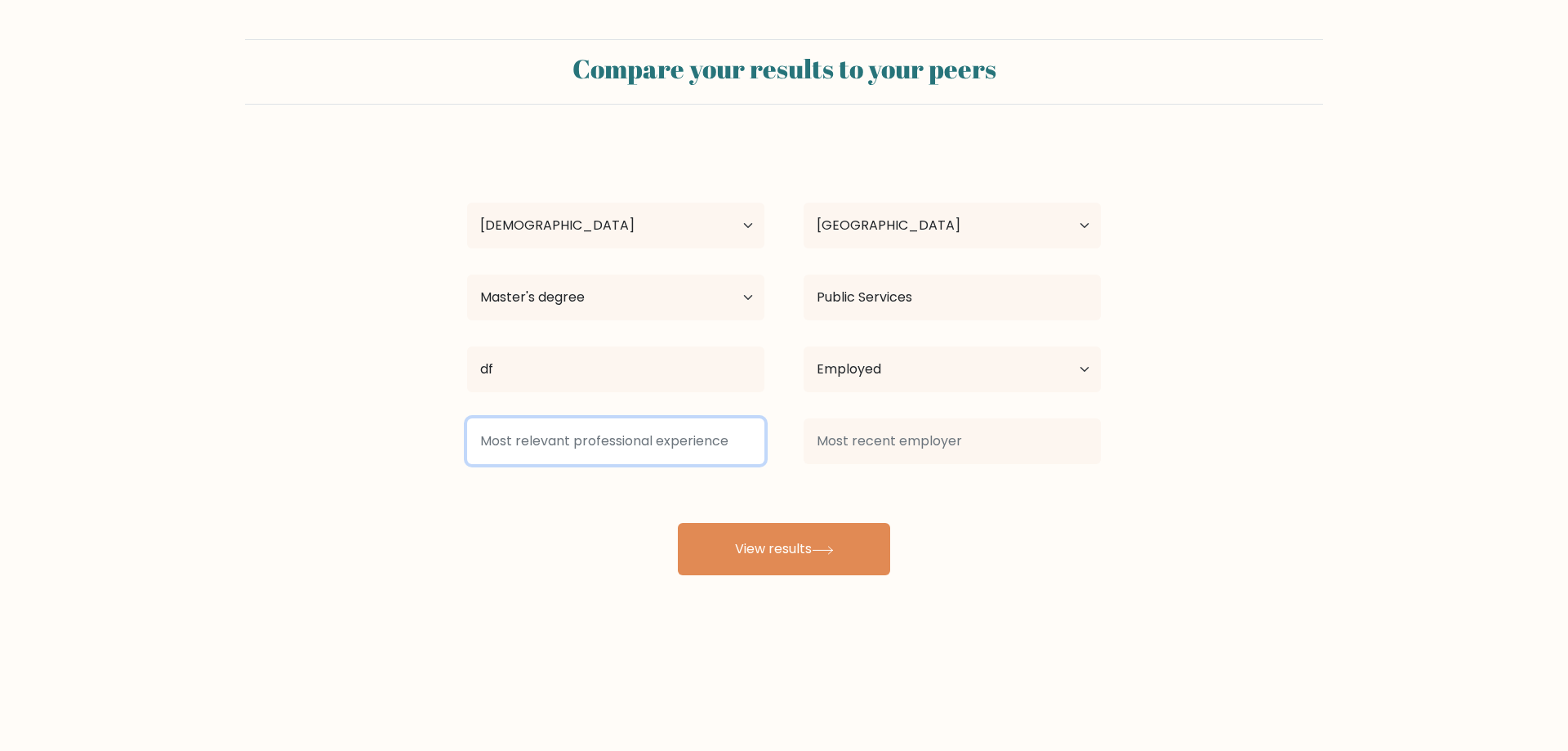
click at [608, 450] on input at bounding box center [615, 441] width 297 height 45
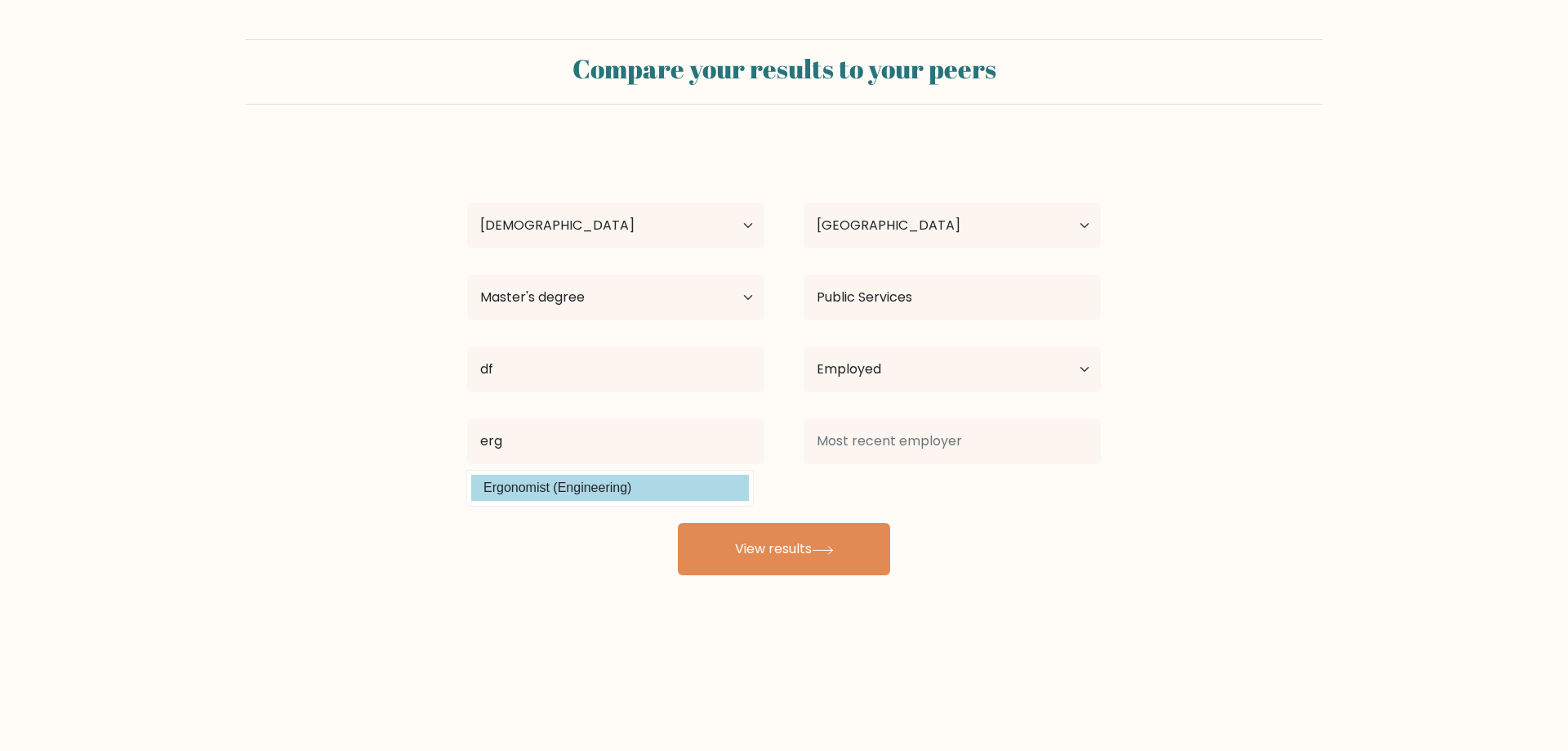
click at [629, 492] on option "Ergonomist (Engineering)" at bounding box center [610, 487] width 277 height 26
type input "Ergonomist"
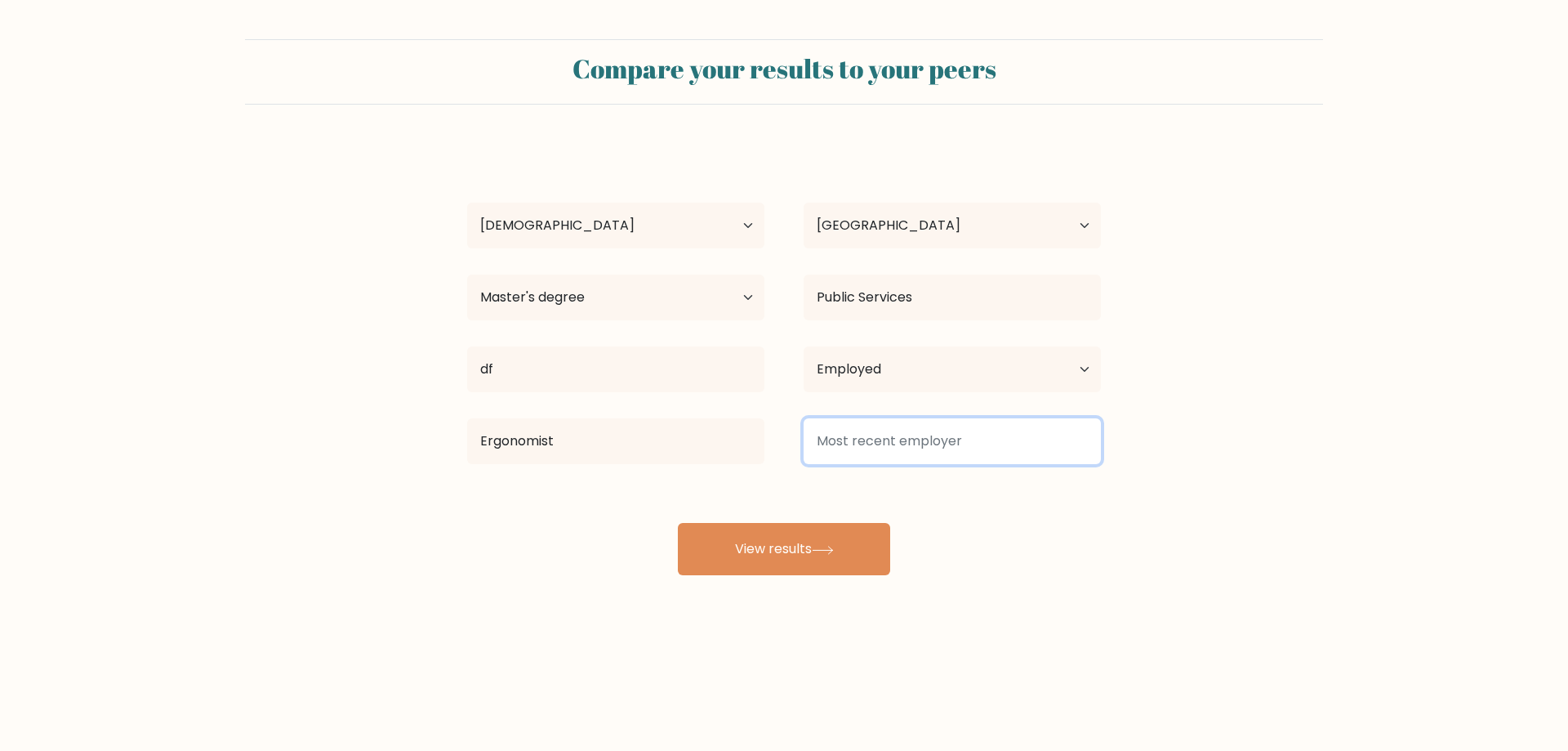
click at [936, 426] on input at bounding box center [952, 441] width 297 height 45
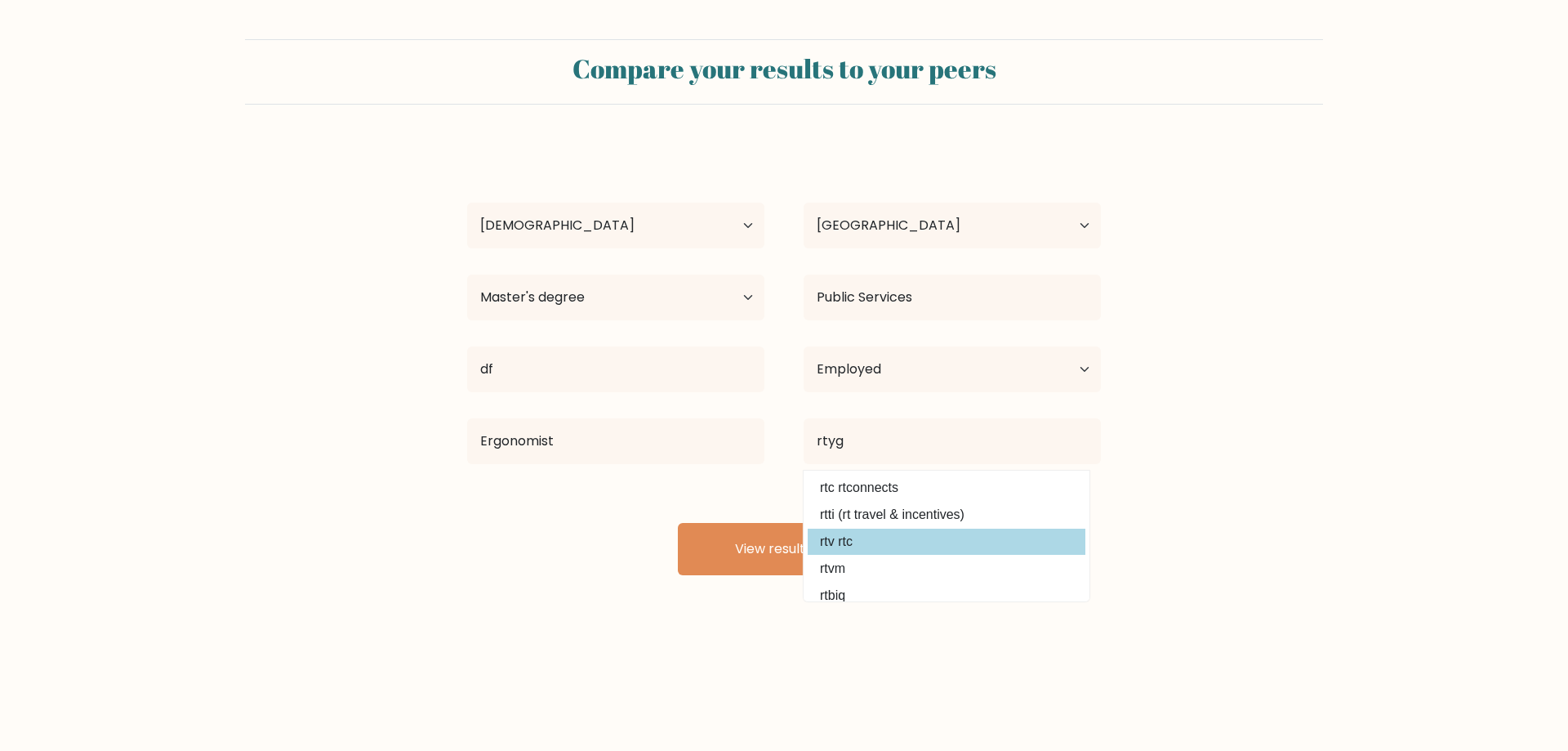
click at [842, 544] on option "rtv rtc" at bounding box center [945, 541] width 277 height 26
type input "rtv rtc"
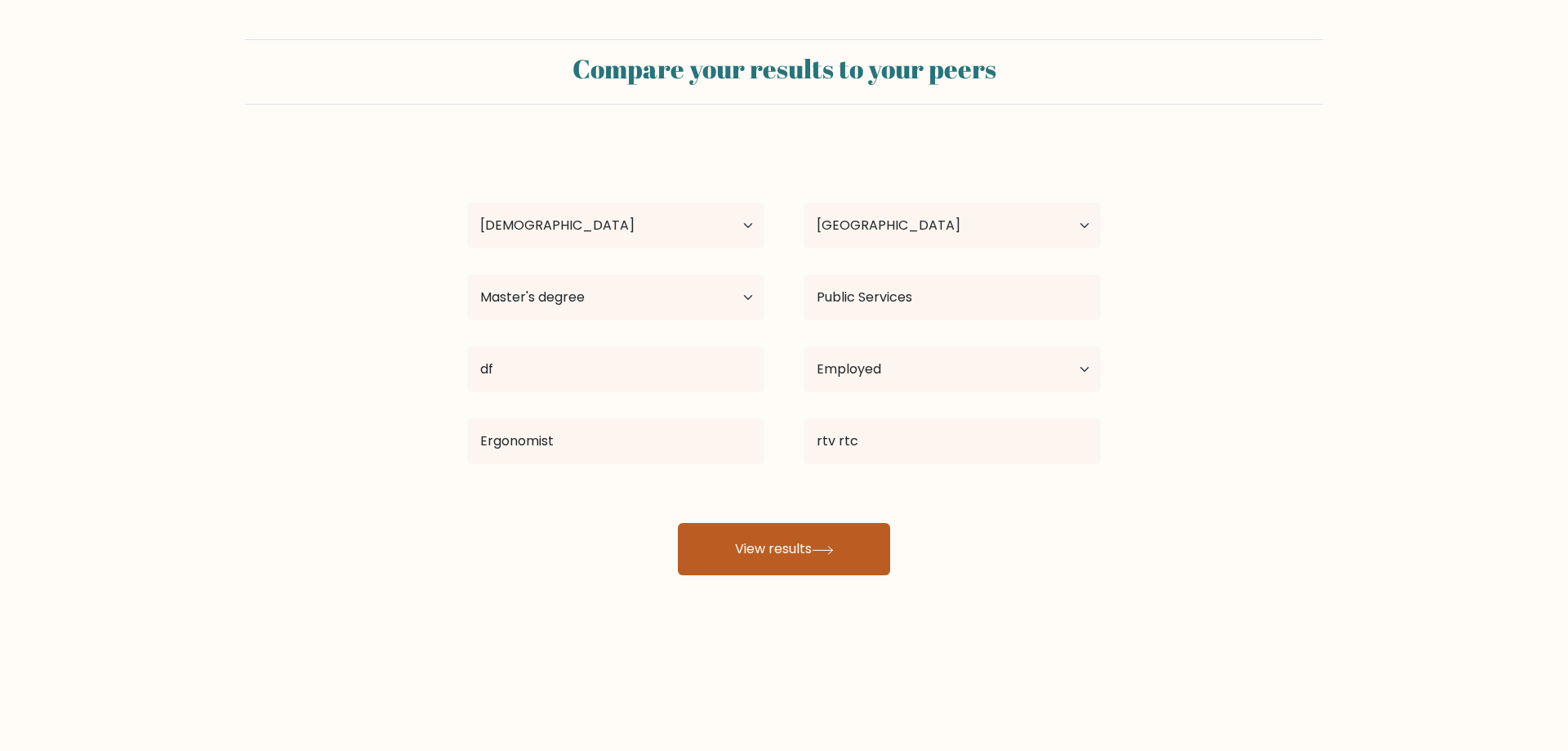
click at [815, 544] on button "View results" at bounding box center [783, 549] width 212 height 52
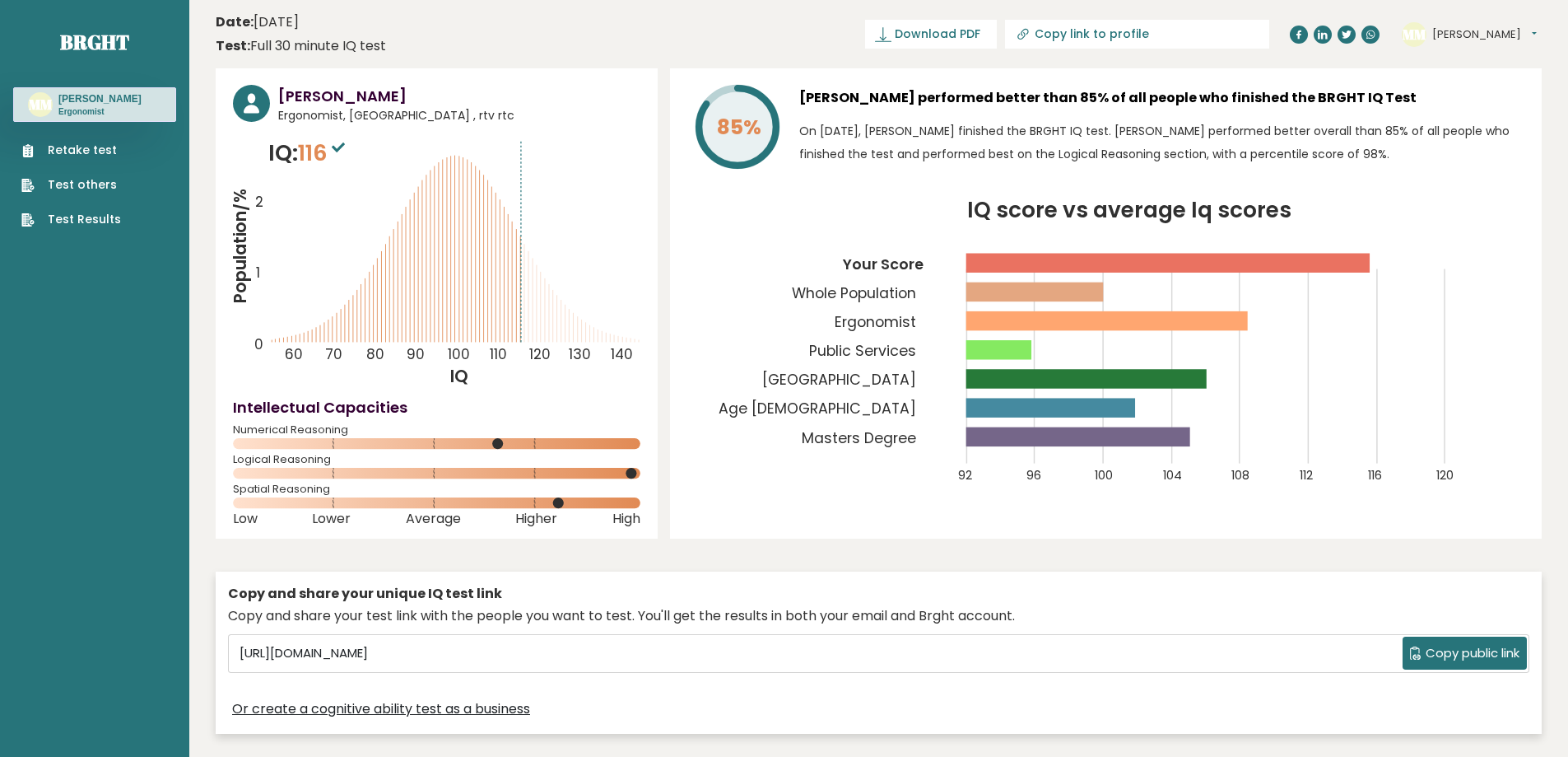
click at [260, 369] on icon "Population/% IQ 0 1 2 60 70 80 90 100 110 120 130 140" at bounding box center [437, 262] width 408 height 251
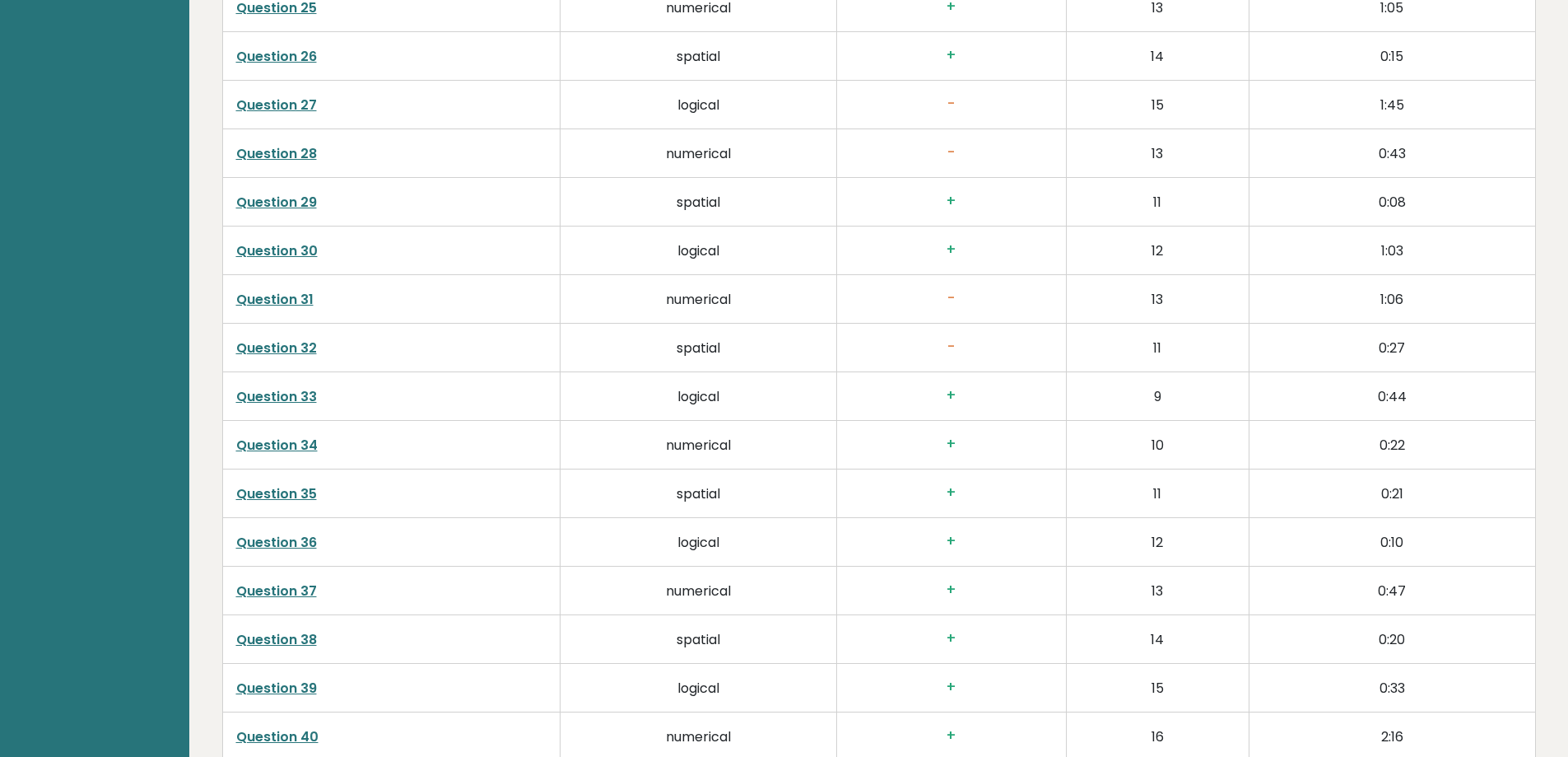
scroll to position [4025, 0]
click at [298, 301] on link "Question 31" at bounding box center [275, 300] width 78 height 19
click at [290, 347] on link "Question 32" at bounding box center [277, 349] width 80 height 19
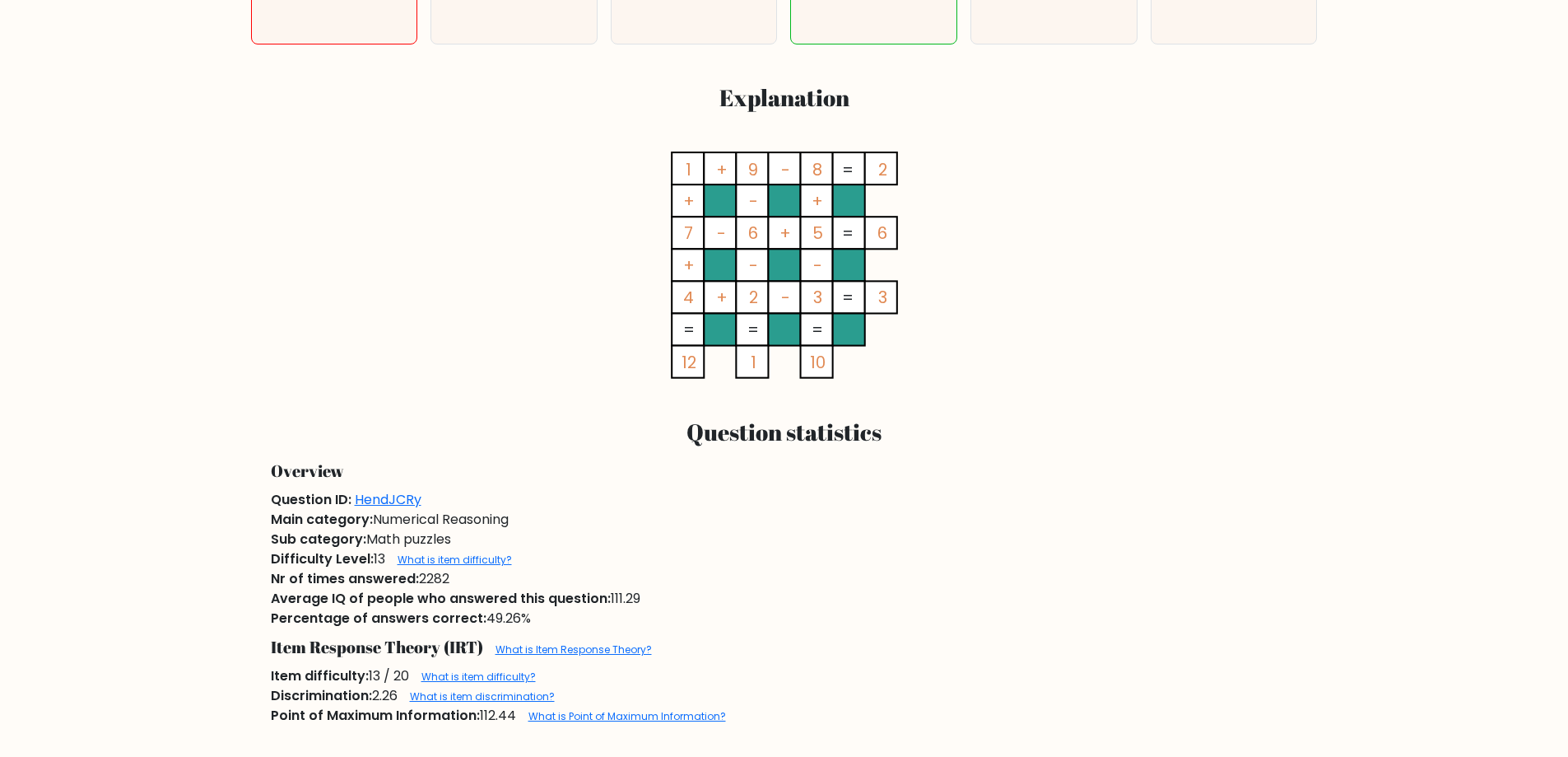
scroll to position [803, 0]
